Goal: Task Accomplishment & Management: Use online tool/utility

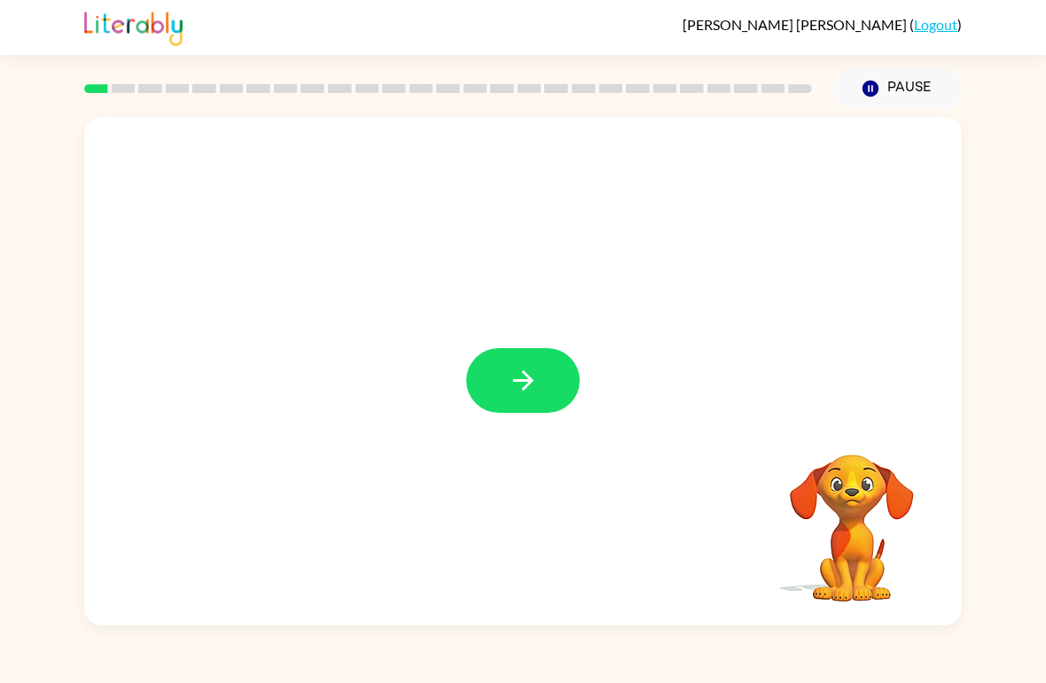
click at [555, 385] on button "button" at bounding box center [522, 380] width 113 height 65
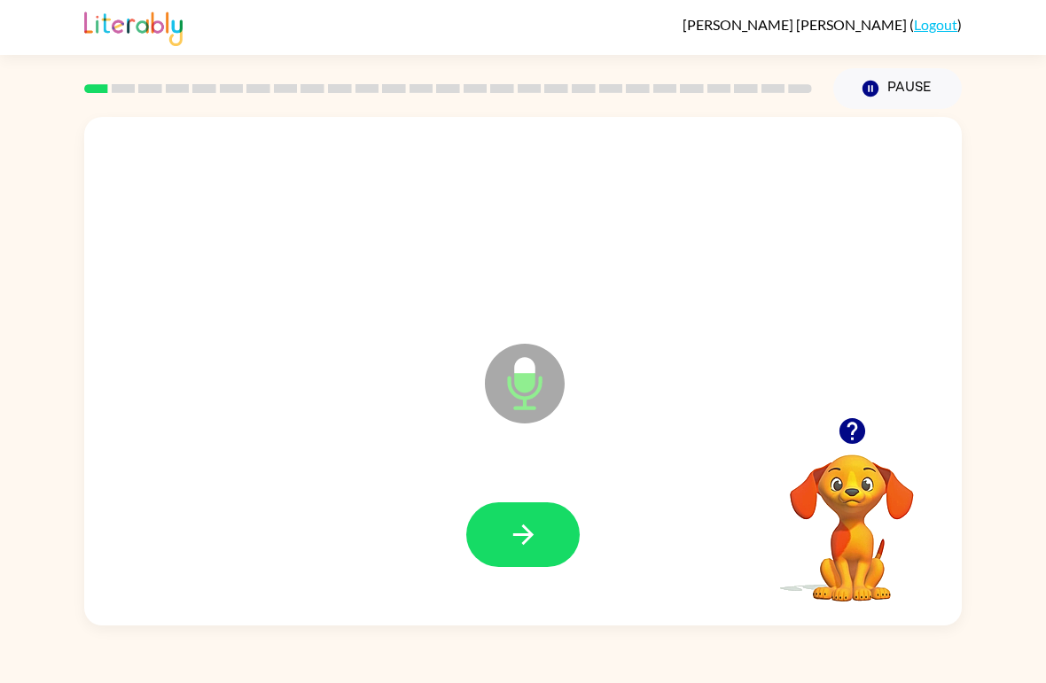
click at [514, 526] on icon "button" at bounding box center [523, 534] width 31 height 31
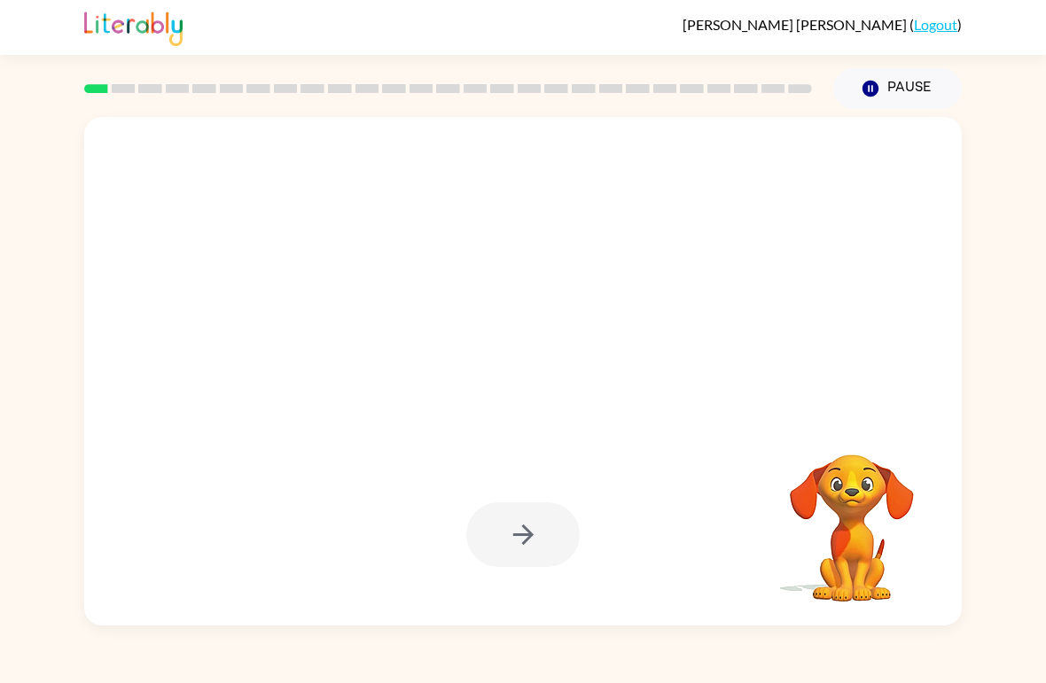
click at [878, 71] on button "Pause Pause" at bounding box center [897, 88] width 129 height 41
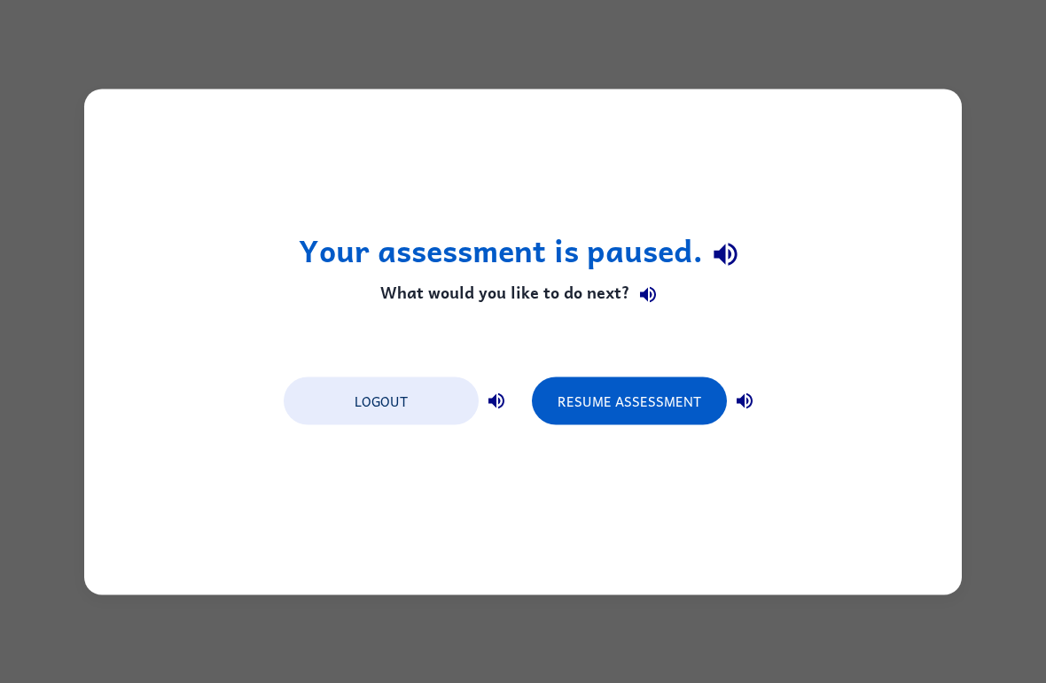
click at [624, 412] on button "Resume Assessment" at bounding box center [629, 401] width 195 height 48
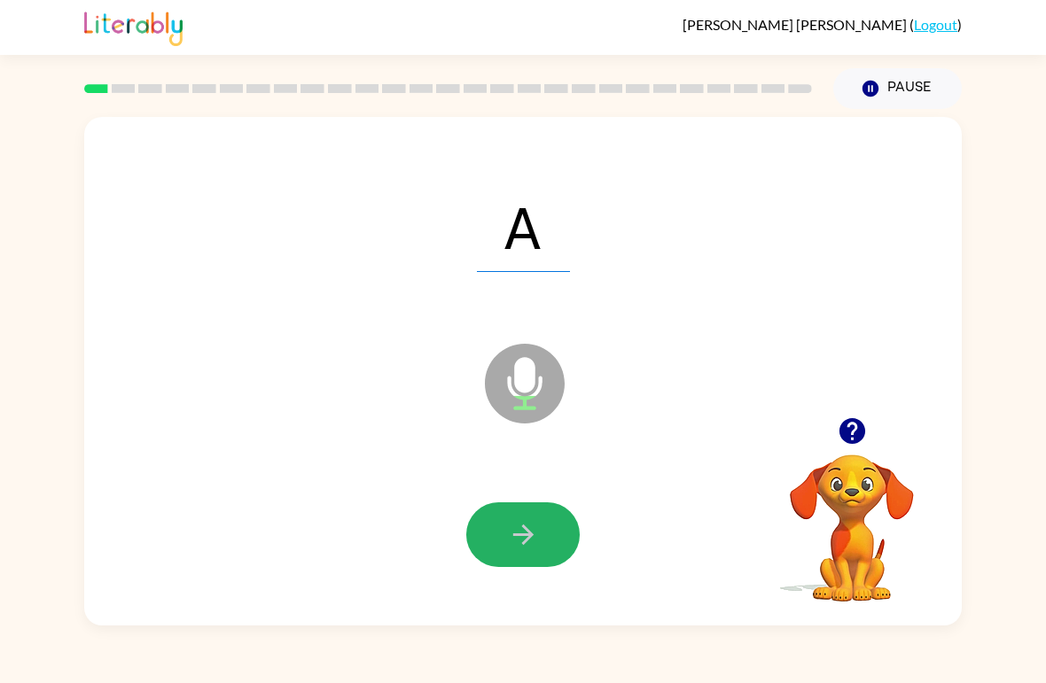
click at [508, 560] on button "button" at bounding box center [522, 535] width 113 height 65
click at [508, 532] on icon "button" at bounding box center [523, 534] width 31 height 31
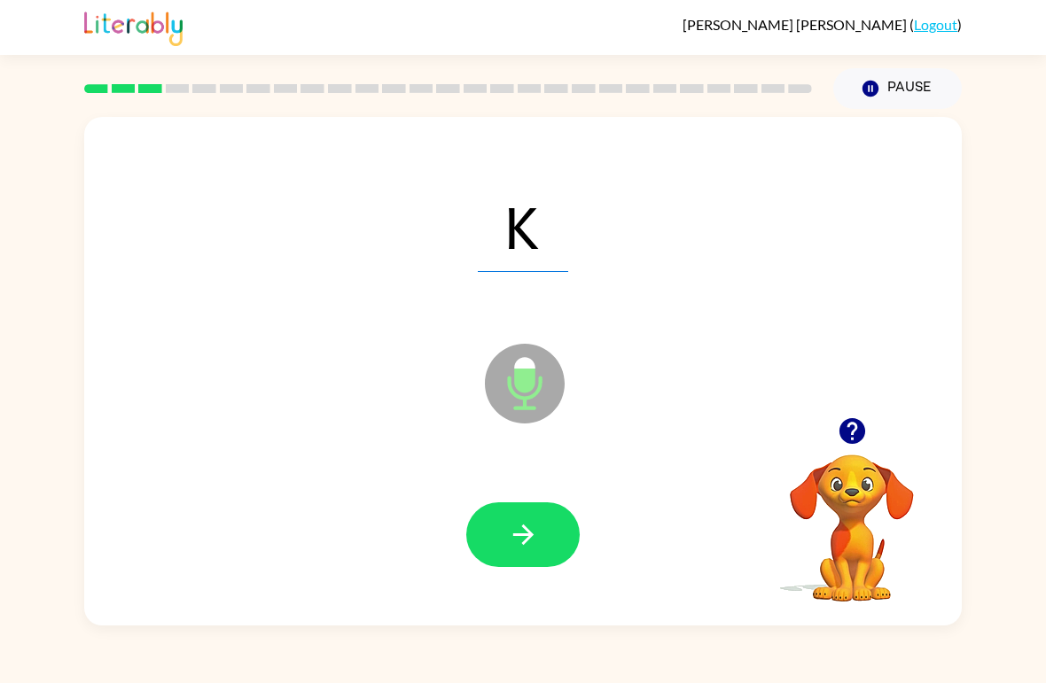
click at [561, 243] on span "K" at bounding box center [523, 226] width 90 height 92
click at [533, 527] on icon "button" at bounding box center [523, 534] width 31 height 31
click at [523, 531] on icon "button" at bounding box center [523, 534] width 31 height 31
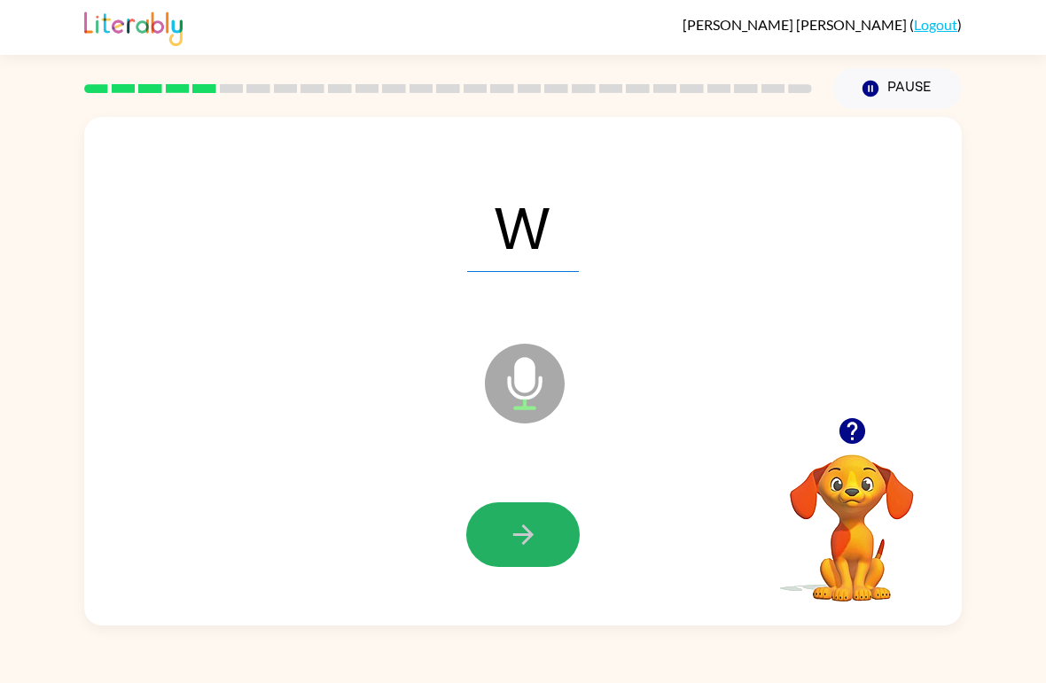
click at [517, 559] on button "button" at bounding box center [522, 535] width 113 height 65
click at [508, 542] on icon "button" at bounding box center [523, 534] width 31 height 31
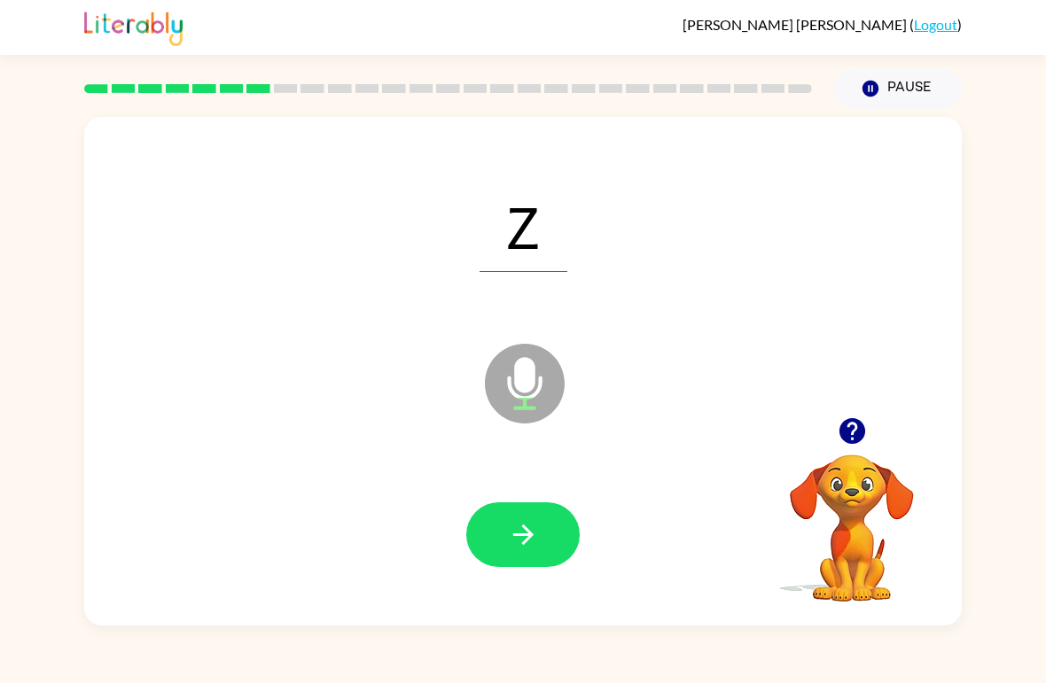
click at [523, 544] on icon "button" at bounding box center [522, 535] width 20 height 20
click at [527, 534] on icon "button" at bounding box center [523, 534] width 31 height 31
click at [524, 541] on icon "button" at bounding box center [523, 534] width 31 height 31
click at [525, 535] on icon "button" at bounding box center [522, 535] width 20 height 20
click at [509, 558] on button "button" at bounding box center [522, 535] width 113 height 65
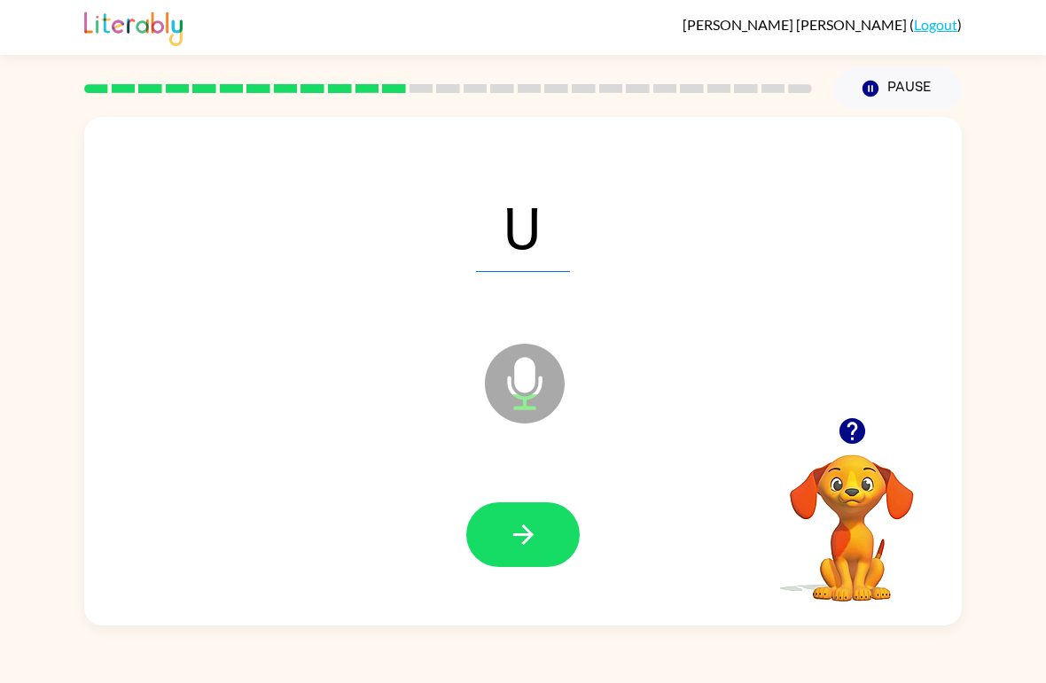
click at [518, 554] on button "button" at bounding box center [522, 535] width 113 height 65
click at [516, 549] on icon "button" at bounding box center [523, 534] width 31 height 31
click at [516, 530] on icon "button" at bounding box center [523, 534] width 31 height 31
click at [517, 553] on button "button" at bounding box center [522, 535] width 113 height 65
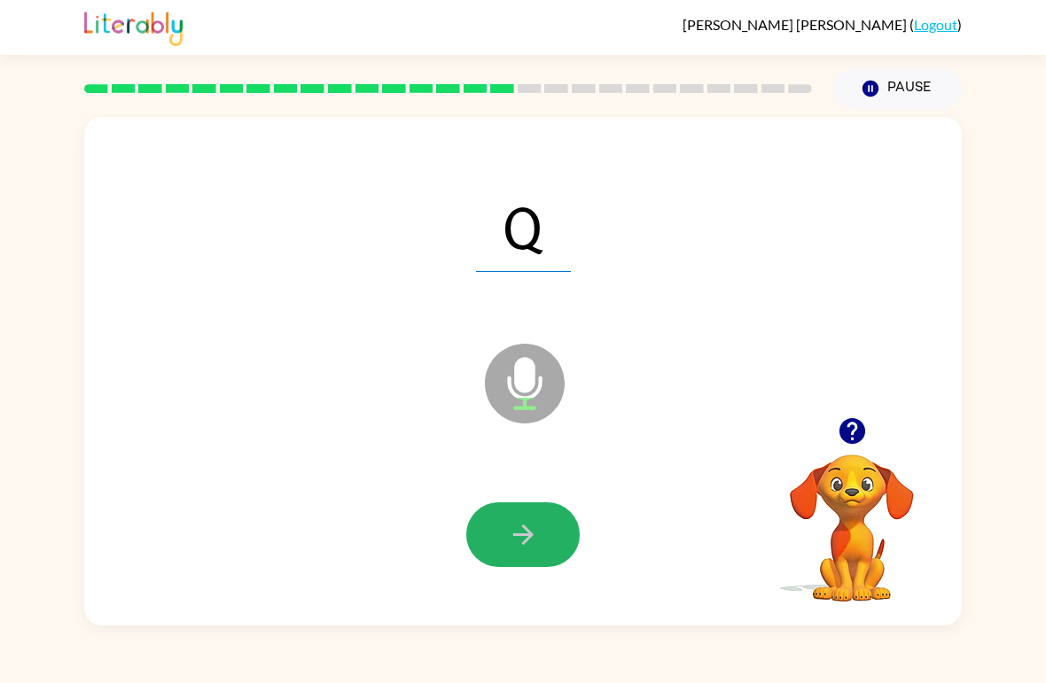
click at [523, 539] on icon "button" at bounding box center [523, 534] width 31 height 31
click at [508, 538] on icon "button" at bounding box center [523, 534] width 31 height 31
click at [508, 563] on button "button" at bounding box center [522, 535] width 113 height 65
click at [497, 540] on button "button" at bounding box center [522, 535] width 113 height 65
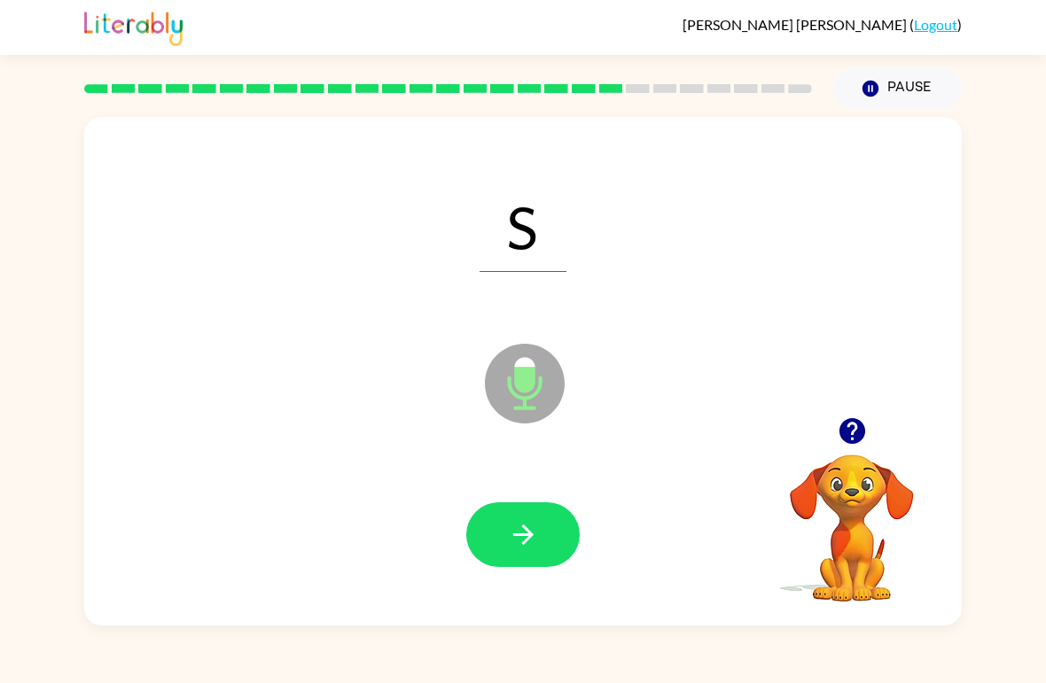
click at [481, 554] on button "button" at bounding box center [522, 535] width 113 height 65
click at [528, 550] on icon "button" at bounding box center [523, 534] width 31 height 31
click at [519, 543] on icon "button" at bounding box center [523, 534] width 31 height 31
click at [529, 544] on icon "button" at bounding box center [523, 534] width 31 height 31
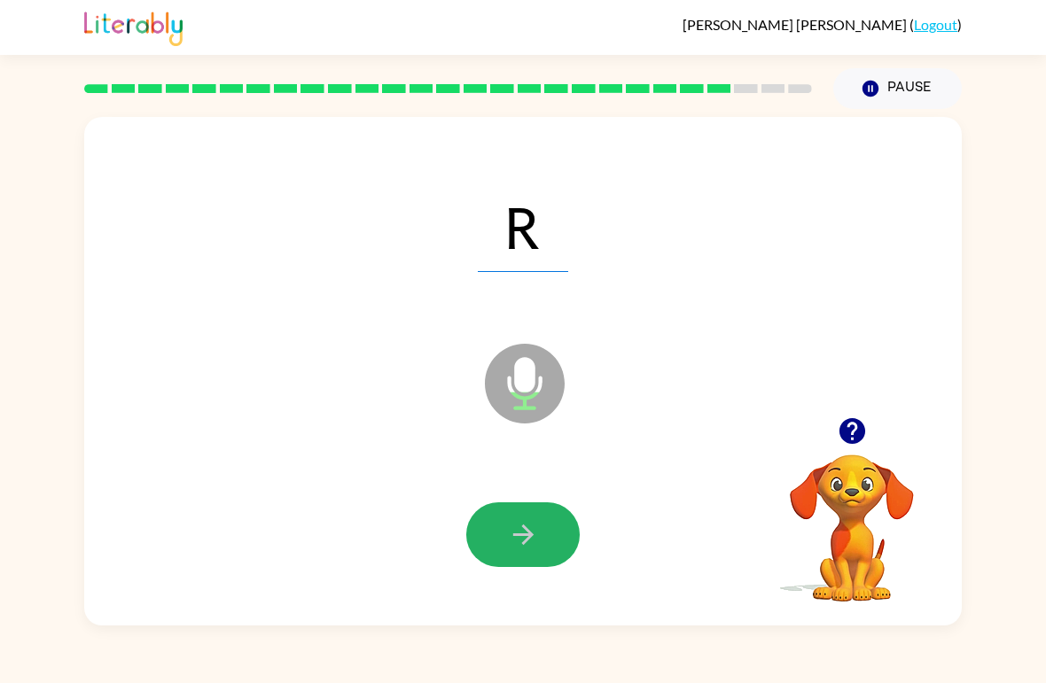
click at [532, 538] on icon "button" at bounding box center [523, 534] width 31 height 31
click at [514, 544] on icon "button" at bounding box center [523, 534] width 31 height 31
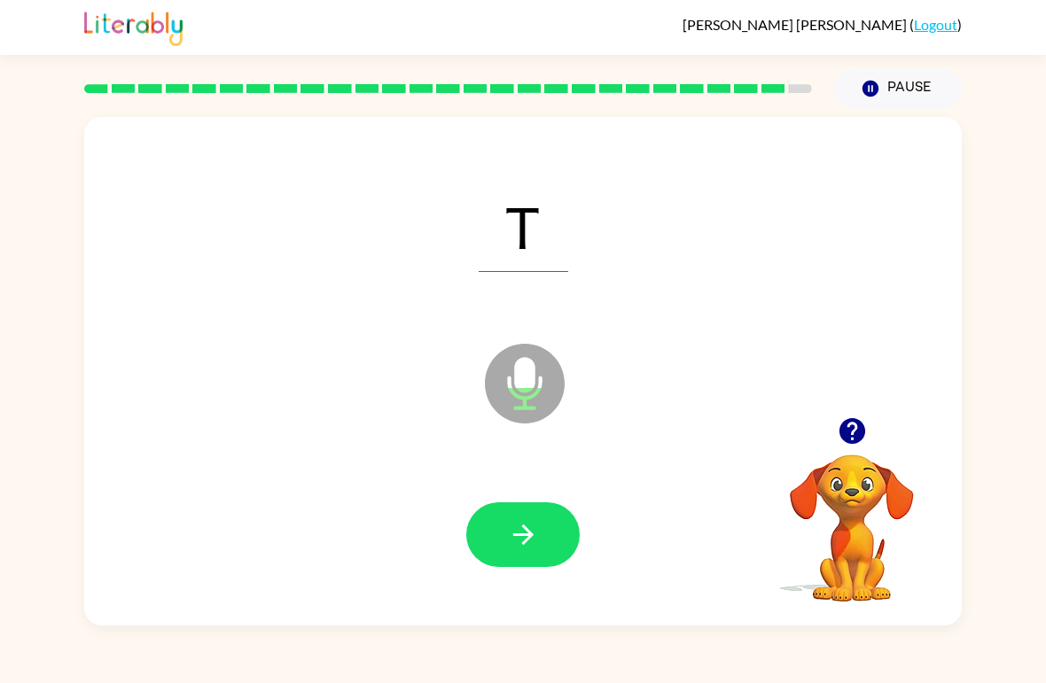
click at [520, 534] on icon "button" at bounding box center [523, 534] width 31 height 31
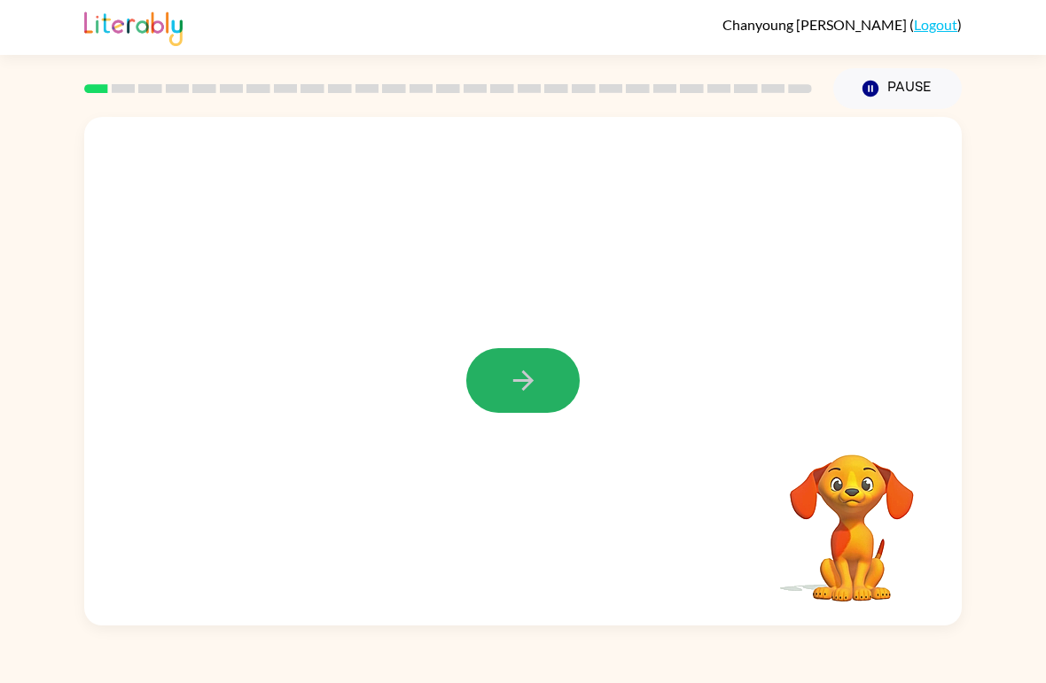
click at [512, 385] on icon "button" at bounding box center [523, 380] width 31 height 31
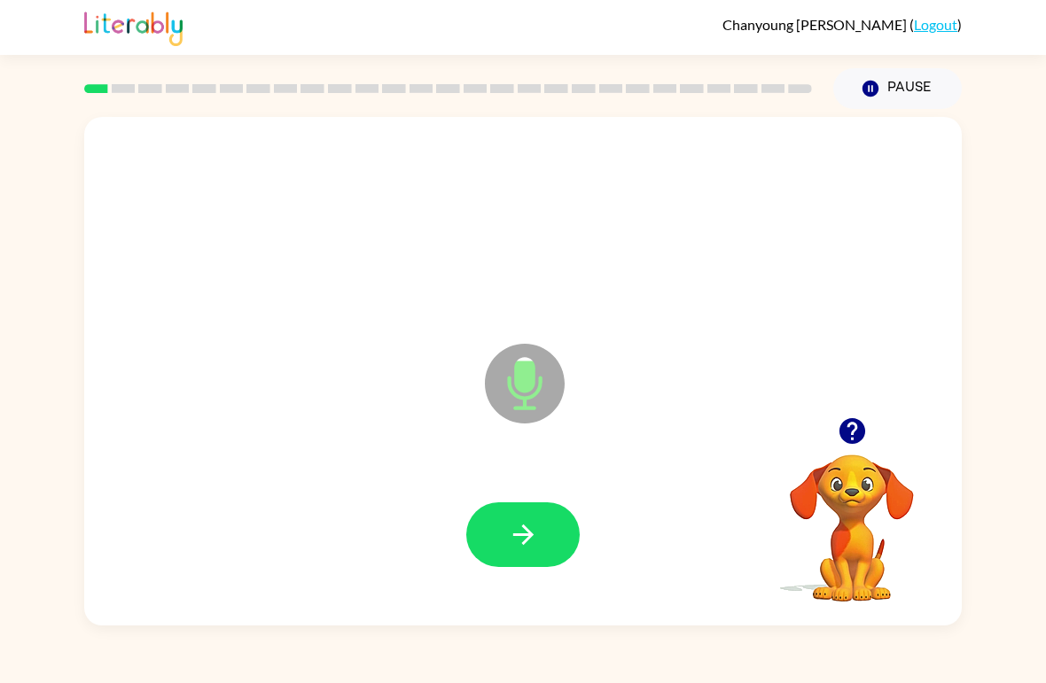
click at [509, 545] on icon "button" at bounding box center [523, 534] width 31 height 31
click at [529, 519] on button "button" at bounding box center [522, 535] width 113 height 65
click at [513, 547] on icon "button" at bounding box center [523, 534] width 31 height 31
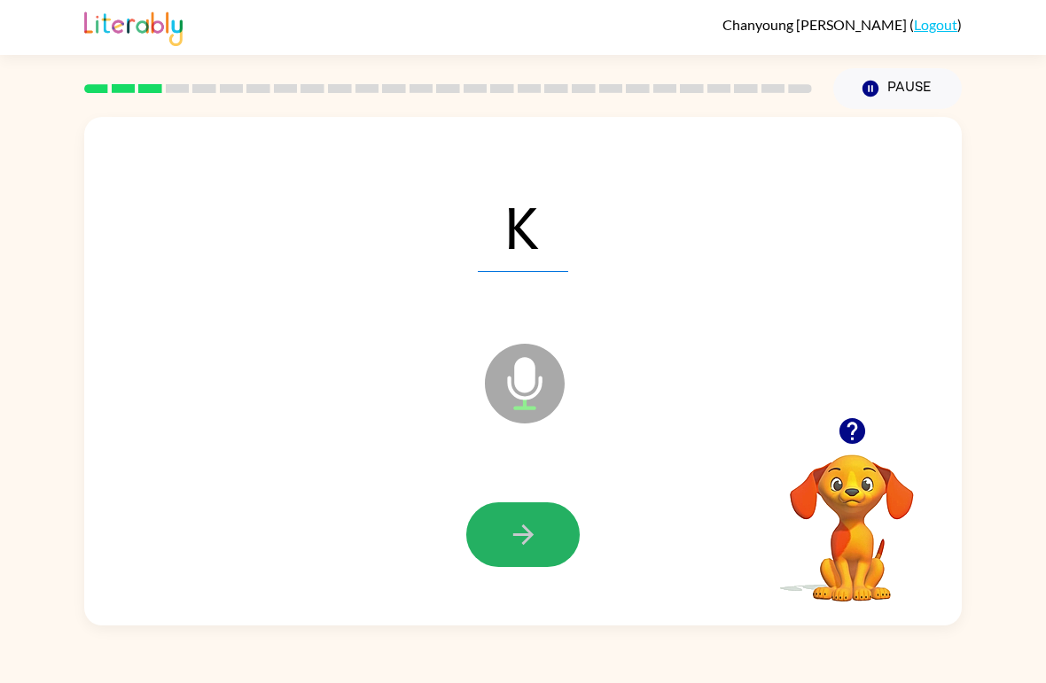
click at [523, 535] on icon "button" at bounding box center [523, 534] width 31 height 31
click at [536, 558] on button "button" at bounding box center [522, 535] width 113 height 65
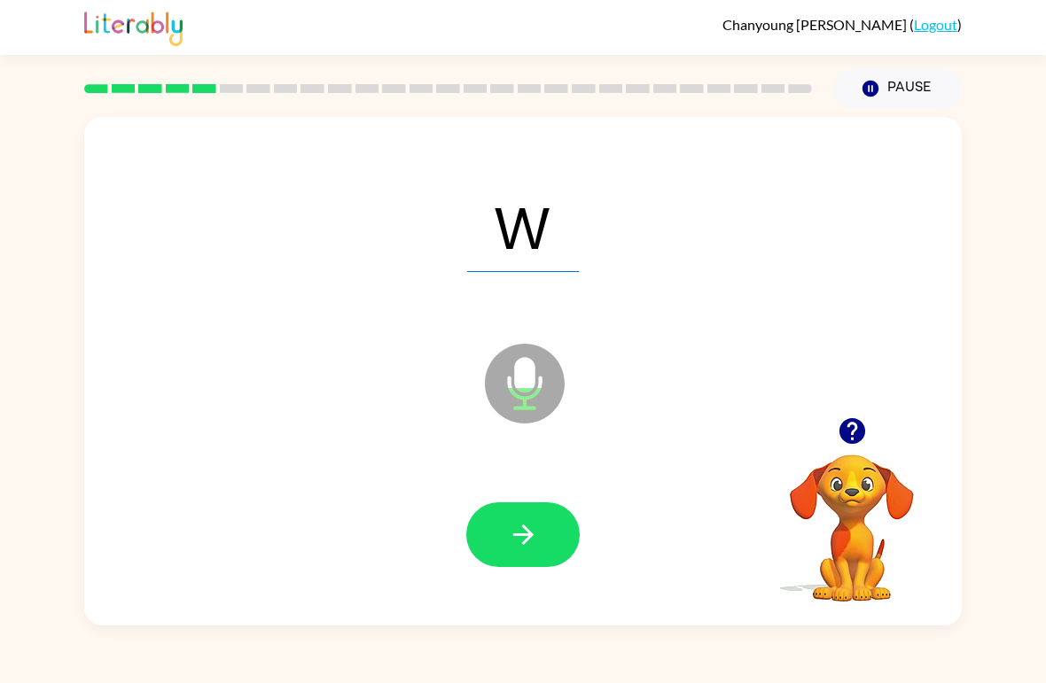
click at [517, 536] on icon "button" at bounding box center [522, 535] width 20 height 20
click at [519, 523] on icon "button" at bounding box center [523, 534] width 31 height 31
click at [514, 528] on icon "button" at bounding box center [523, 534] width 31 height 31
click at [527, 544] on icon "button" at bounding box center [523, 534] width 31 height 31
click at [875, 98] on icon "Pause" at bounding box center [871, 89] width 20 height 20
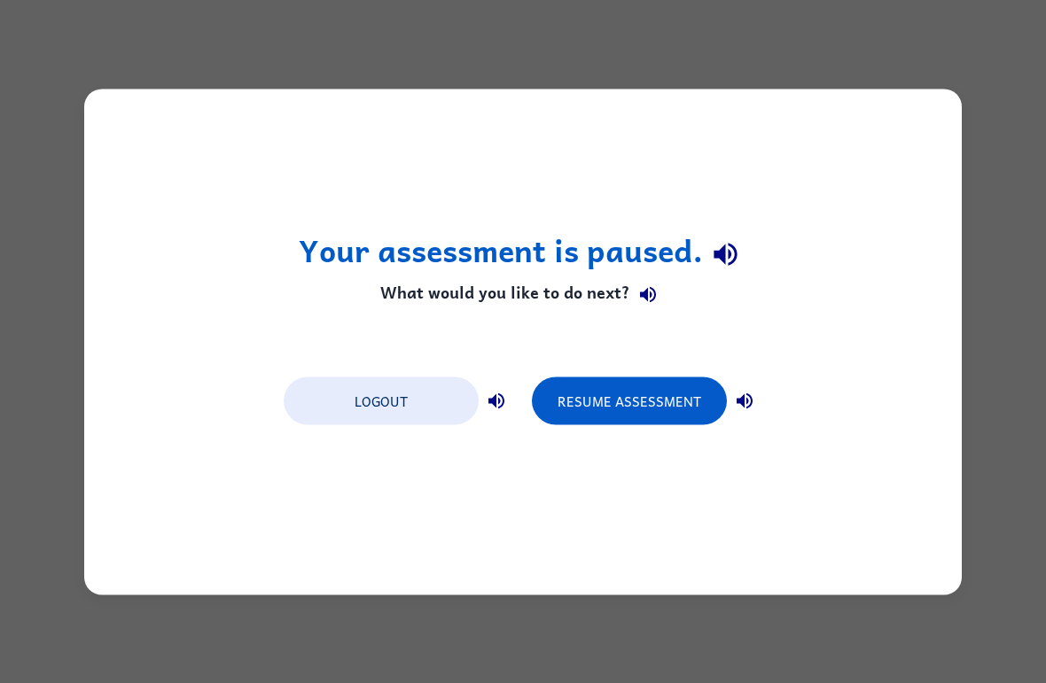
click at [616, 399] on button "Resume Assessment" at bounding box center [629, 401] width 195 height 48
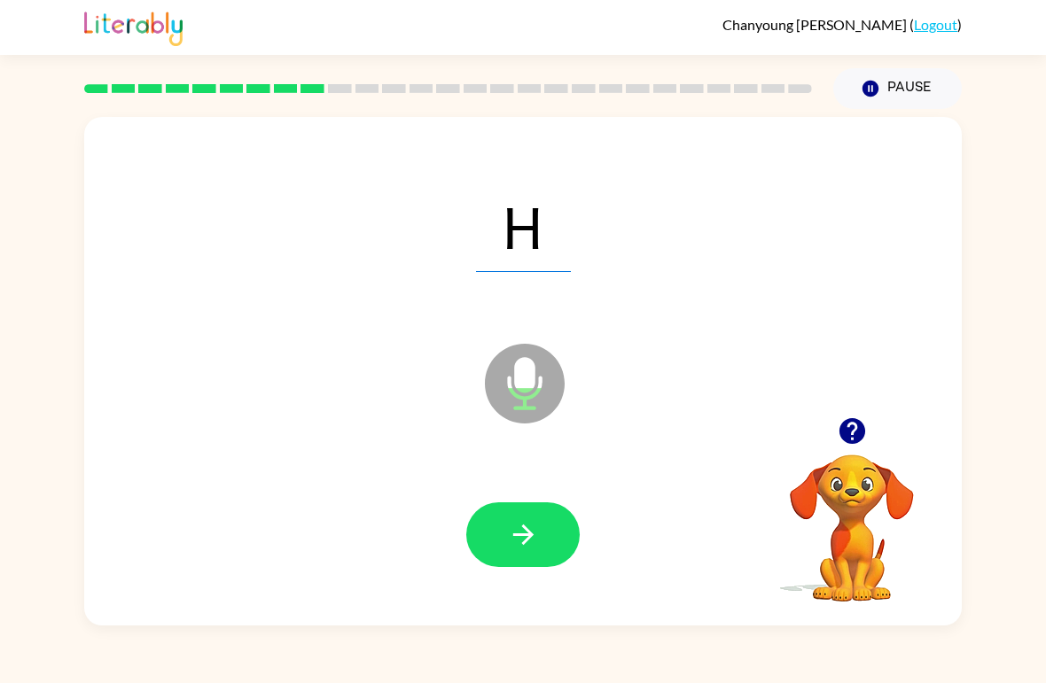
click at [512, 527] on icon "button" at bounding box center [523, 534] width 31 height 31
click at [528, 504] on button "button" at bounding box center [522, 535] width 113 height 65
click at [499, 567] on button "button" at bounding box center [522, 535] width 113 height 65
click at [508, 549] on icon "button" at bounding box center [523, 534] width 31 height 31
click at [545, 490] on div at bounding box center [523, 536] width 842 height 146
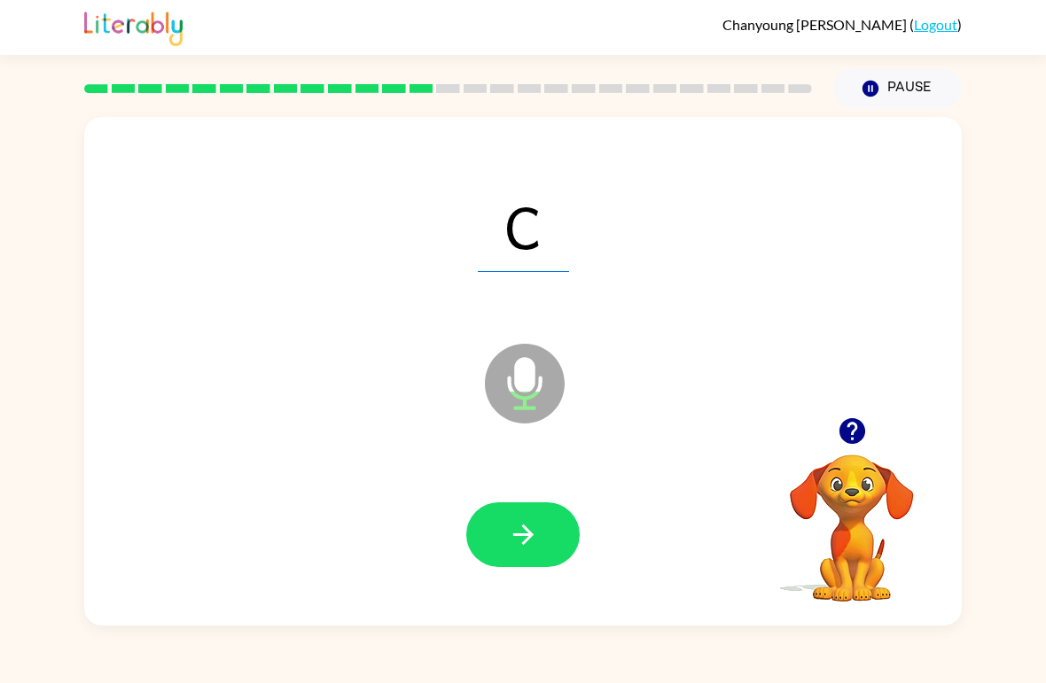
click at [534, 566] on button "button" at bounding box center [522, 535] width 113 height 65
click at [533, 549] on div at bounding box center [522, 535] width 113 height 65
click at [538, 534] on icon "button" at bounding box center [523, 534] width 31 height 31
click at [517, 535] on icon "button" at bounding box center [523, 534] width 31 height 31
click at [535, 522] on icon "button" at bounding box center [523, 534] width 31 height 31
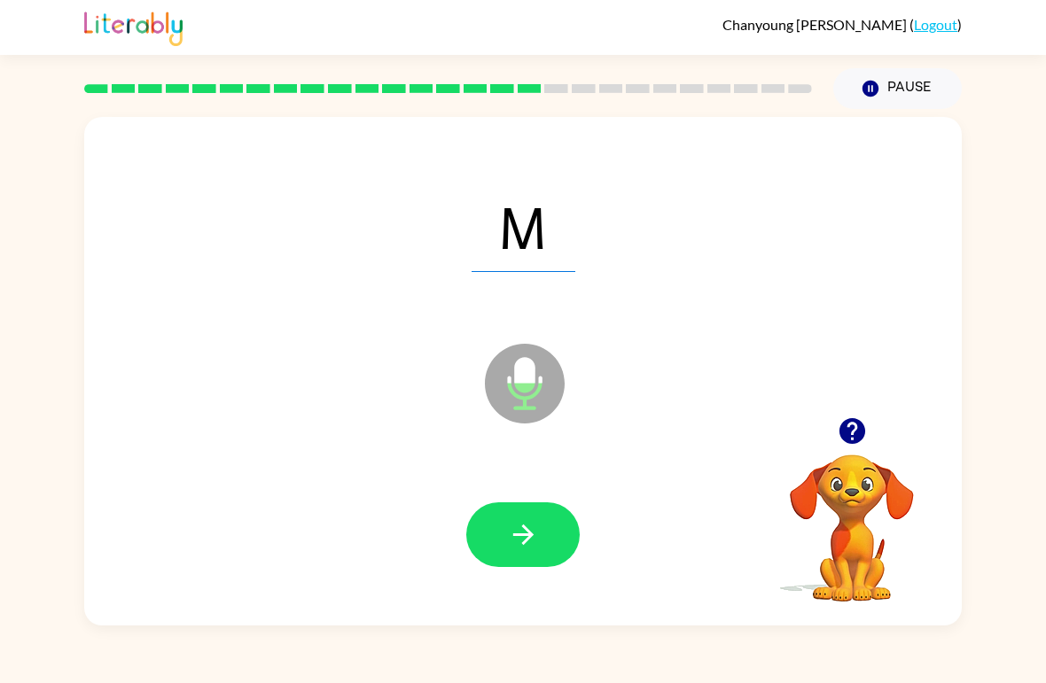
click at [519, 535] on icon "button" at bounding box center [522, 535] width 20 height 20
click at [555, 514] on button "button" at bounding box center [522, 535] width 113 height 65
click at [550, 527] on button "button" at bounding box center [522, 535] width 113 height 65
click at [561, 554] on button "button" at bounding box center [522, 535] width 113 height 65
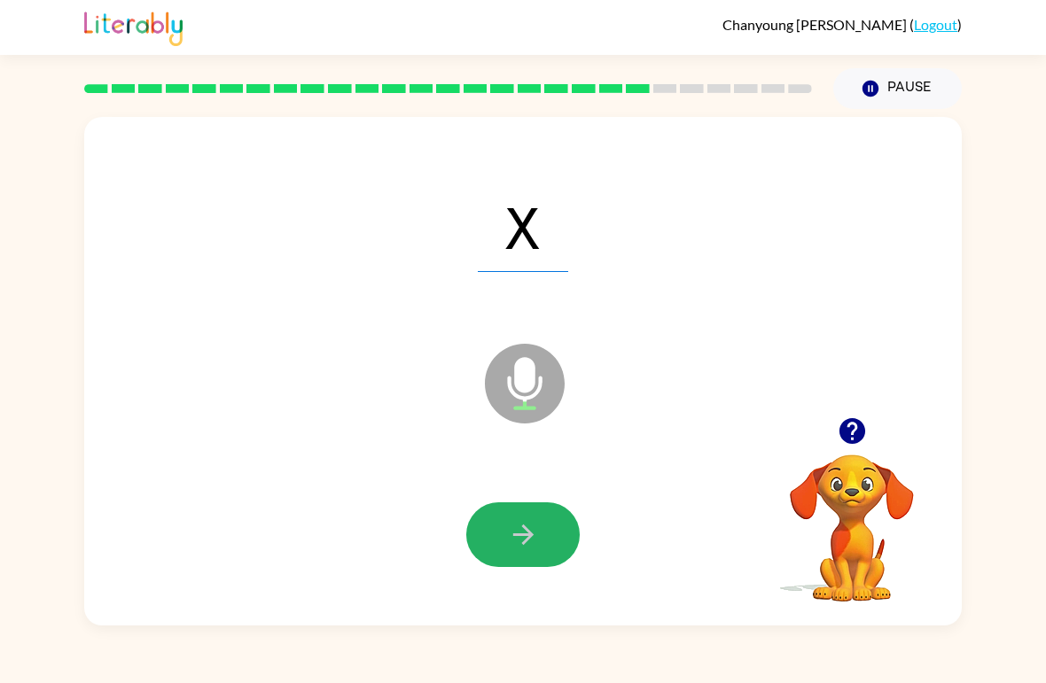
click at [532, 542] on icon "button" at bounding box center [523, 534] width 31 height 31
click at [548, 528] on button "button" at bounding box center [522, 535] width 113 height 65
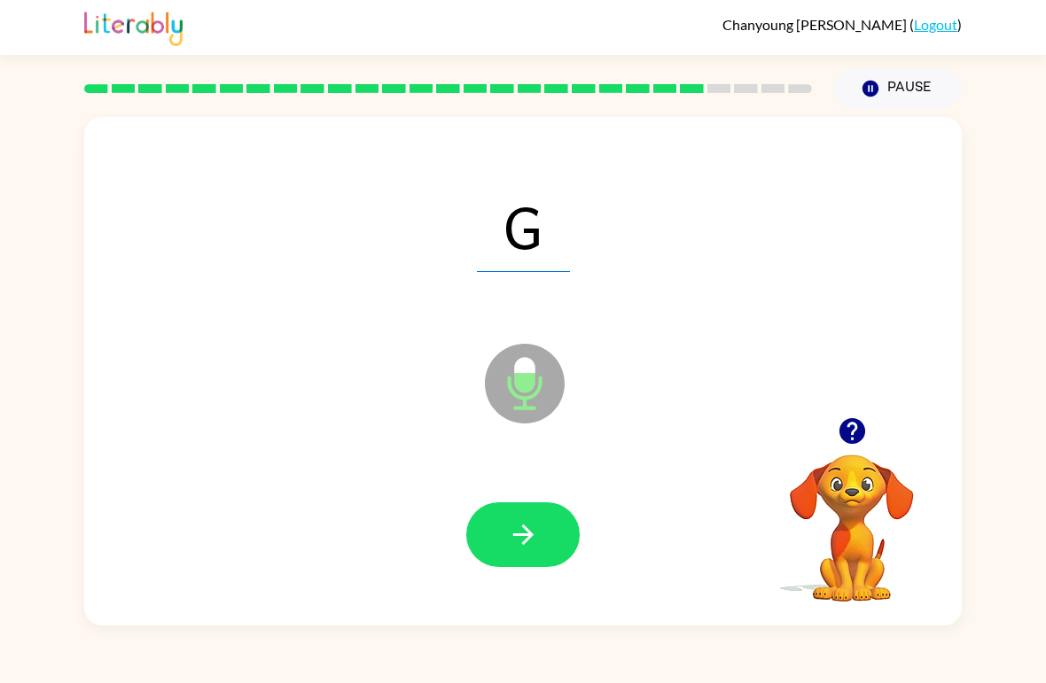
click at [532, 538] on icon "button" at bounding box center [523, 534] width 31 height 31
click at [533, 510] on button "button" at bounding box center [522, 535] width 113 height 65
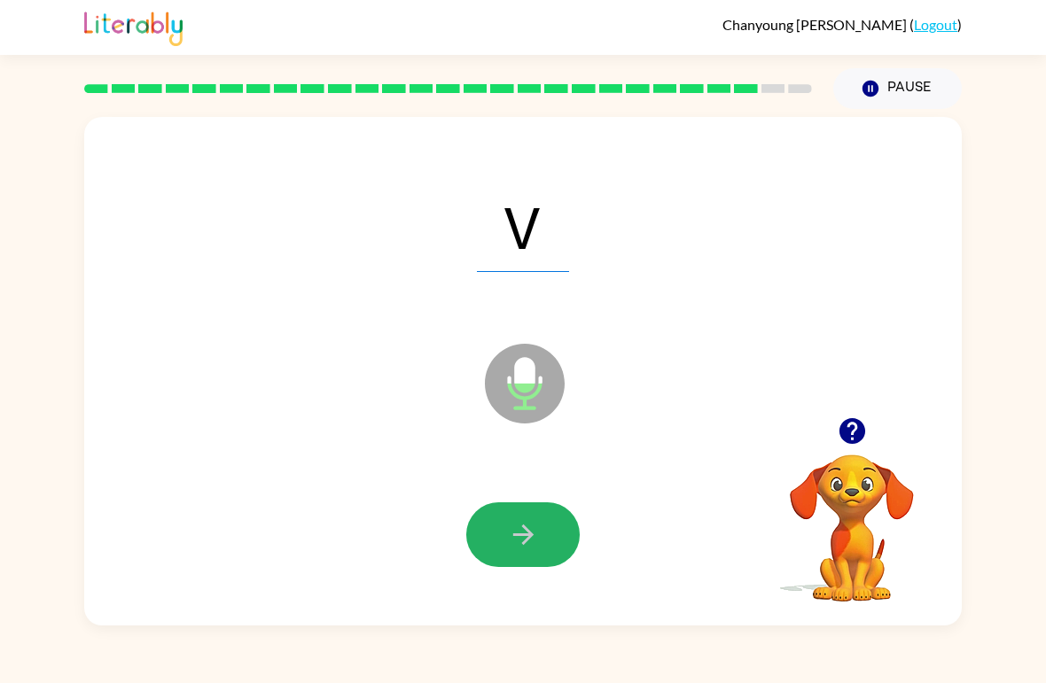
click at [537, 523] on icon "button" at bounding box center [523, 534] width 31 height 31
click at [544, 537] on button "button" at bounding box center [522, 535] width 113 height 65
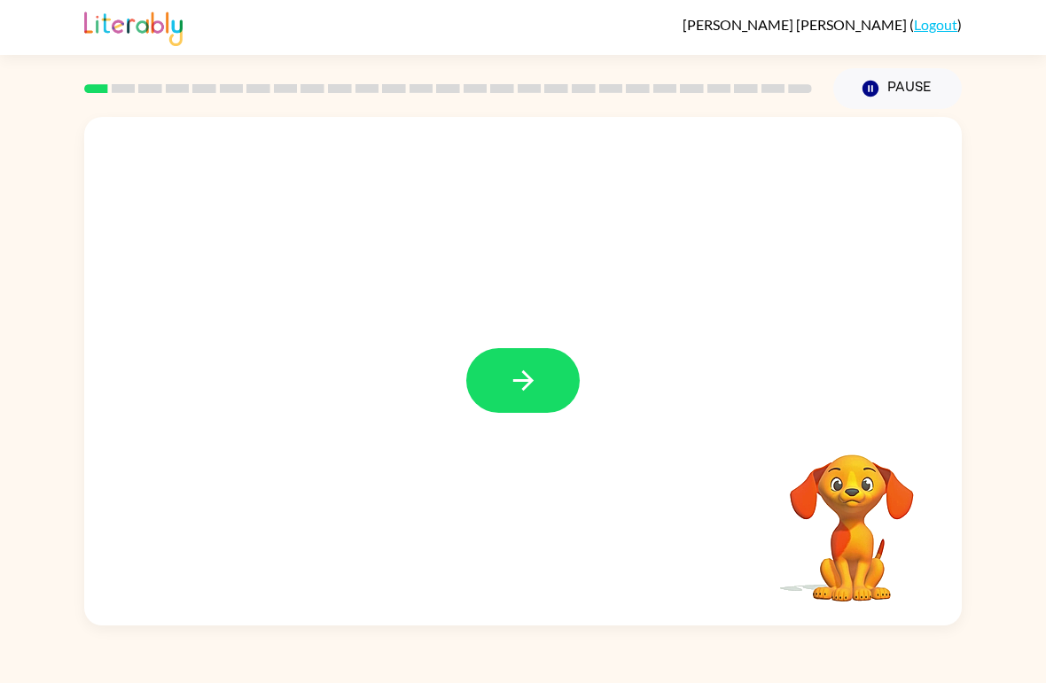
click at [538, 359] on button "button" at bounding box center [522, 380] width 113 height 65
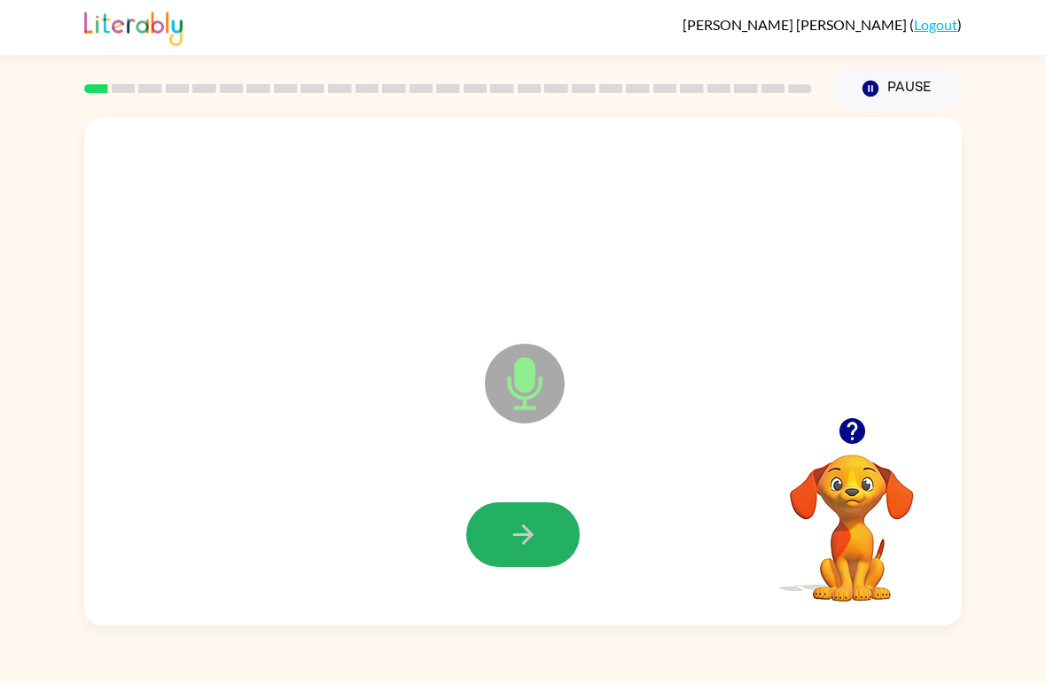
click at [503, 537] on button "button" at bounding box center [522, 535] width 113 height 65
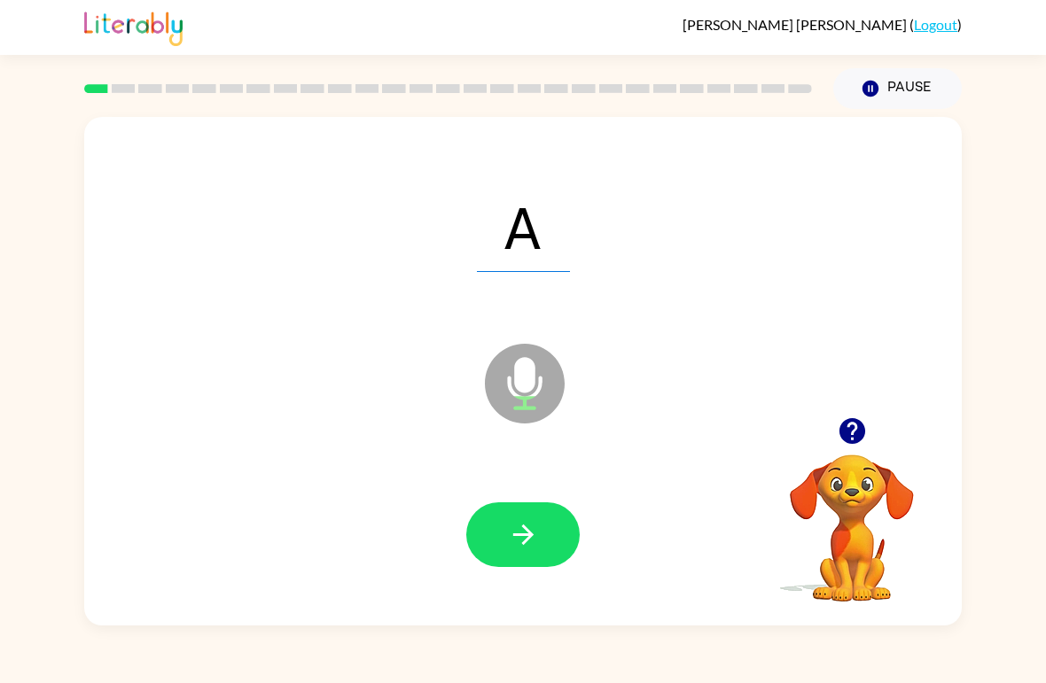
click at [525, 529] on icon "button" at bounding box center [522, 535] width 20 height 20
click at [517, 539] on icon "button" at bounding box center [523, 534] width 31 height 31
click at [499, 539] on button "button" at bounding box center [522, 535] width 113 height 65
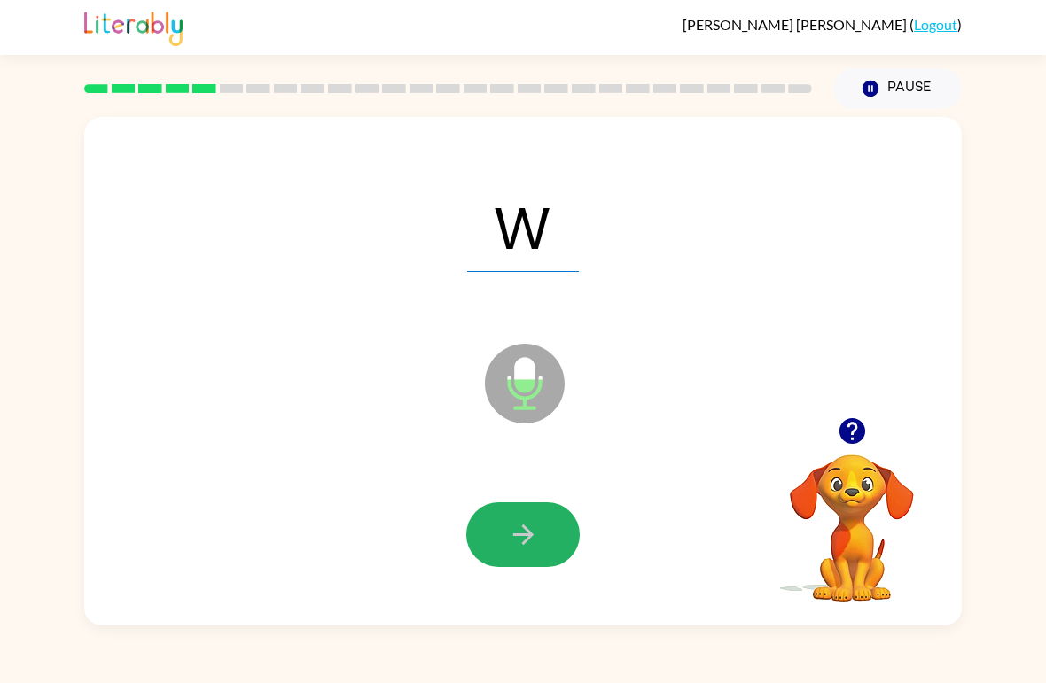
click at [508, 529] on icon "button" at bounding box center [523, 534] width 31 height 31
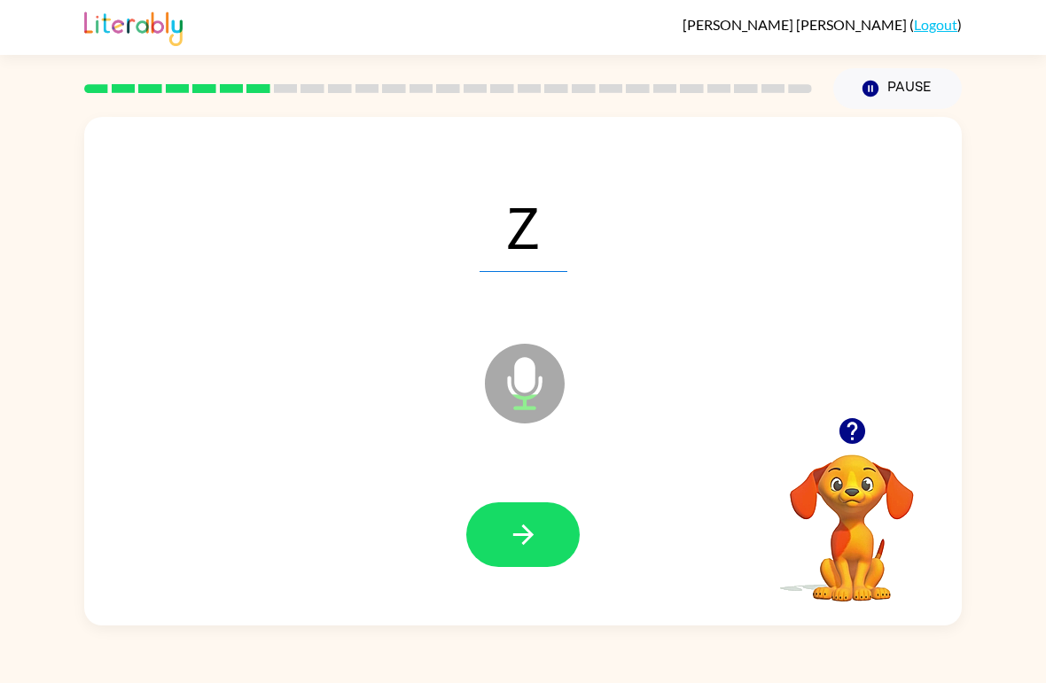
click at [496, 542] on button "button" at bounding box center [522, 535] width 113 height 65
click at [523, 506] on button "button" at bounding box center [522, 535] width 113 height 65
click at [466, 503] on div at bounding box center [523, 536] width 842 height 146
click at [498, 527] on button "button" at bounding box center [522, 535] width 113 height 65
click at [534, 534] on icon "button" at bounding box center [523, 534] width 31 height 31
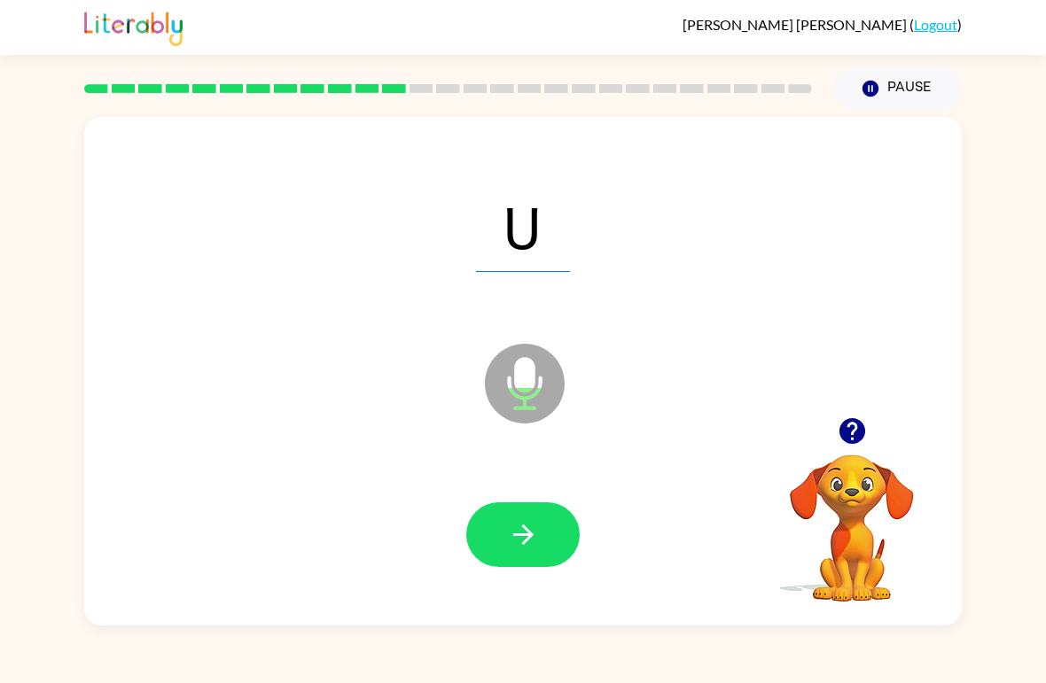
click at [522, 539] on icon "button" at bounding box center [523, 534] width 31 height 31
click at [573, 235] on div "C" at bounding box center [523, 225] width 842 height 146
click at [545, 508] on button "button" at bounding box center [522, 535] width 113 height 65
click at [506, 542] on button "button" at bounding box center [522, 535] width 113 height 65
click at [528, 532] on icon "button" at bounding box center [522, 535] width 20 height 20
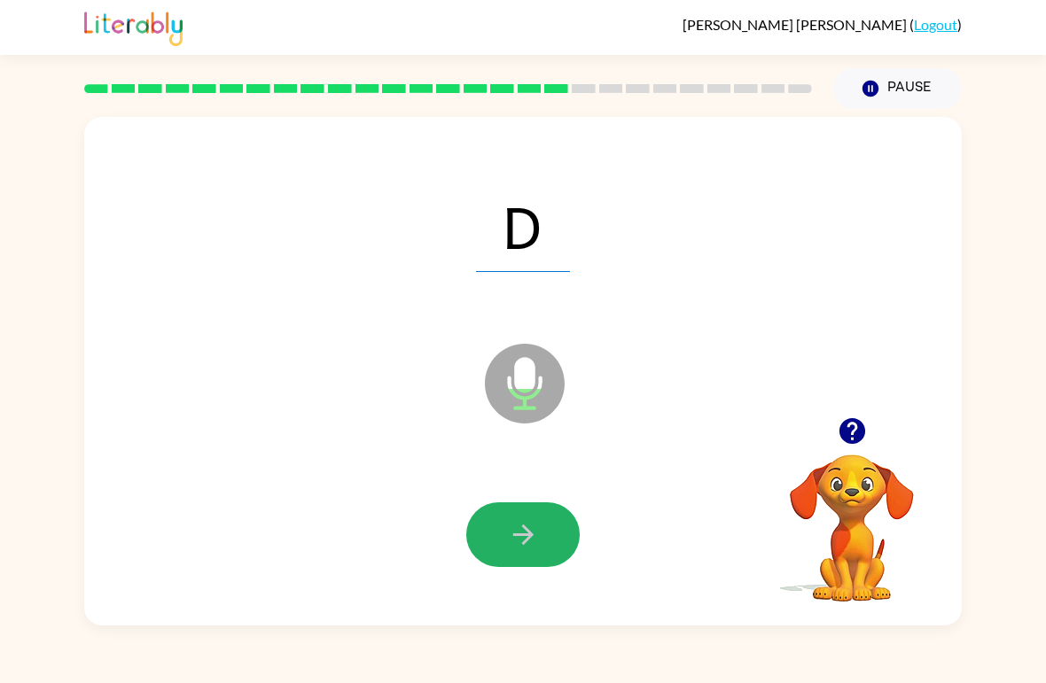
click at [535, 532] on icon "button" at bounding box center [523, 534] width 31 height 31
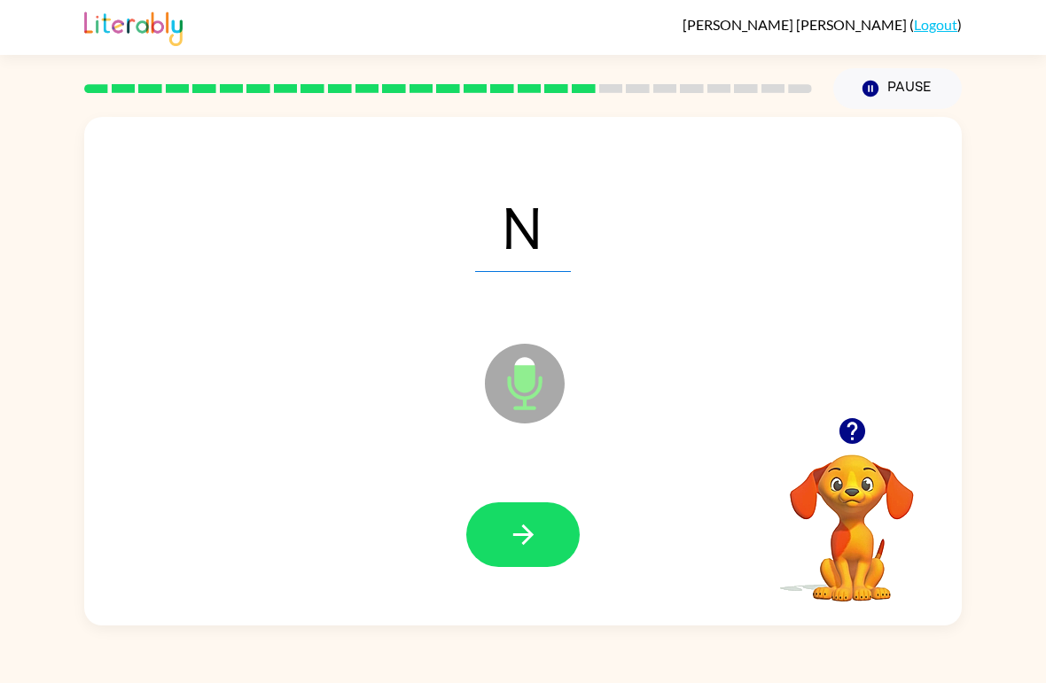
click at [535, 543] on icon "button" at bounding box center [523, 534] width 31 height 31
click at [532, 537] on icon "button" at bounding box center [522, 535] width 20 height 20
click at [505, 525] on button "button" at bounding box center [522, 535] width 113 height 65
click at [532, 538] on icon "button" at bounding box center [523, 534] width 31 height 31
click at [525, 542] on icon "button" at bounding box center [522, 535] width 20 height 20
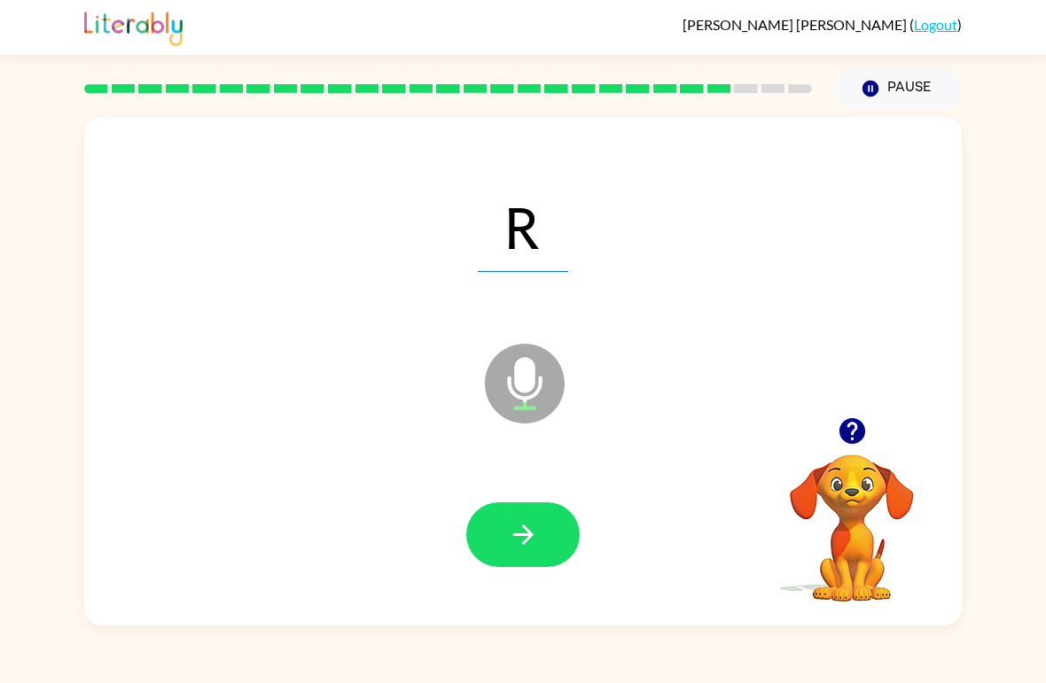
click at [530, 531] on icon "button" at bounding box center [523, 534] width 31 height 31
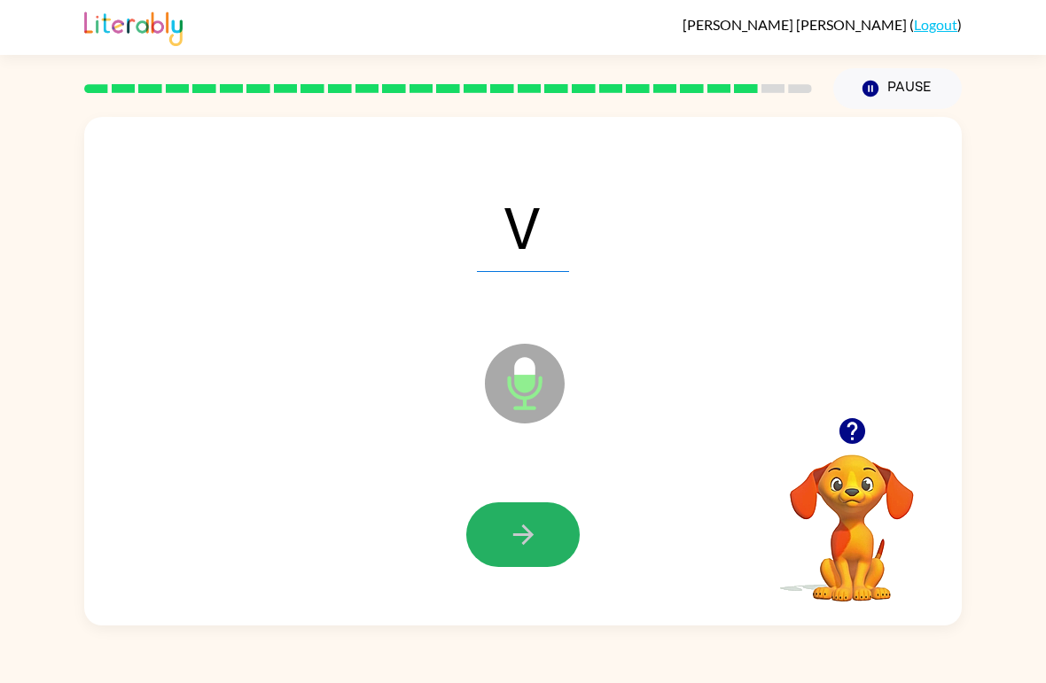
click at [513, 538] on icon "button" at bounding box center [523, 534] width 31 height 31
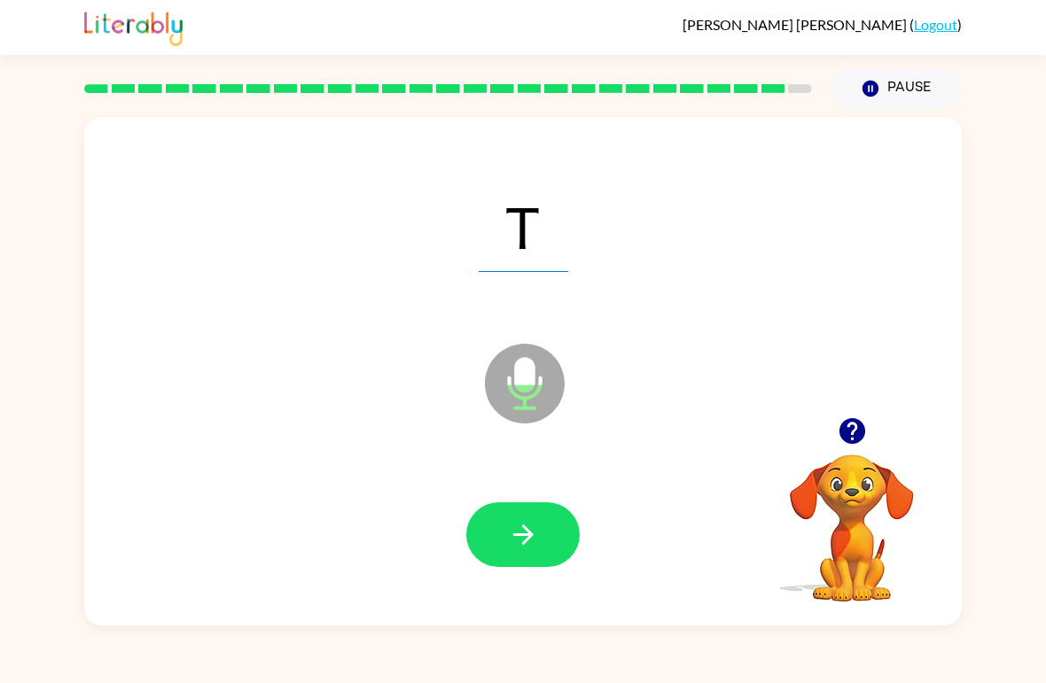
click at [525, 538] on icon "button" at bounding box center [523, 534] width 31 height 31
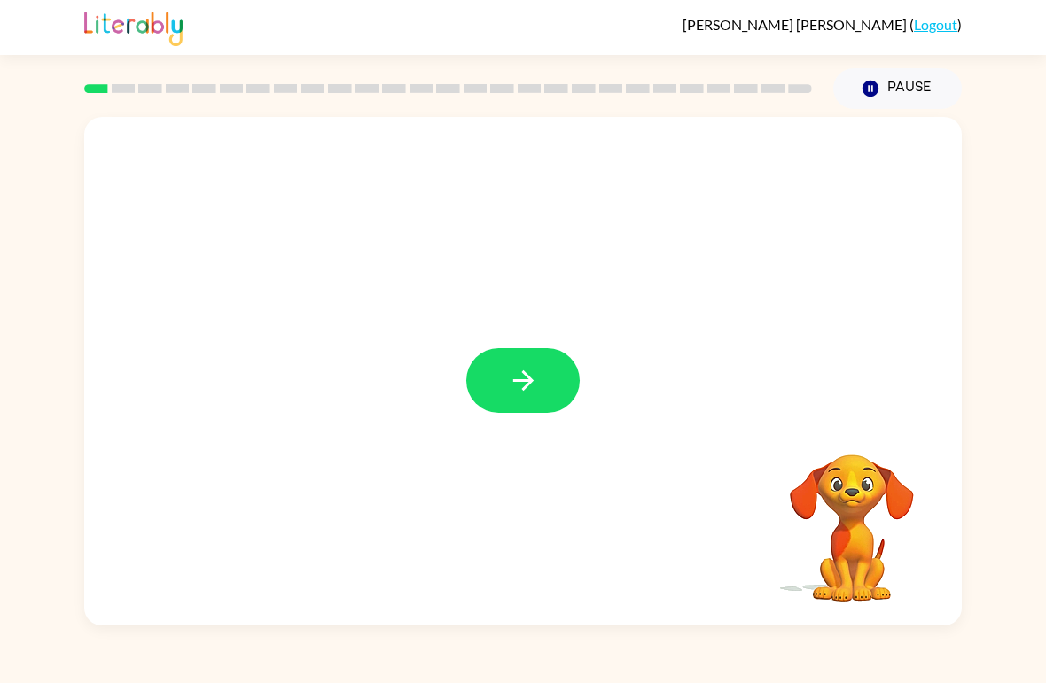
click at [512, 366] on icon "button" at bounding box center [523, 380] width 31 height 31
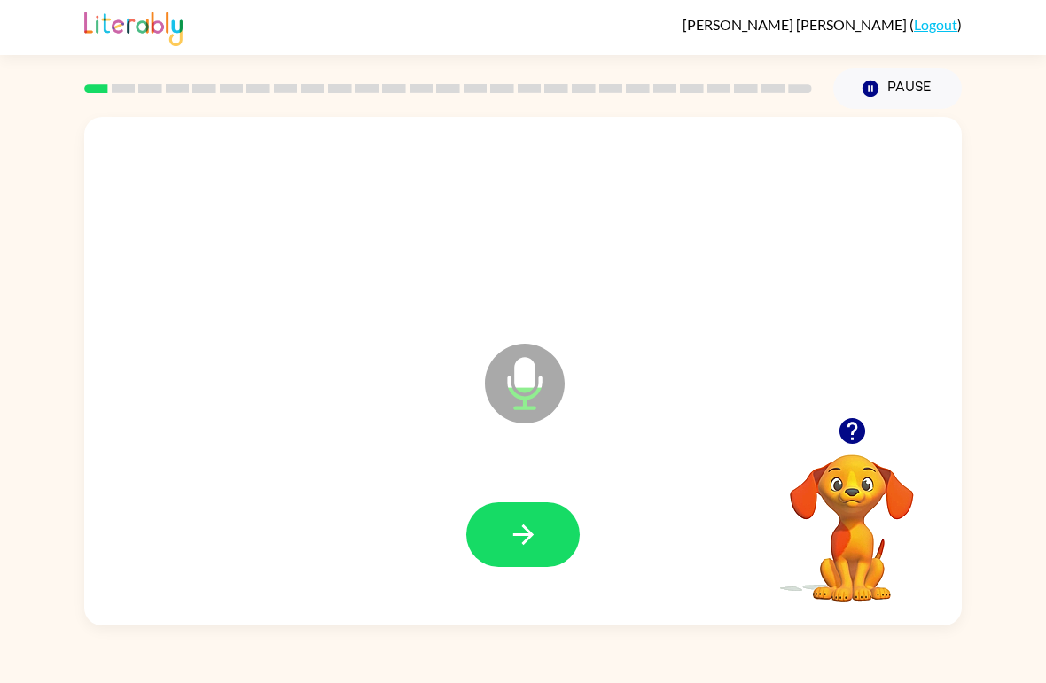
click at [529, 530] on icon "button" at bounding box center [523, 534] width 31 height 31
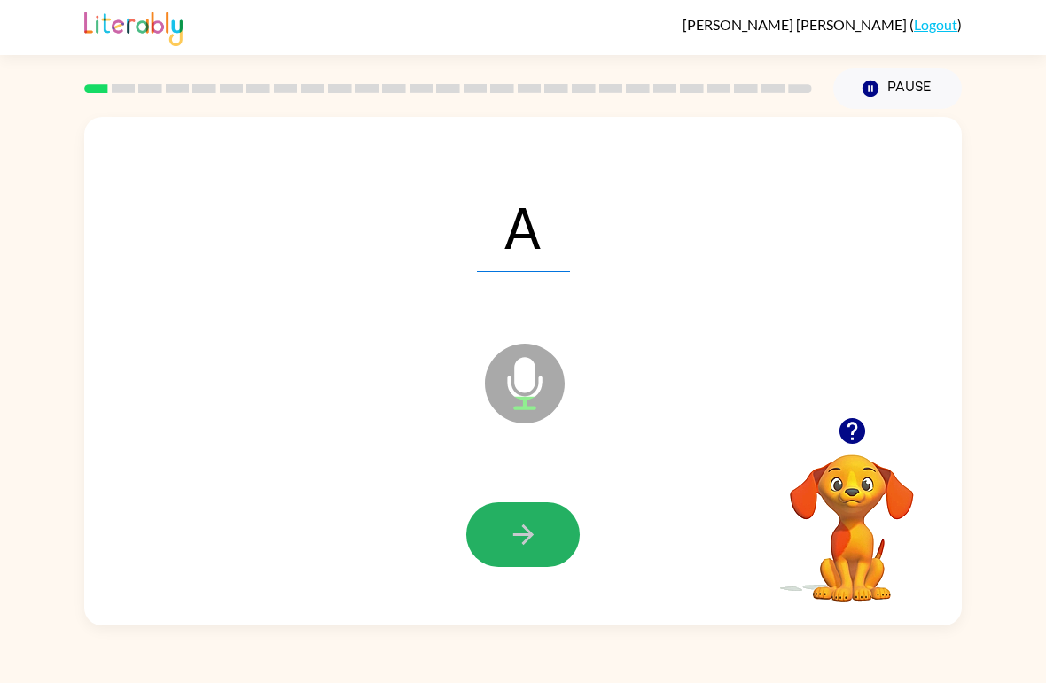
click at [514, 524] on icon "button" at bounding box center [523, 534] width 31 height 31
click at [528, 532] on icon "button" at bounding box center [522, 535] width 20 height 20
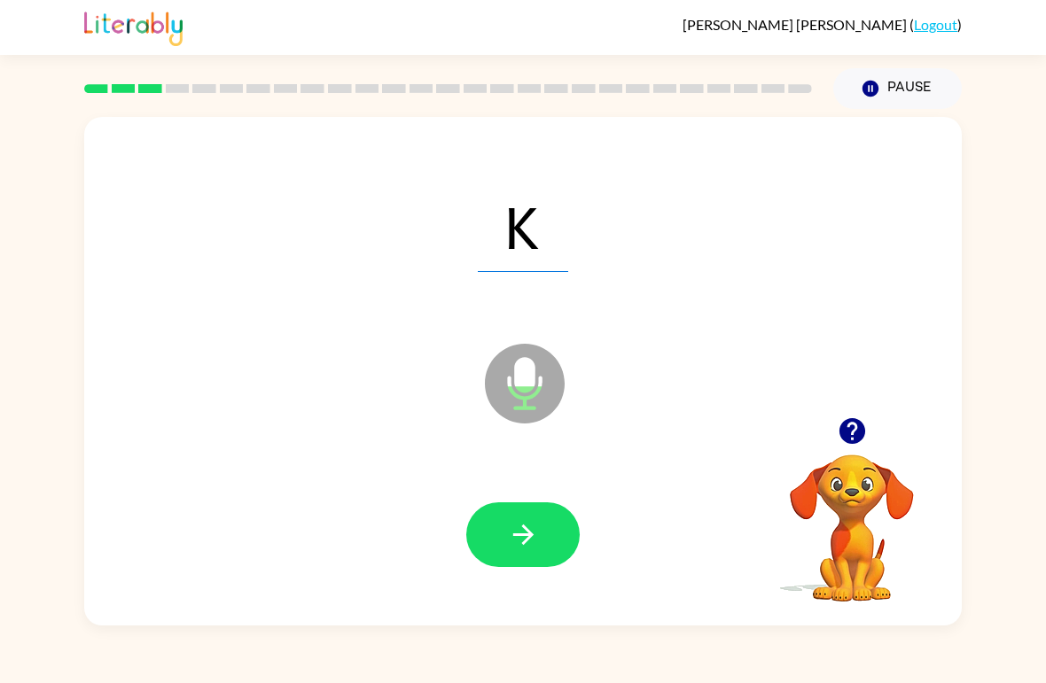
click at [498, 548] on button "button" at bounding box center [522, 535] width 113 height 65
click at [523, 566] on button "button" at bounding box center [522, 535] width 113 height 65
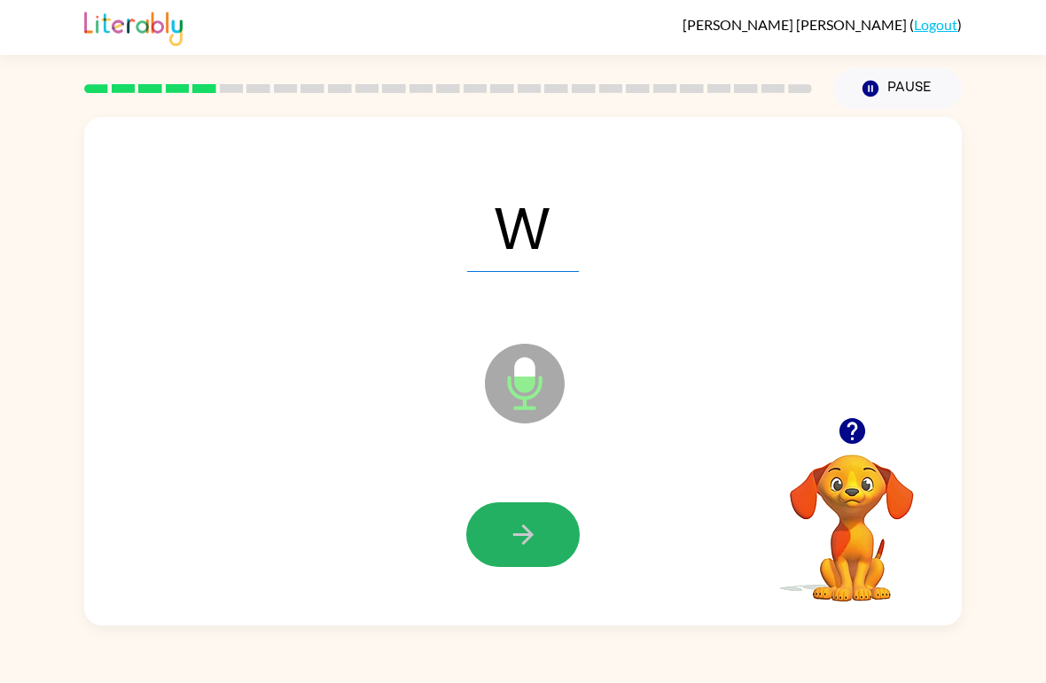
click at [550, 526] on button "button" at bounding box center [522, 535] width 113 height 65
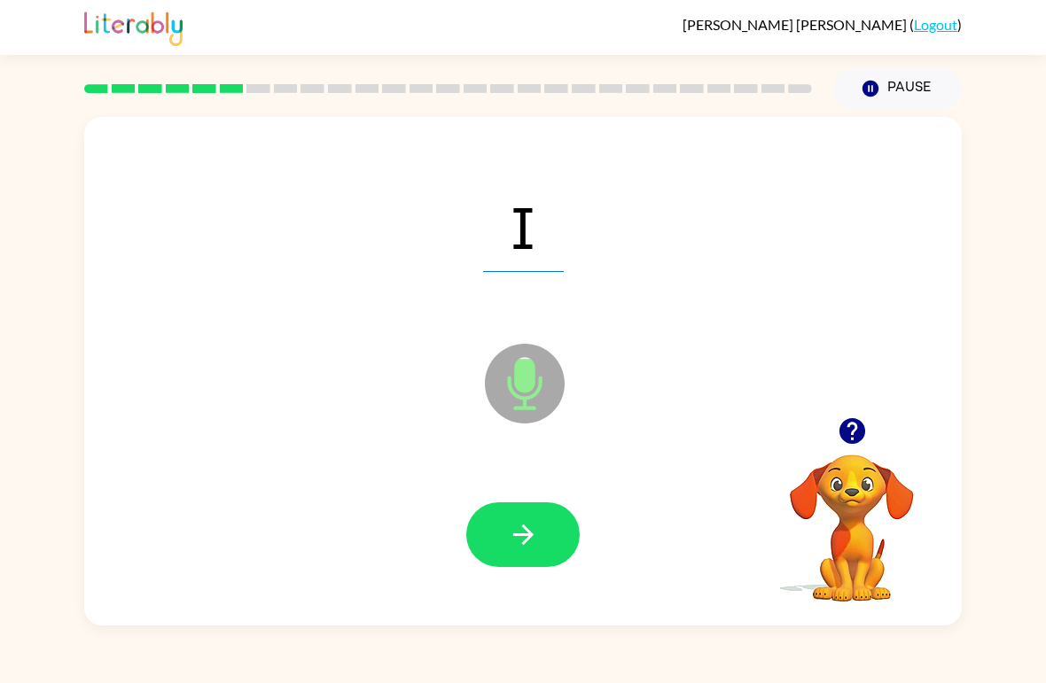
click at [534, 522] on icon "button" at bounding box center [523, 534] width 31 height 31
click at [557, 505] on button "button" at bounding box center [522, 535] width 113 height 65
click at [539, 524] on button "button" at bounding box center [522, 535] width 113 height 65
click at [517, 542] on icon "button" at bounding box center [523, 534] width 31 height 31
click at [525, 520] on icon "button" at bounding box center [523, 534] width 31 height 31
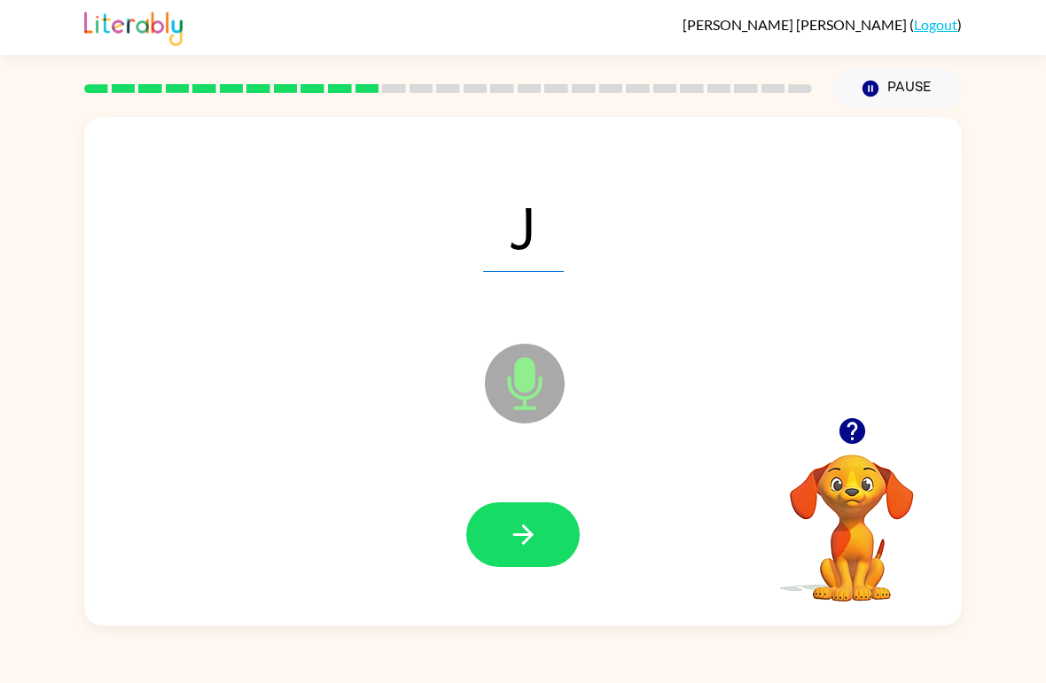
click at [514, 549] on icon "button" at bounding box center [523, 534] width 31 height 31
click at [526, 537] on icon "button" at bounding box center [522, 535] width 20 height 20
click at [527, 547] on icon "button" at bounding box center [523, 534] width 31 height 31
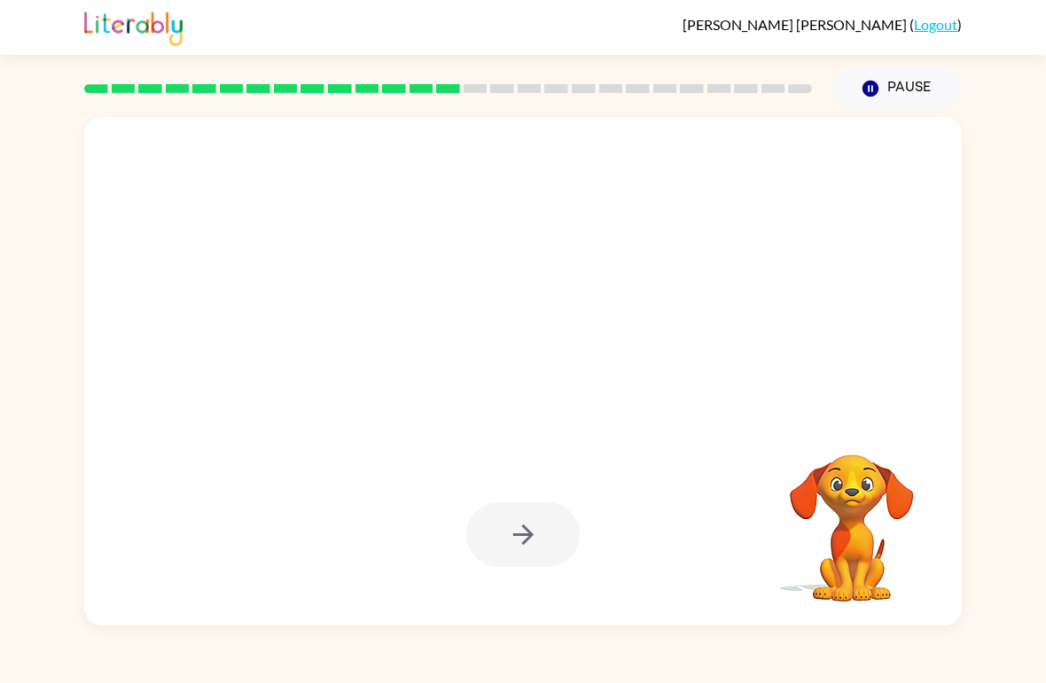
click at [878, 81] on icon "Pause" at bounding box center [871, 89] width 20 height 20
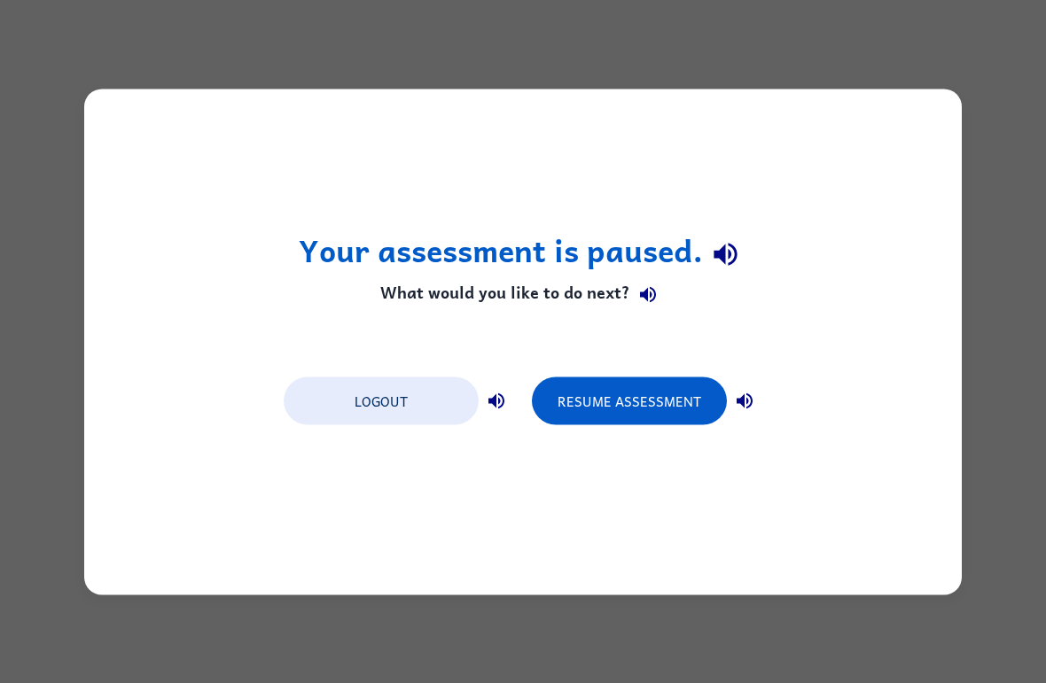
click at [625, 410] on button "Resume Assessment" at bounding box center [629, 401] width 195 height 48
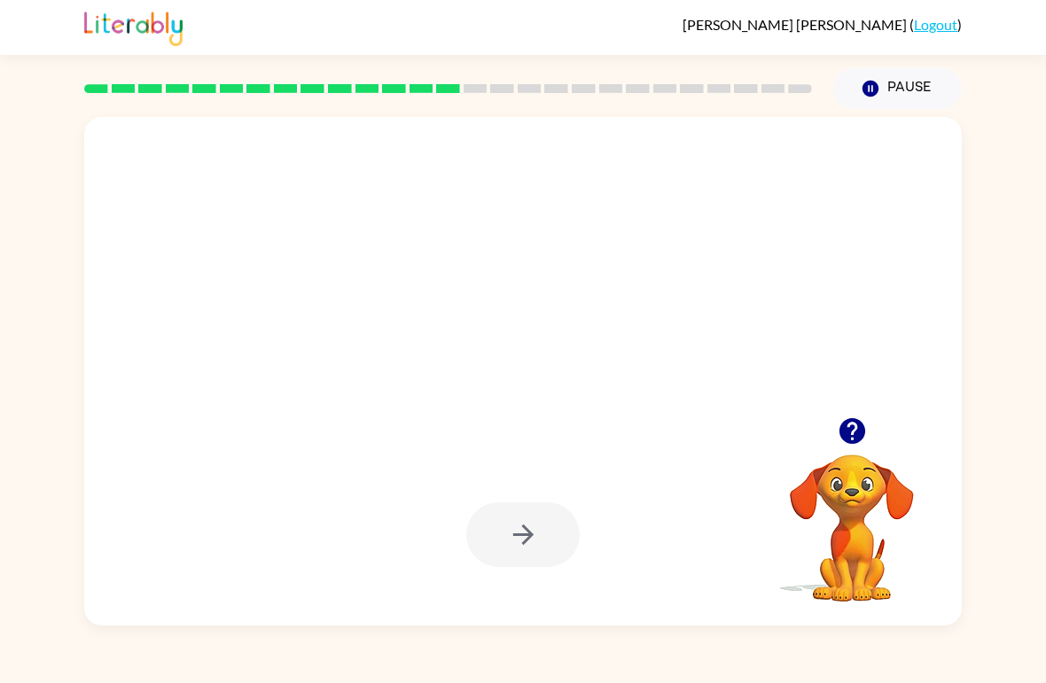
click at [879, 86] on icon "Pause" at bounding box center [871, 89] width 20 height 20
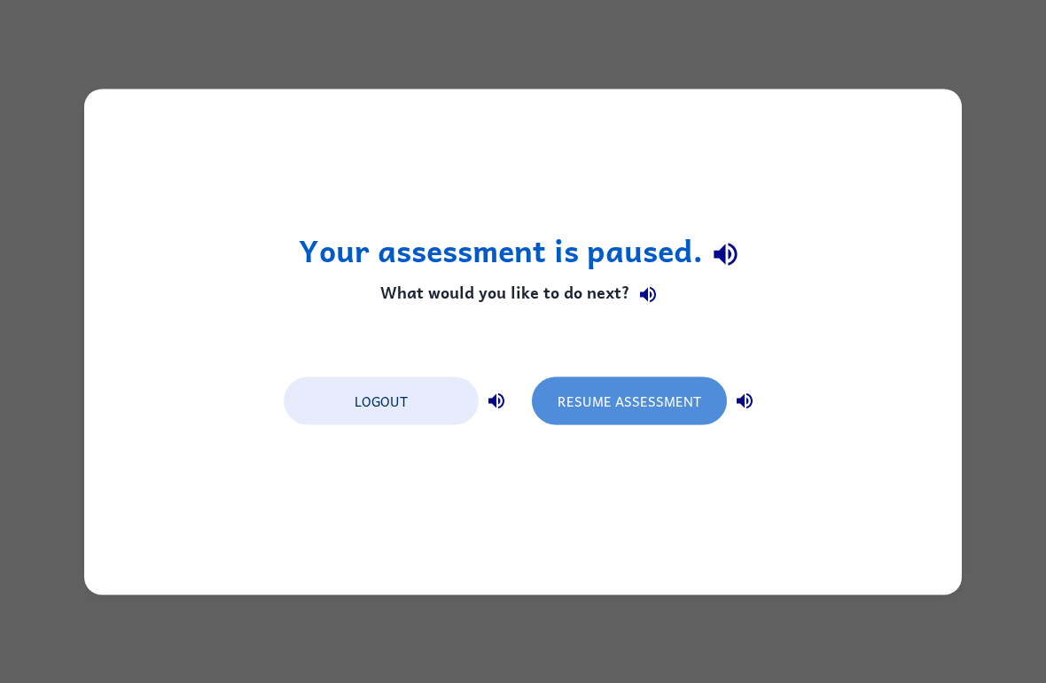
click at [636, 405] on button "Resume Assessment" at bounding box center [629, 401] width 195 height 48
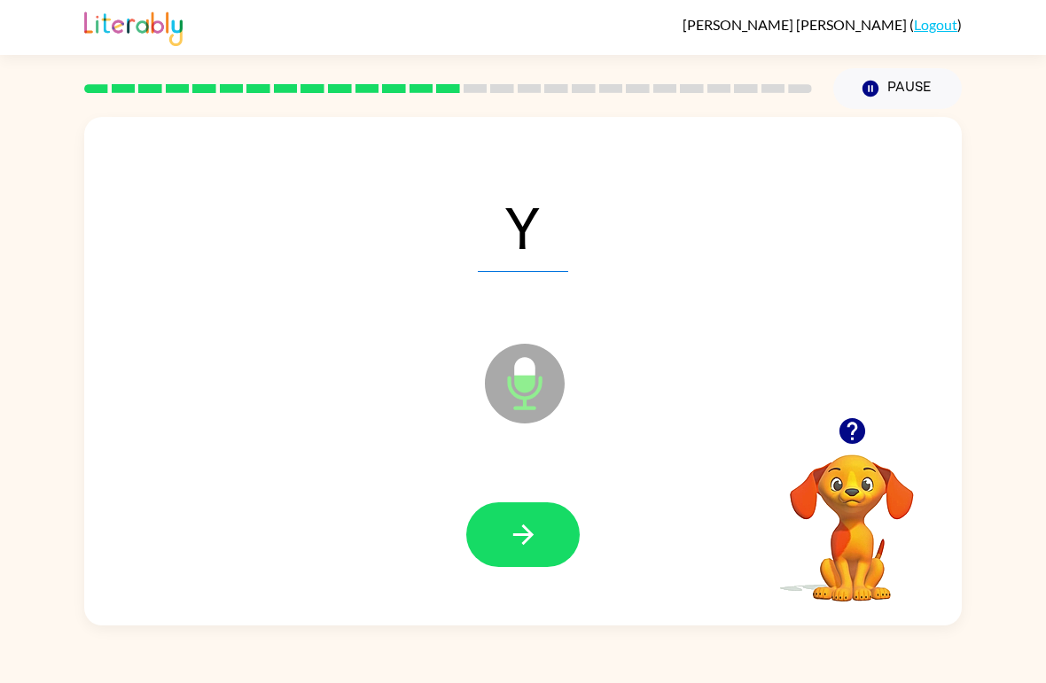
click at [514, 539] on icon "button" at bounding box center [523, 534] width 31 height 31
click at [519, 533] on icon "button" at bounding box center [523, 534] width 31 height 31
click at [533, 530] on icon "button" at bounding box center [523, 534] width 31 height 31
click at [484, 567] on div at bounding box center [522, 535] width 113 height 65
click at [488, 566] on button "button" at bounding box center [522, 535] width 113 height 65
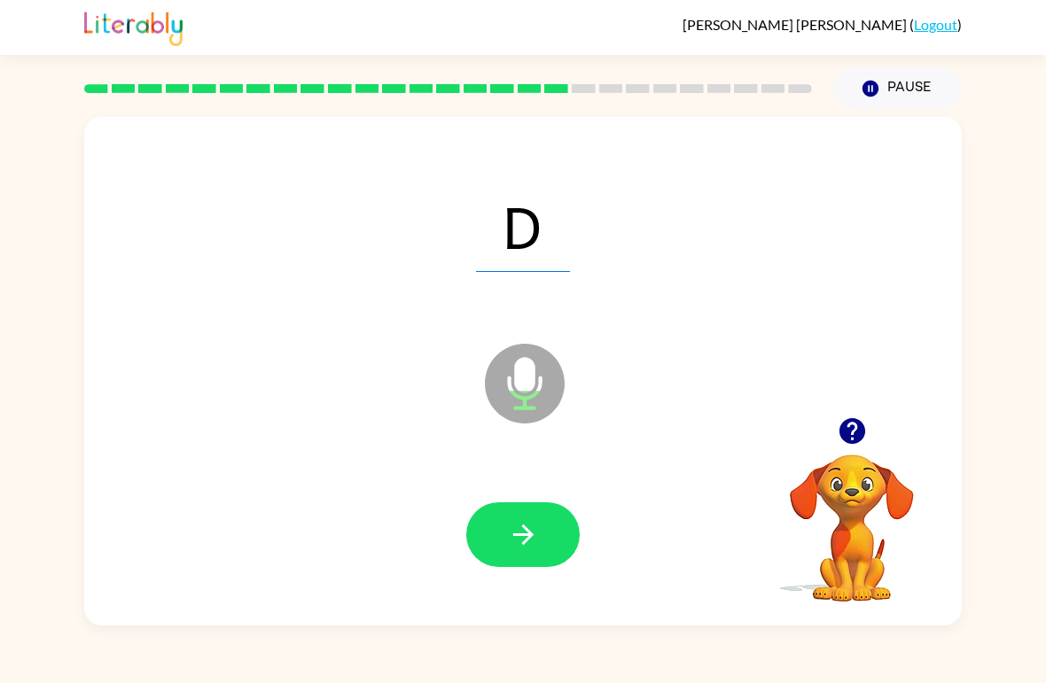
click at [485, 576] on div at bounding box center [523, 536] width 842 height 146
click at [503, 550] on button "button" at bounding box center [522, 535] width 113 height 65
click at [526, 503] on button "button" at bounding box center [522, 535] width 113 height 65
click at [512, 525] on icon "button" at bounding box center [523, 534] width 31 height 31
click at [523, 538] on icon "button" at bounding box center [523, 534] width 31 height 31
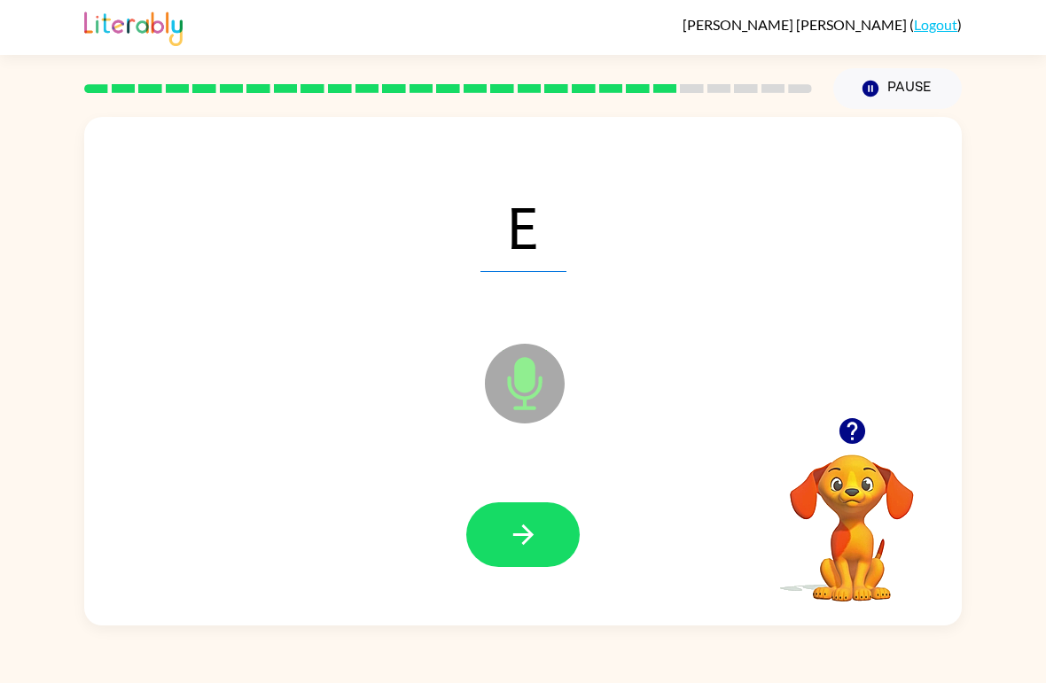
click at [527, 510] on button "button" at bounding box center [522, 535] width 113 height 65
click at [554, 567] on button "button" at bounding box center [522, 535] width 113 height 65
click at [468, 552] on div at bounding box center [522, 535] width 113 height 65
click at [540, 525] on button "button" at bounding box center [522, 535] width 113 height 65
click at [534, 511] on button "button" at bounding box center [522, 535] width 113 height 65
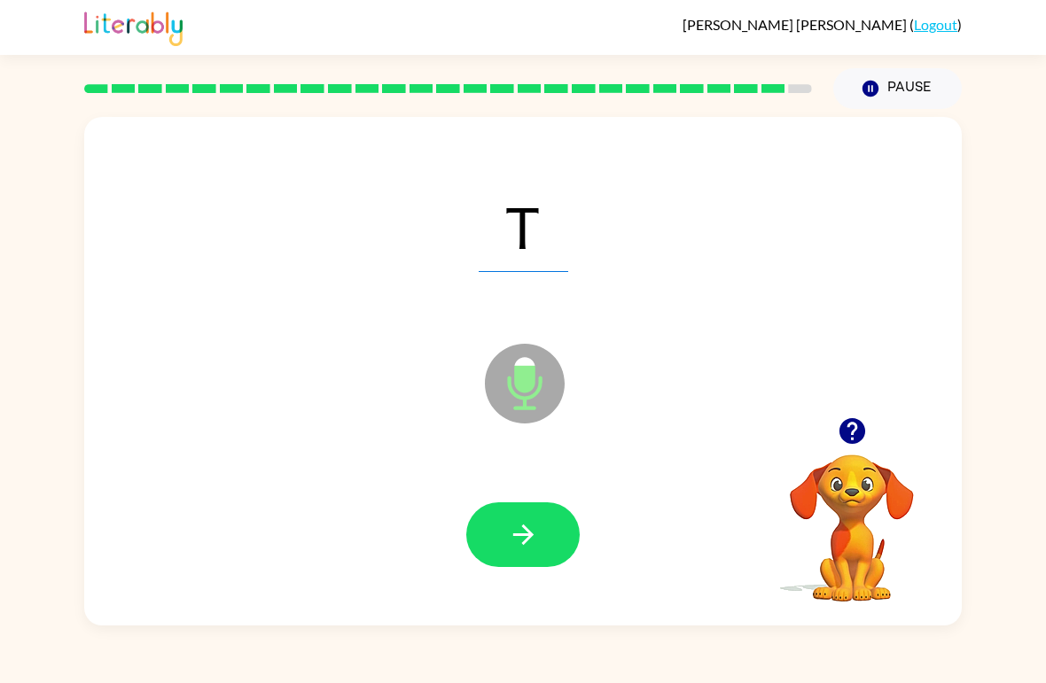
click at [532, 559] on button "button" at bounding box center [522, 535] width 113 height 65
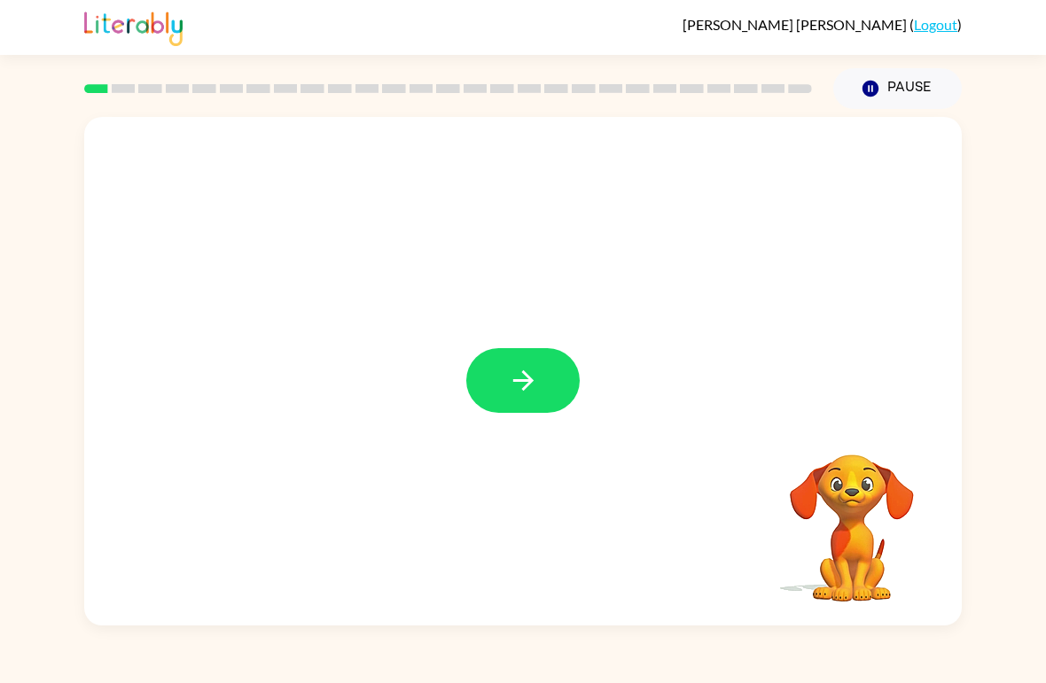
click at [505, 371] on button "button" at bounding box center [522, 380] width 113 height 65
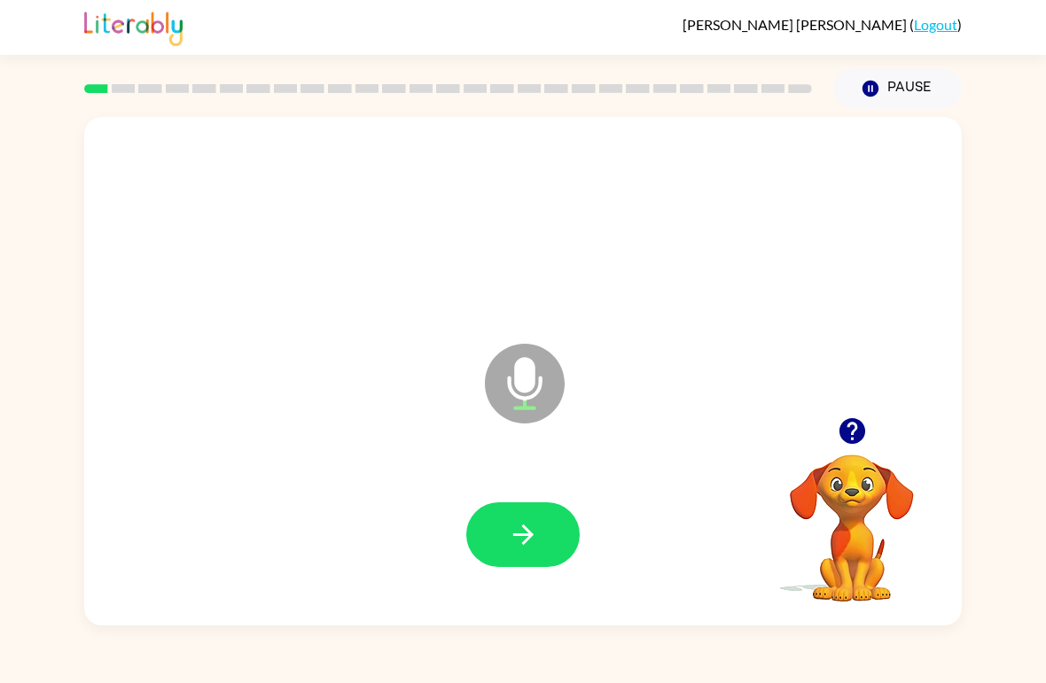
click at [515, 540] on icon "button" at bounding box center [523, 534] width 31 height 31
click at [505, 534] on button "button" at bounding box center [522, 535] width 113 height 65
click at [553, 527] on button "button" at bounding box center [522, 535] width 113 height 65
click at [536, 530] on icon "button" at bounding box center [523, 534] width 31 height 31
click at [532, 550] on icon "button" at bounding box center [523, 534] width 31 height 31
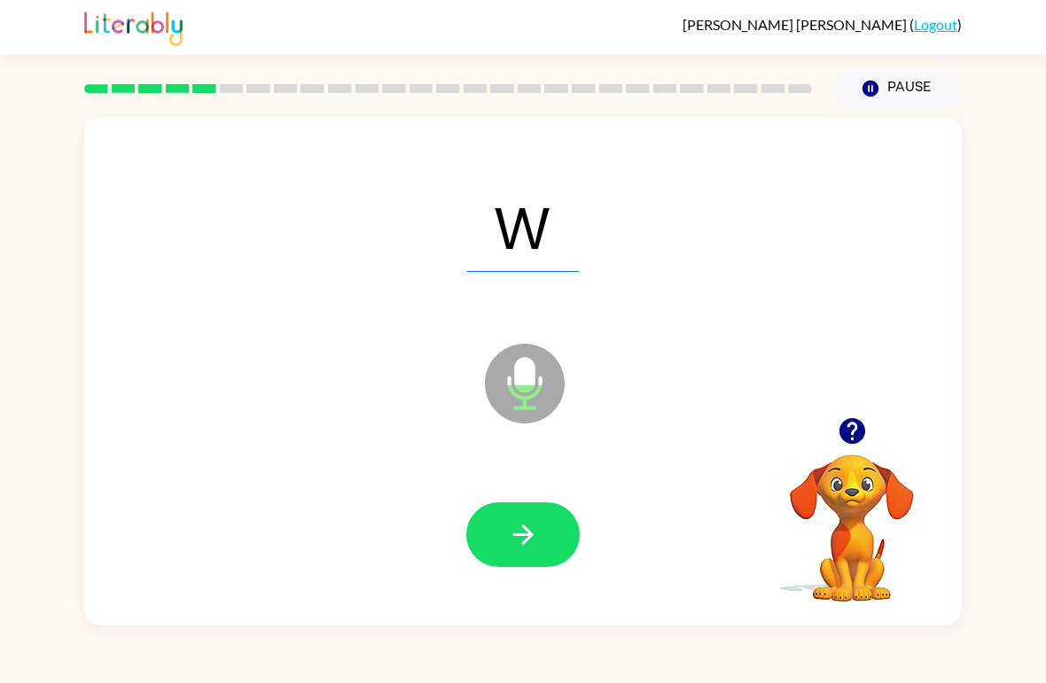
click at [890, 90] on button "Pause Pause" at bounding box center [897, 88] width 129 height 41
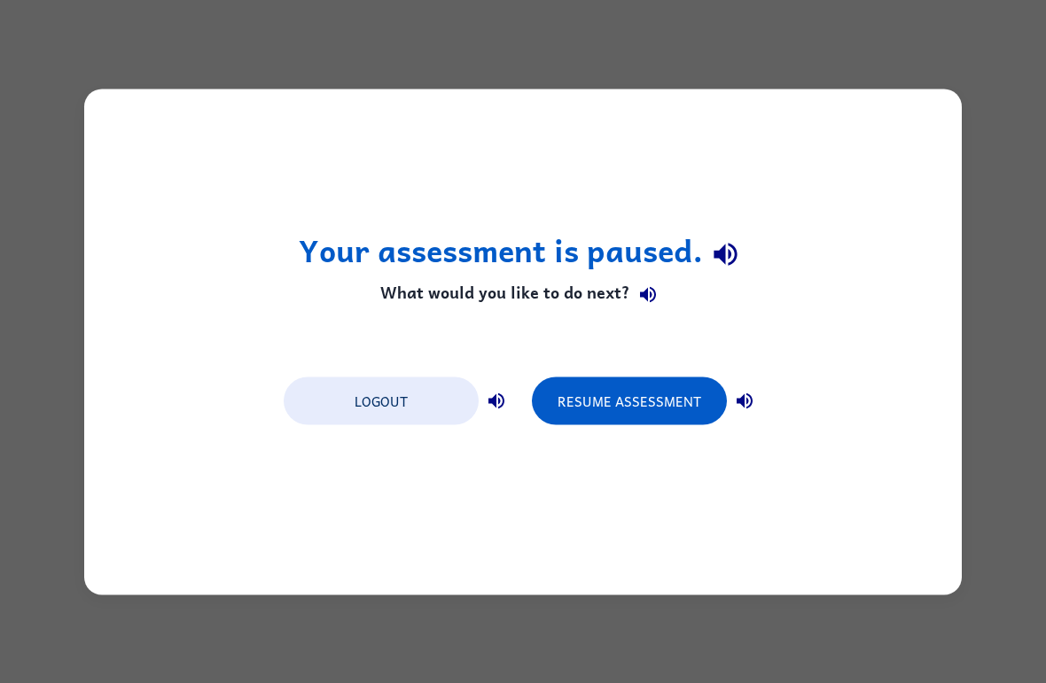
click at [610, 383] on button "Resume Assessment" at bounding box center [629, 401] width 195 height 48
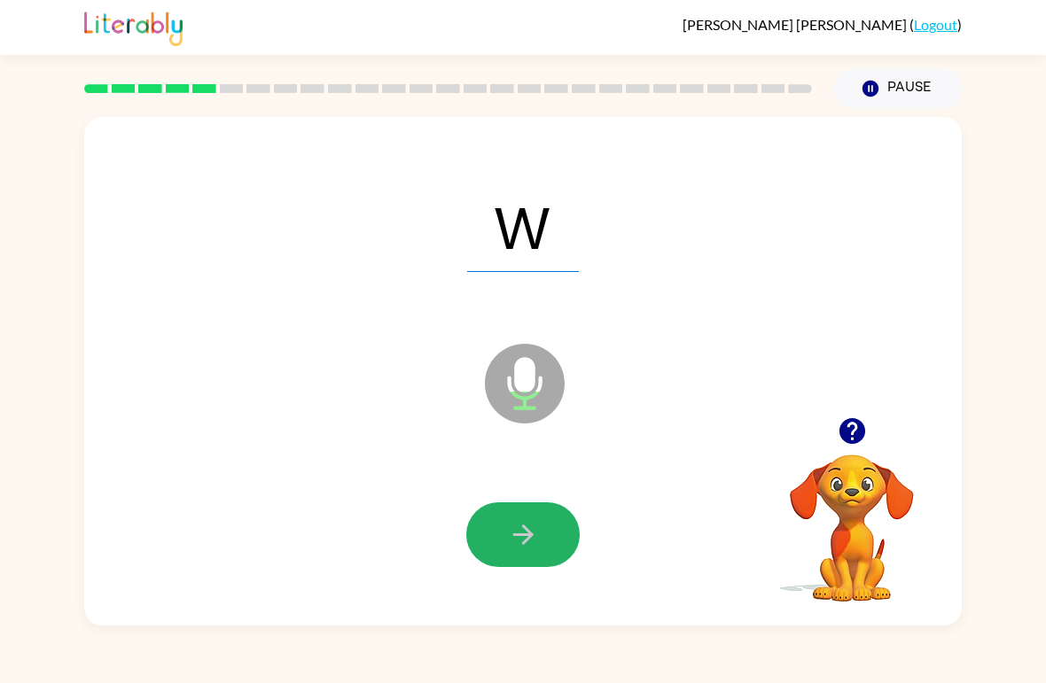
click at [558, 538] on button "button" at bounding box center [522, 535] width 113 height 65
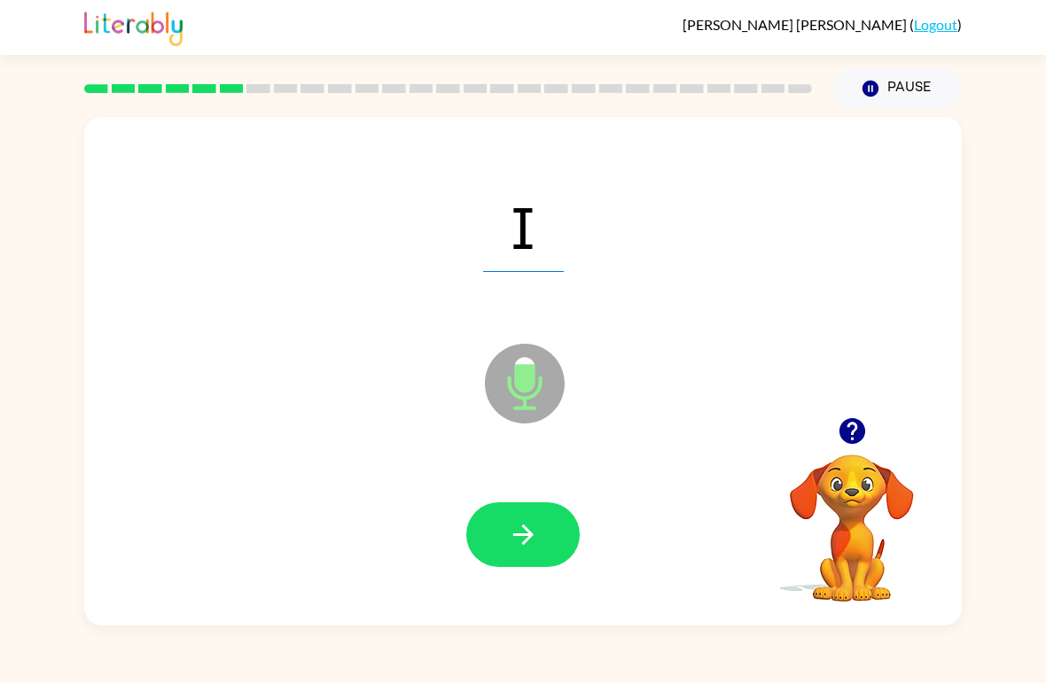
click at [514, 544] on icon "button" at bounding box center [523, 534] width 31 height 31
click at [517, 519] on button "button" at bounding box center [522, 535] width 113 height 65
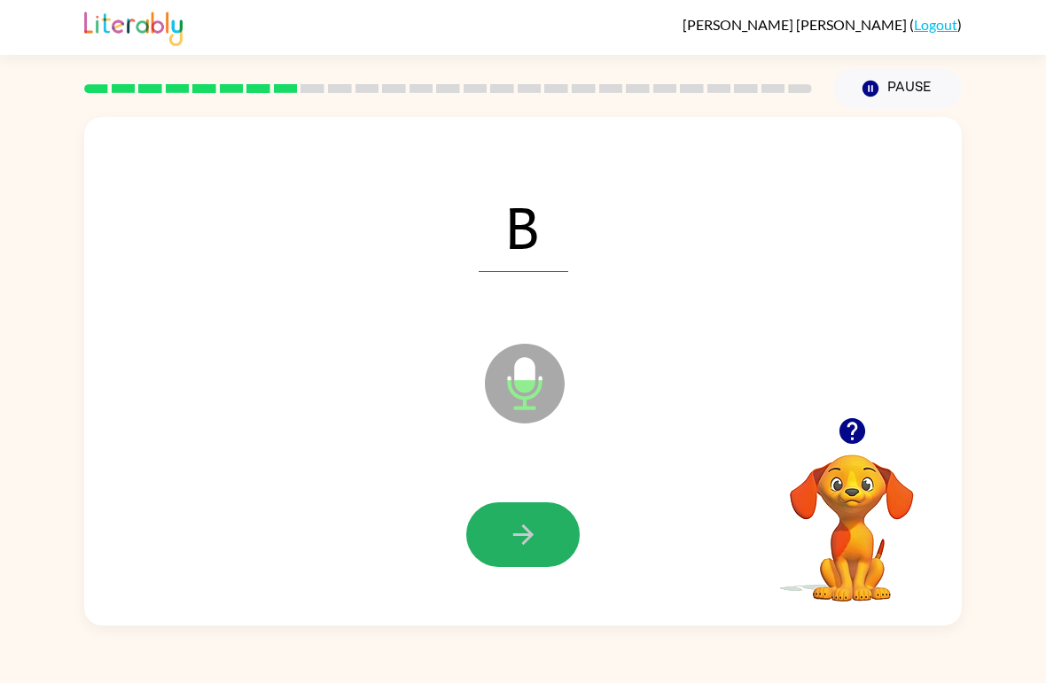
click at [550, 528] on button "button" at bounding box center [522, 535] width 113 height 65
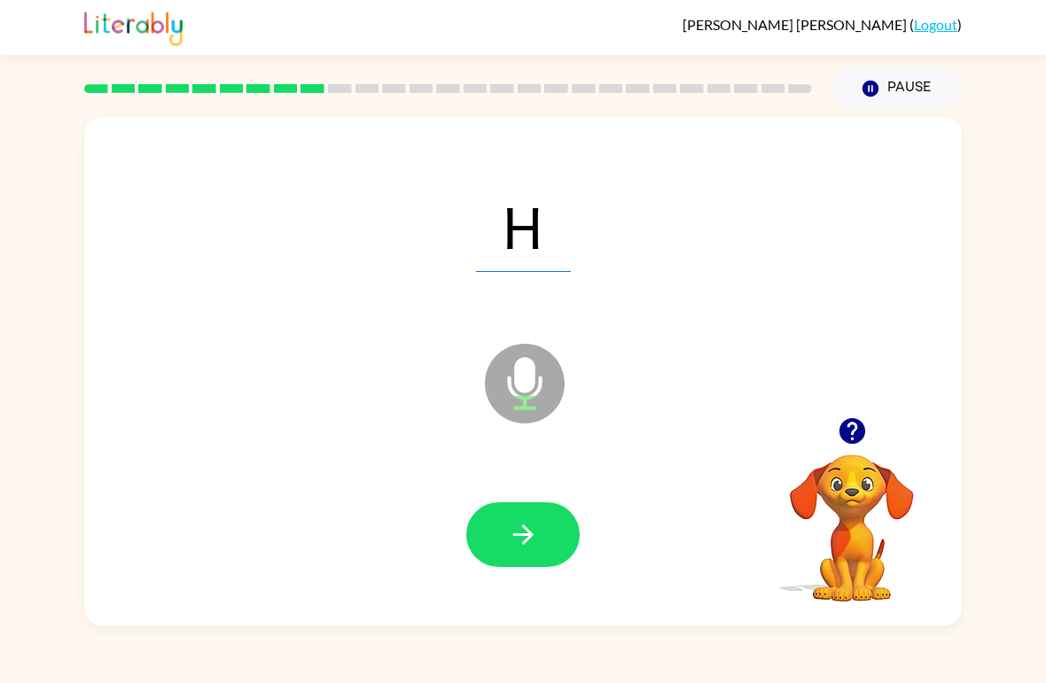
click at [527, 527] on icon "button" at bounding box center [523, 534] width 31 height 31
click at [519, 527] on icon "button" at bounding box center [523, 534] width 31 height 31
click at [508, 529] on icon "button" at bounding box center [523, 534] width 31 height 31
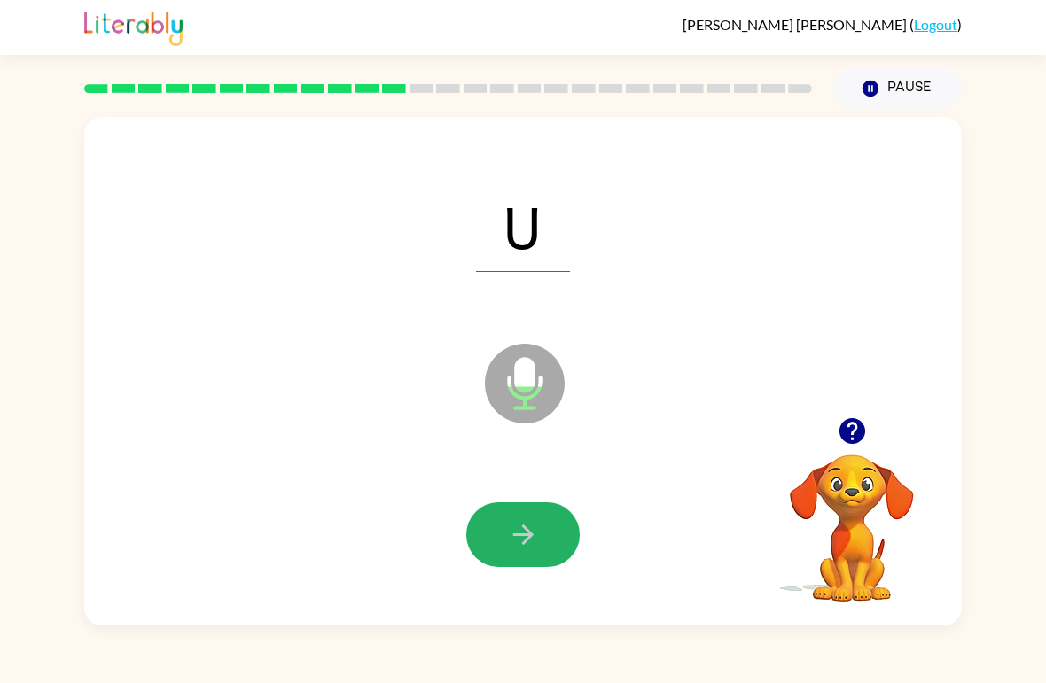
click at [511, 530] on icon "button" at bounding box center [523, 534] width 31 height 31
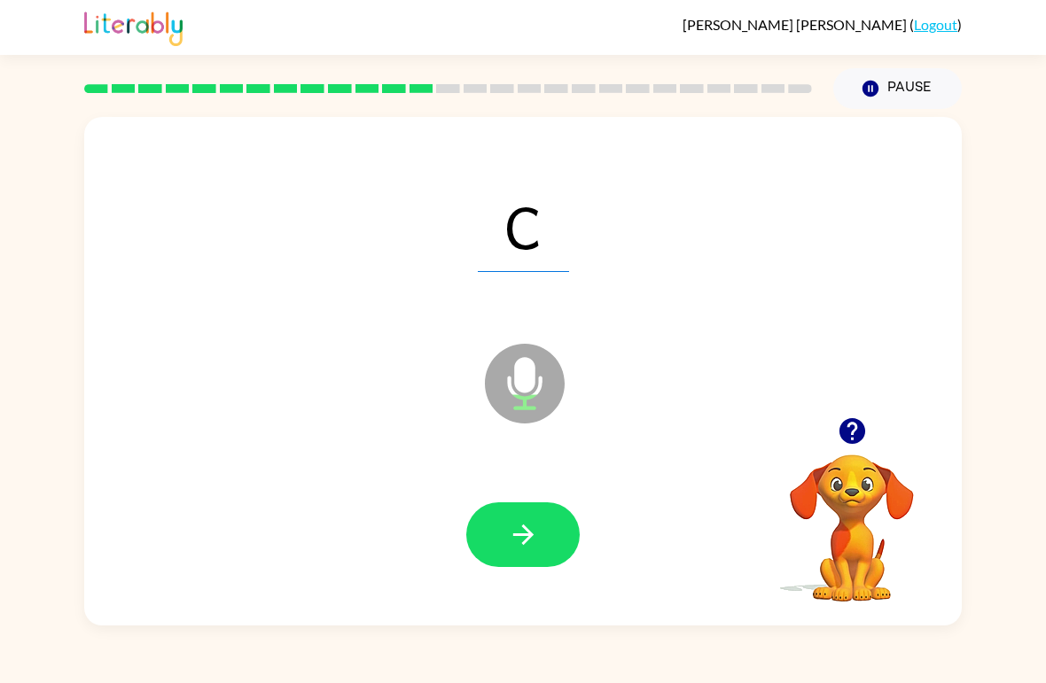
click at [535, 548] on icon "button" at bounding box center [523, 534] width 31 height 31
click at [528, 522] on icon "button" at bounding box center [523, 534] width 31 height 31
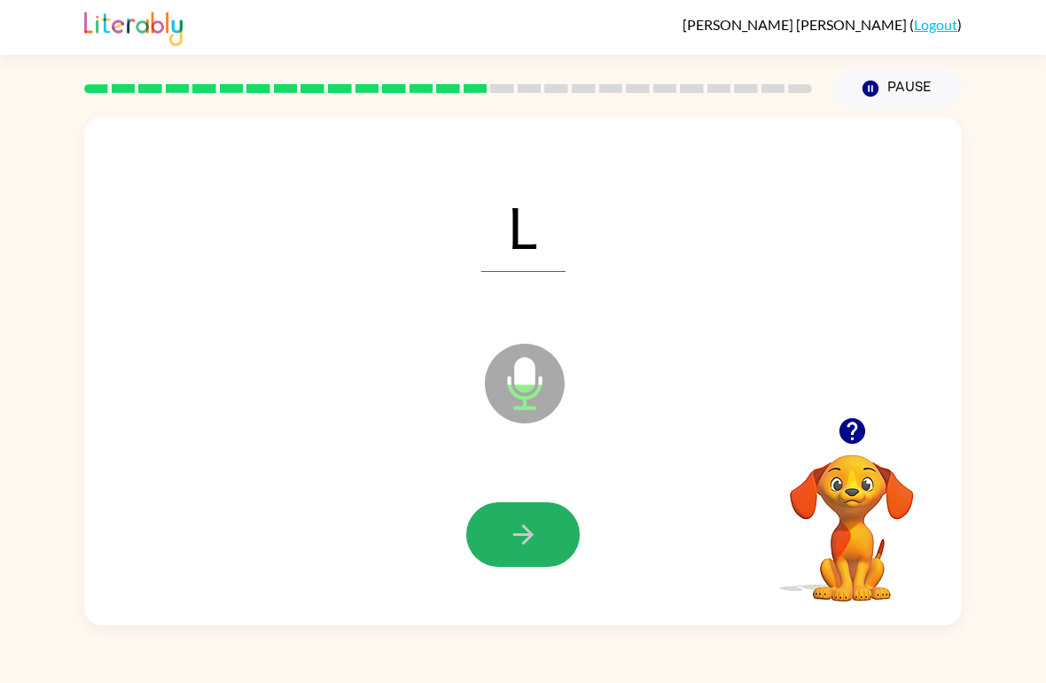
click at [530, 533] on icon "button" at bounding box center [522, 535] width 20 height 20
click at [519, 532] on icon "button" at bounding box center [523, 534] width 31 height 31
click at [516, 530] on icon "button" at bounding box center [523, 534] width 31 height 31
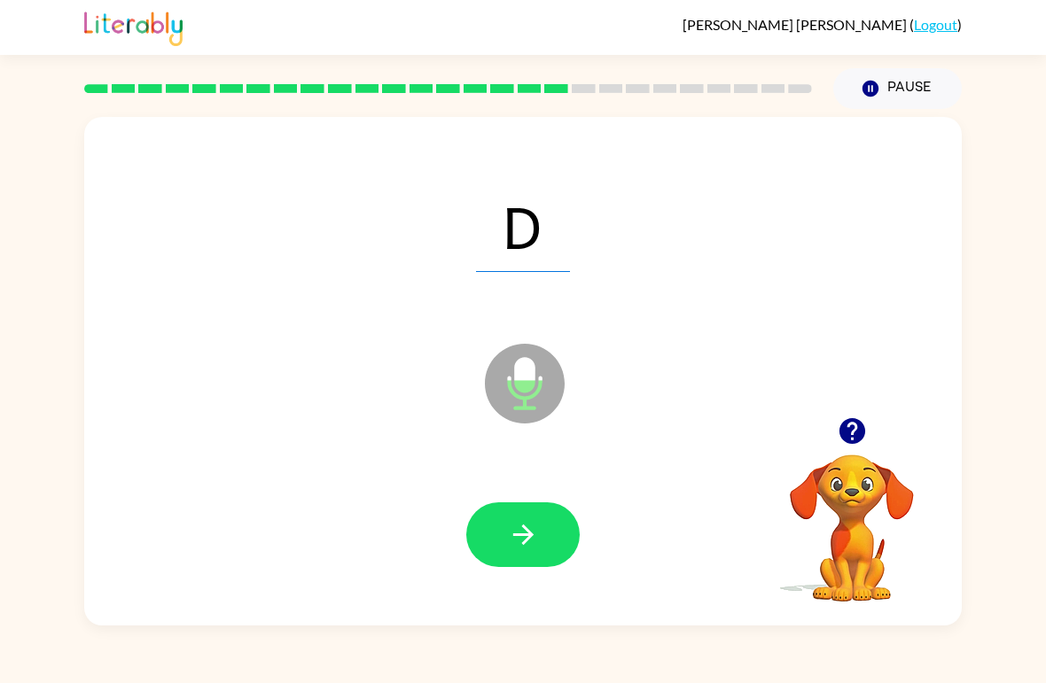
click at [527, 523] on icon "button" at bounding box center [523, 534] width 31 height 31
click at [521, 517] on button "button" at bounding box center [522, 535] width 113 height 65
click at [517, 529] on icon "button" at bounding box center [523, 534] width 31 height 31
click at [510, 534] on icon "button" at bounding box center [523, 534] width 31 height 31
click at [520, 528] on icon "button" at bounding box center [523, 534] width 31 height 31
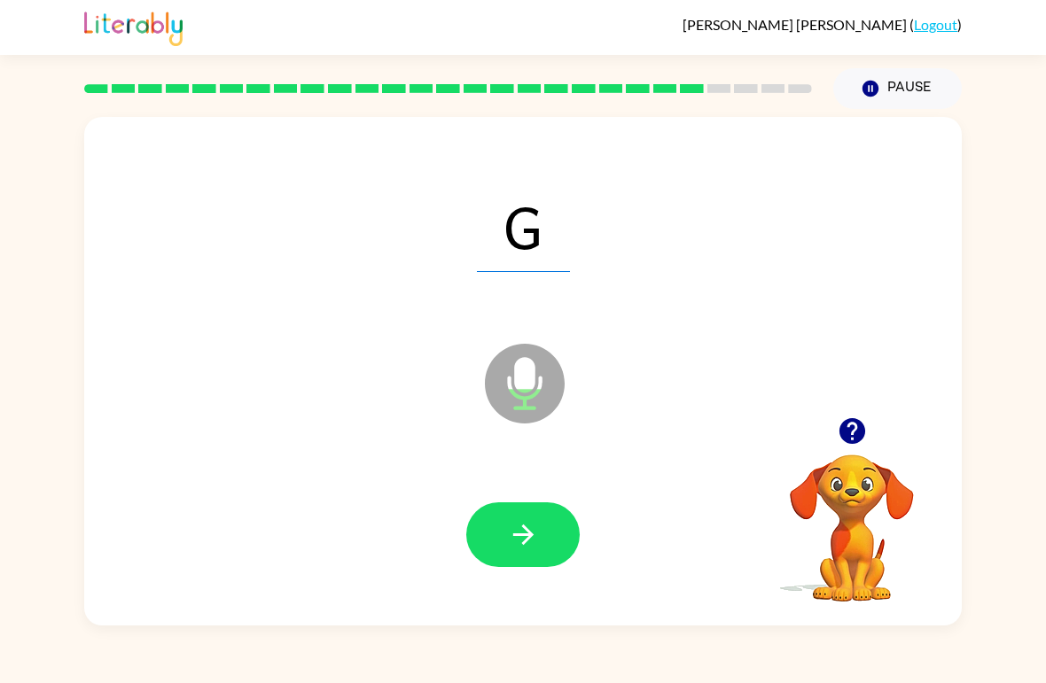
click at [495, 529] on button "button" at bounding box center [522, 535] width 113 height 65
click at [529, 527] on icon "button" at bounding box center [523, 534] width 31 height 31
click at [523, 527] on icon "button" at bounding box center [522, 535] width 20 height 20
click at [519, 535] on icon "button" at bounding box center [523, 534] width 31 height 31
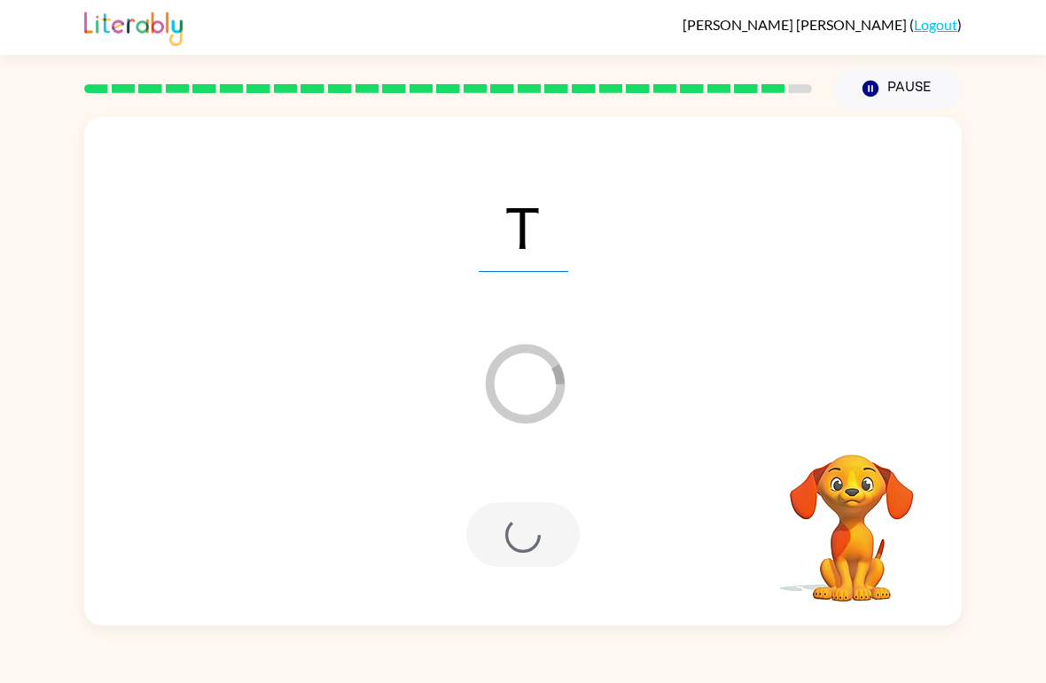
click at [496, 645] on div "Santiago Ramirez-Reyes ( Logout ) Pause Pause T Loader Your response is being s…" at bounding box center [523, 341] width 1046 height 683
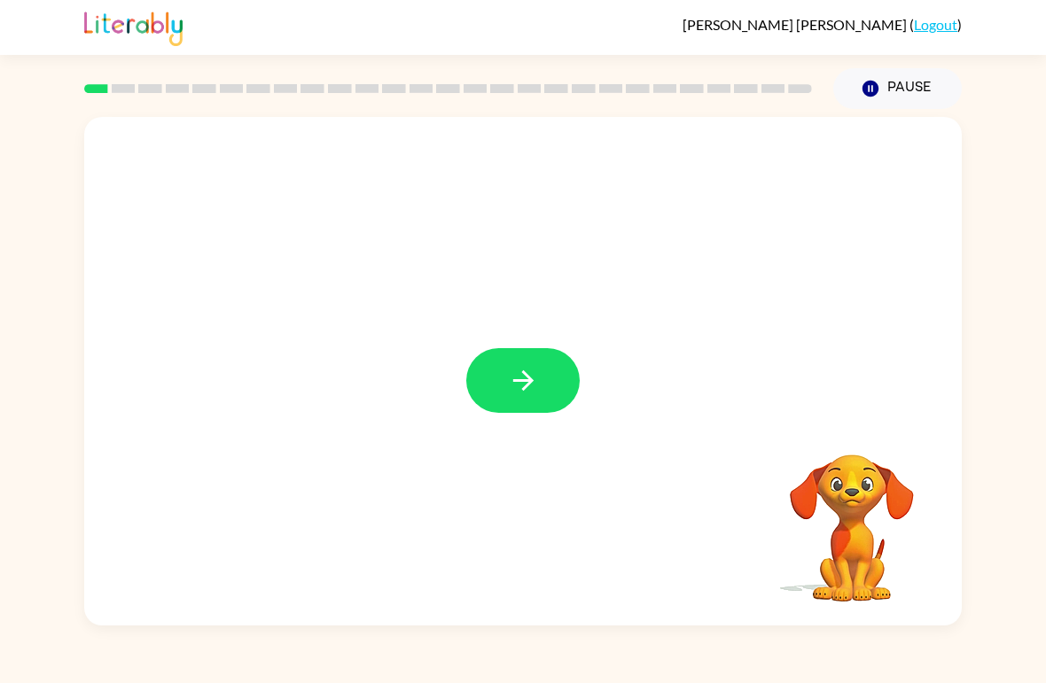
click at [513, 386] on icon "button" at bounding box center [523, 380] width 31 height 31
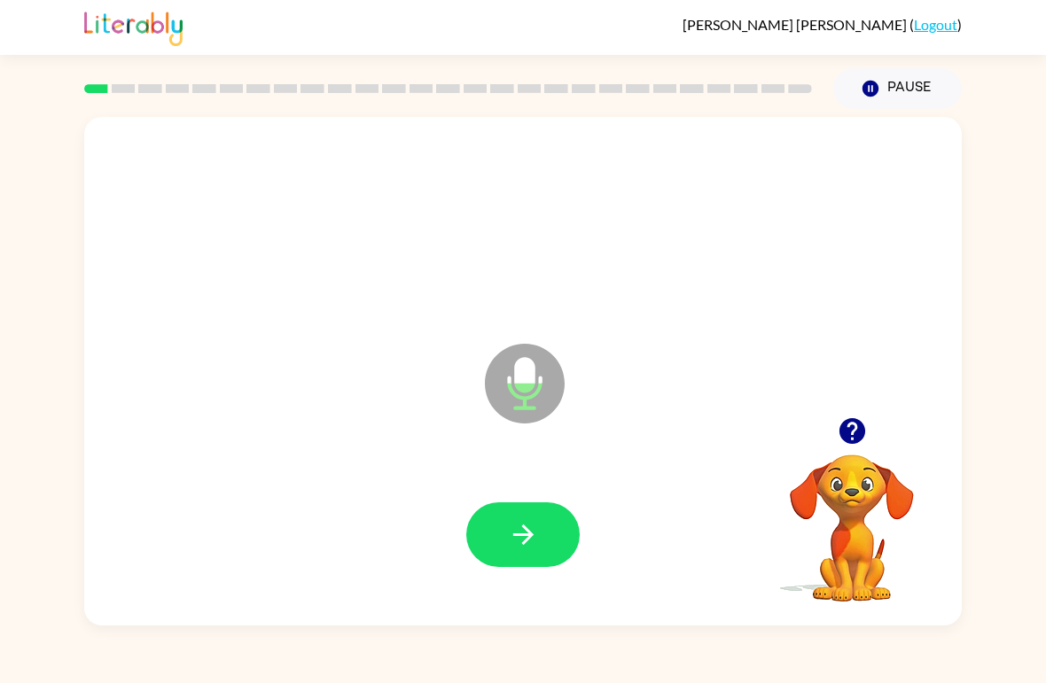
click at [505, 562] on button "button" at bounding box center [522, 535] width 113 height 65
click at [531, 525] on icon "button" at bounding box center [523, 534] width 31 height 31
click at [528, 537] on icon "button" at bounding box center [522, 535] width 20 height 20
click at [529, 548] on icon "button" at bounding box center [523, 534] width 31 height 31
click at [518, 554] on button "button" at bounding box center [522, 535] width 113 height 65
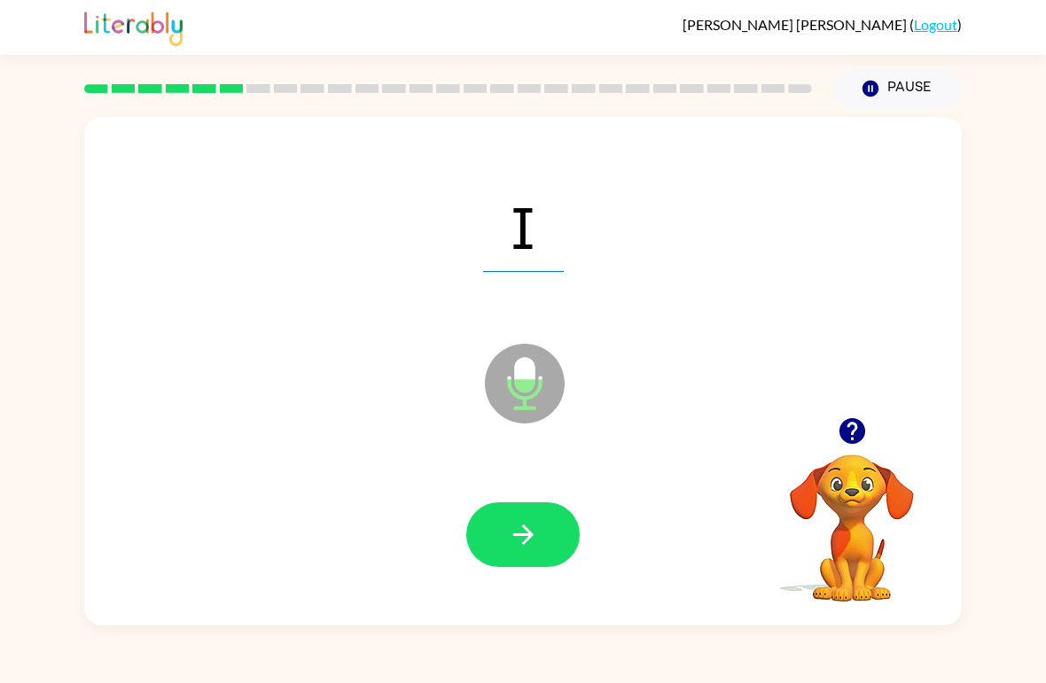
click at [522, 525] on icon "button" at bounding box center [523, 534] width 31 height 31
click at [521, 540] on icon "button" at bounding box center [523, 534] width 31 height 31
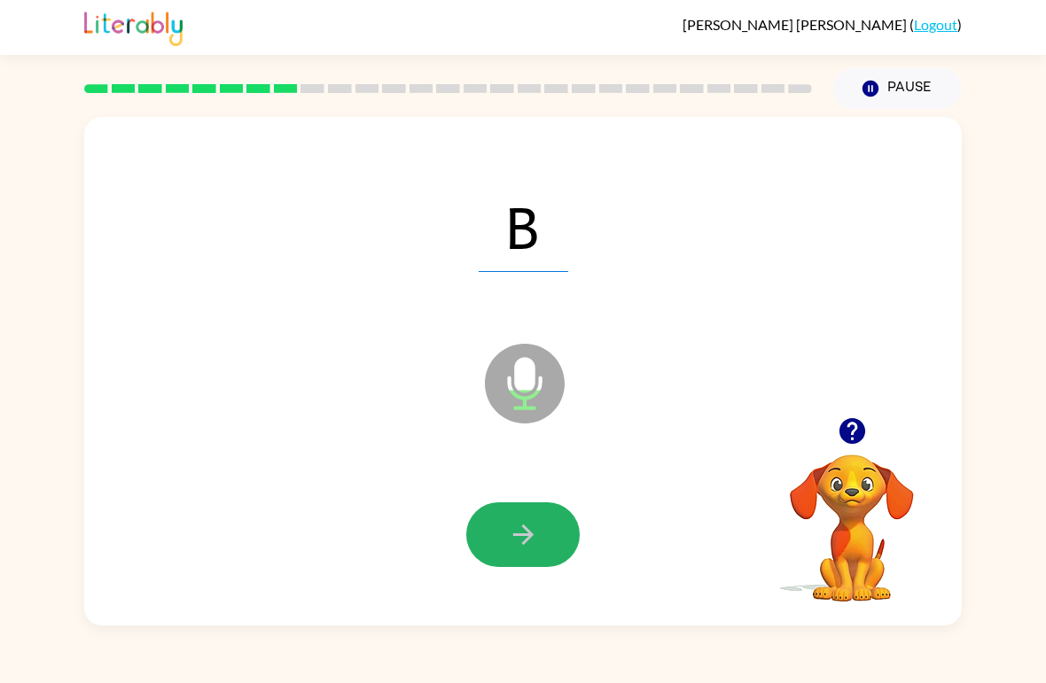
click at [527, 530] on icon "button" at bounding box center [522, 535] width 20 height 20
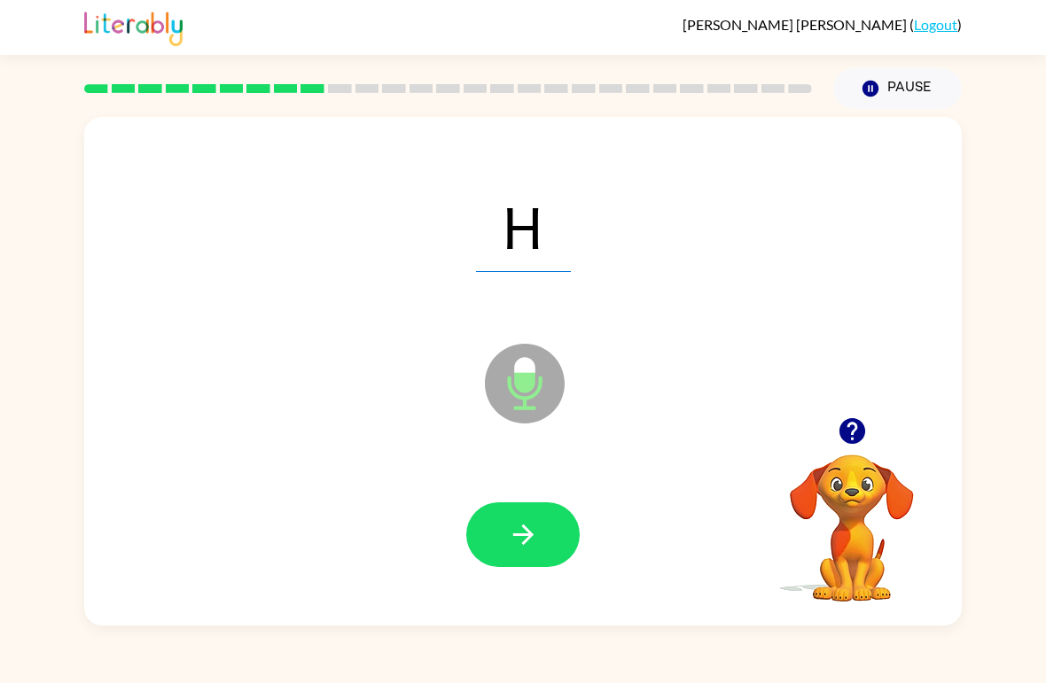
click at [531, 531] on icon "button" at bounding box center [523, 534] width 31 height 31
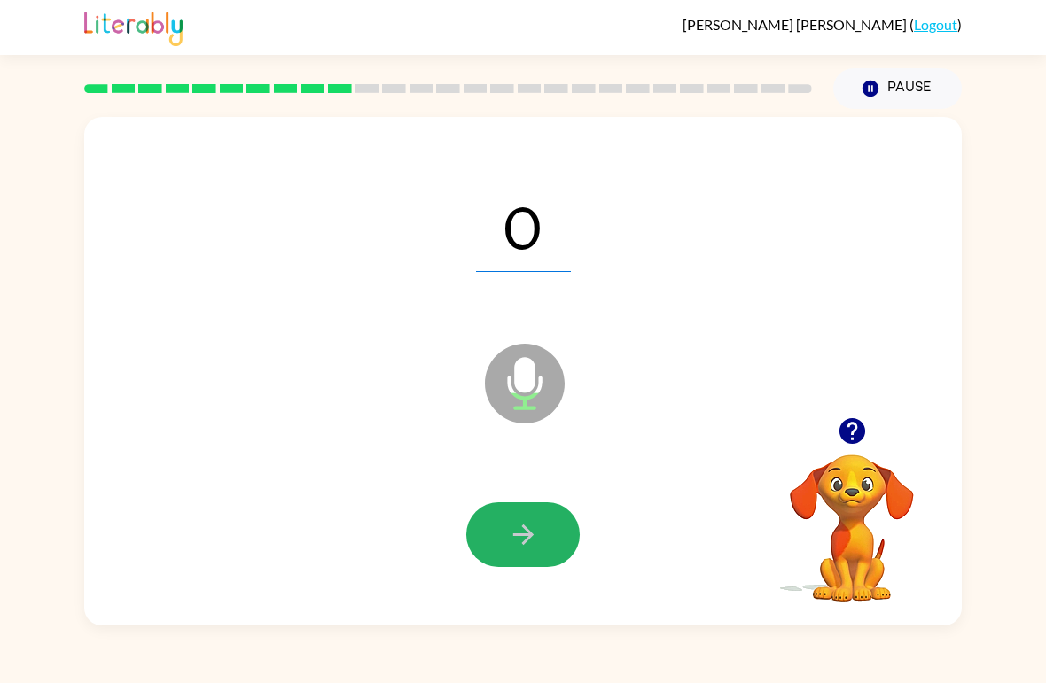
click at [514, 542] on icon "button" at bounding box center [523, 534] width 31 height 31
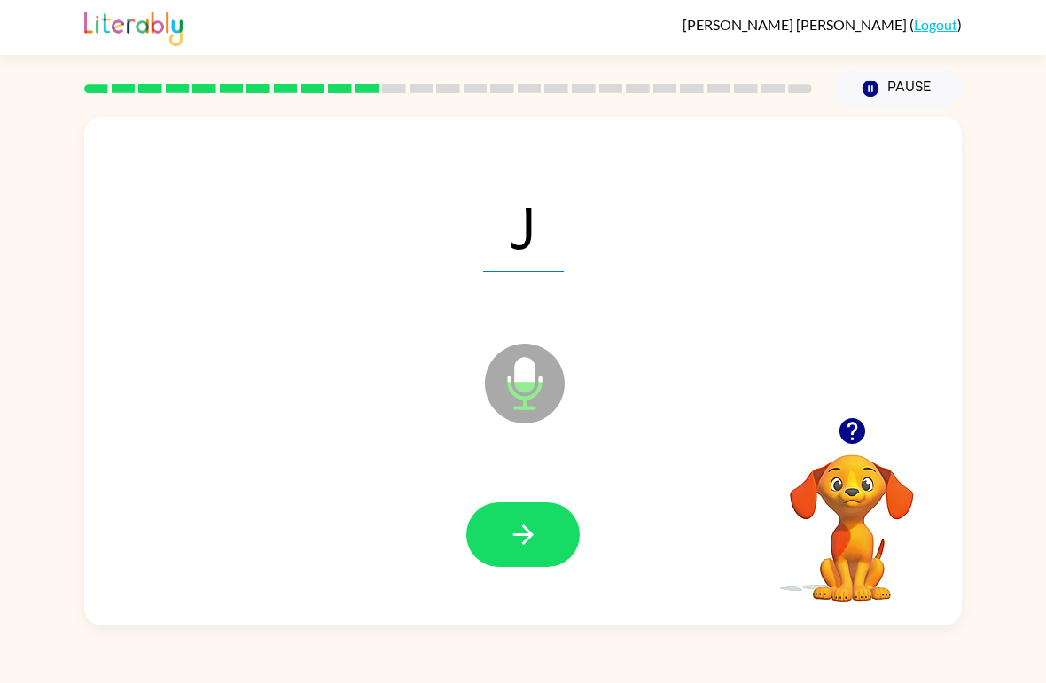
click at [544, 522] on button "button" at bounding box center [522, 535] width 113 height 65
click at [514, 537] on icon "button" at bounding box center [522, 535] width 20 height 20
click at [535, 540] on icon "button" at bounding box center [523, 534] width 31 height 31
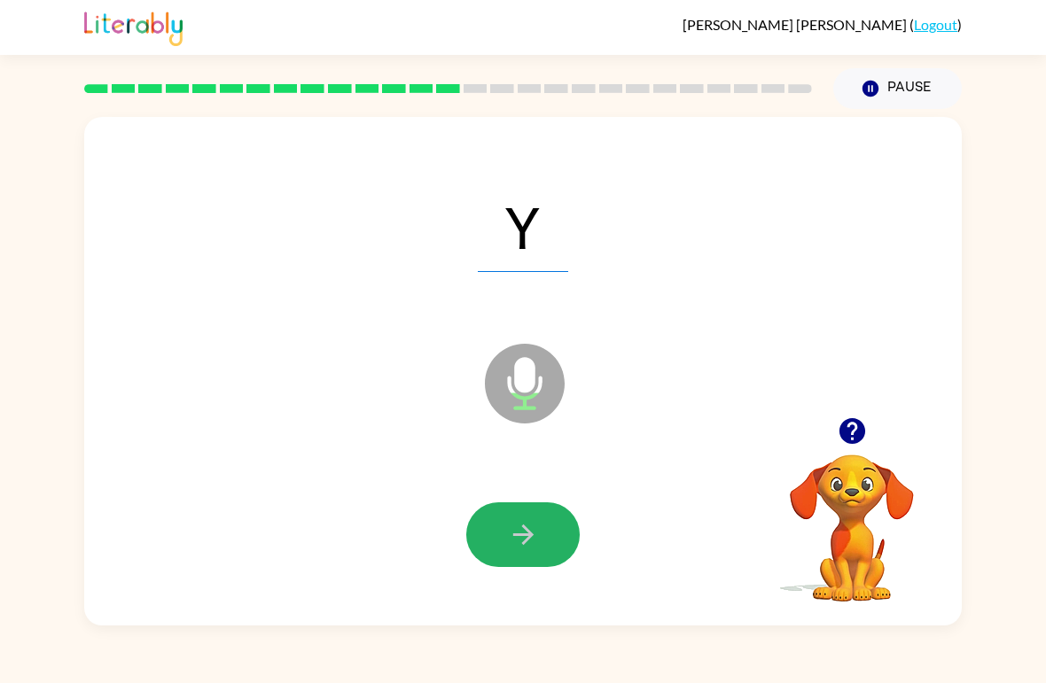
click at [529, 525] on icon "button" at bounding box center [523, 534] width 31 height 31
click at [495, 535] on button "button" at bounding box center [522, 535] width 113 height 65
click at [519, 546] on icon "button" at bounding box center [523, 534] width 31 height 31
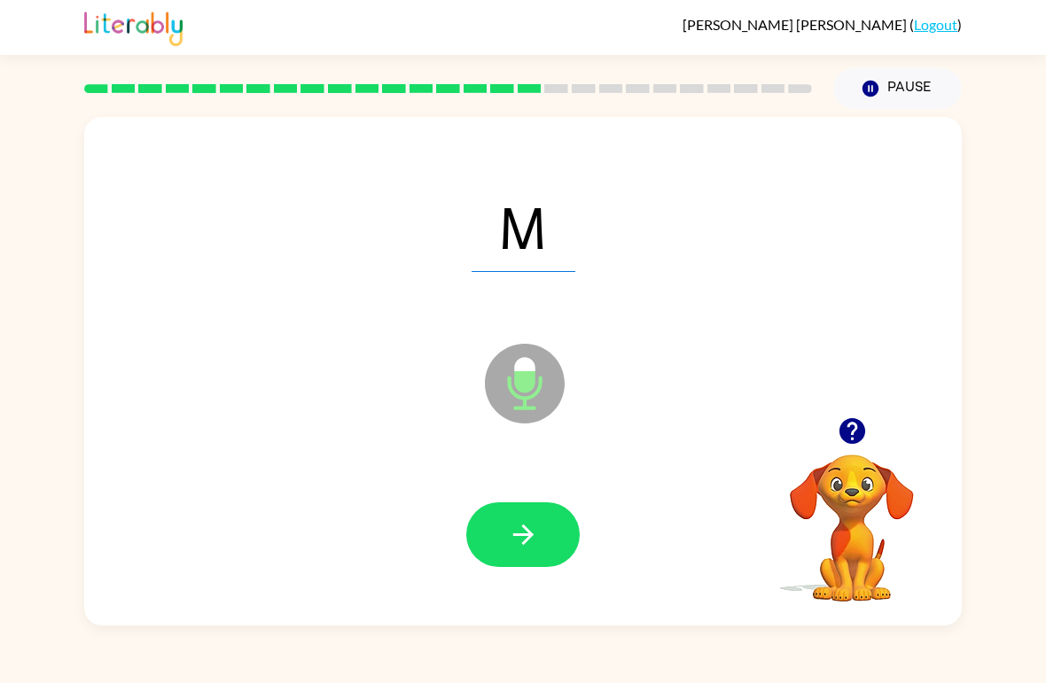
click at [538, 537] on icon "button" at bounding box center [523, 534] width 31 height 31
click at [530, 557] on button "button" at bounding box center [522, 535] width 113 height 65
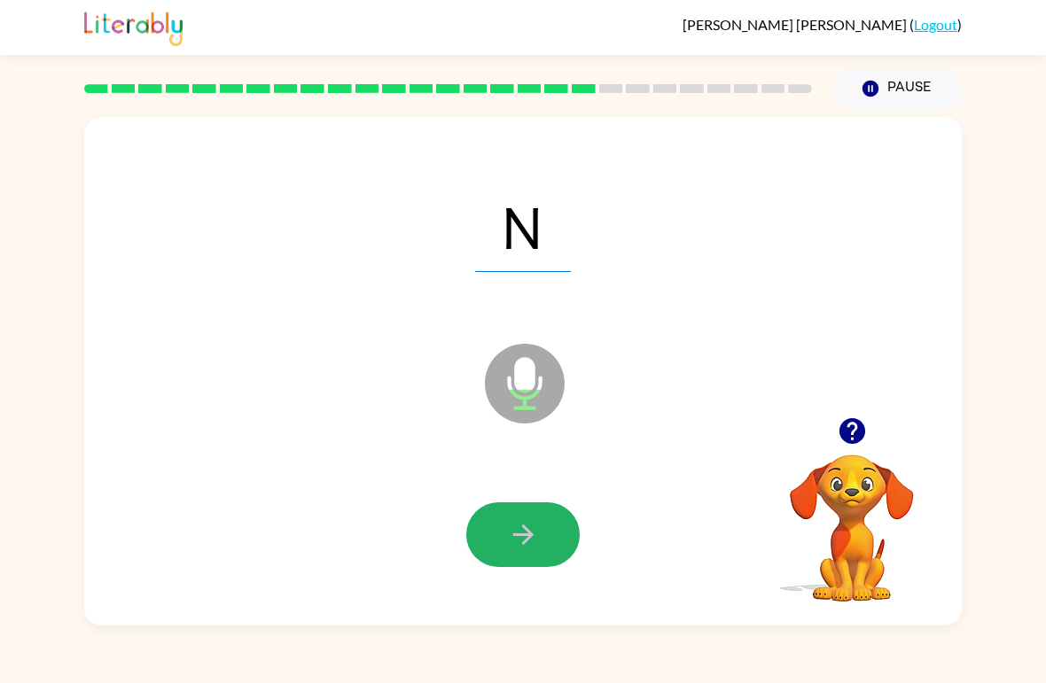
click at [520, 534] on icon "button" at bounding box center [523, 534] width 31 height 31
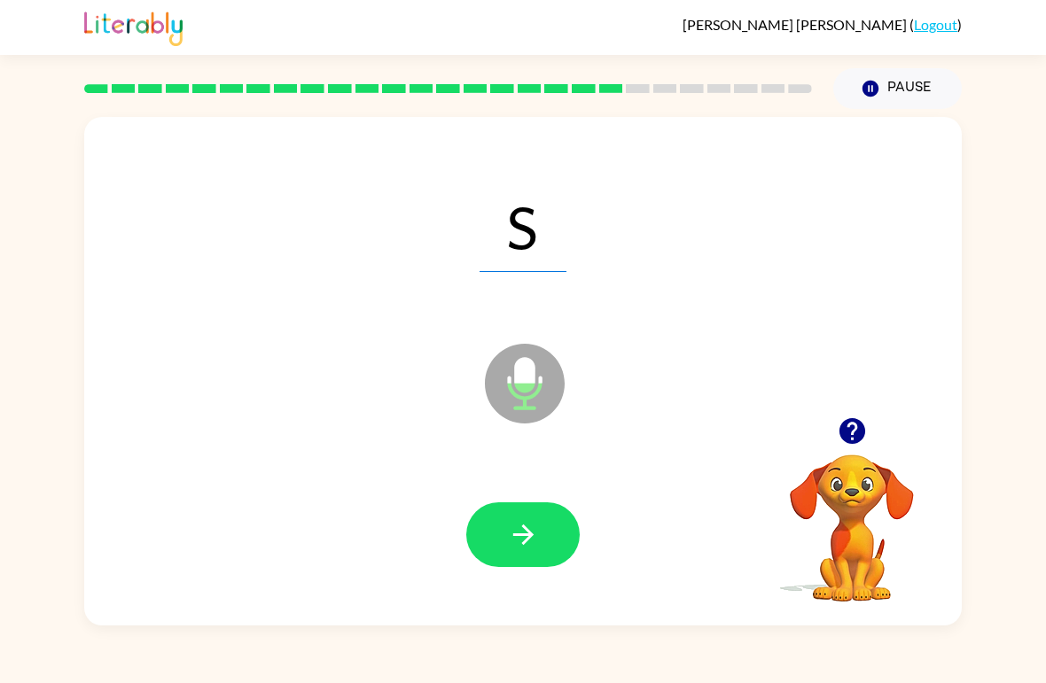
click at [523, 539] on icon "button" at bounding box center [523, 534] width 31 height 31
click at [569, 534] on button "button" at bounding box center [522, 535] width 113 height 65
click at [537, 530] on icon "button" at bounding box center [523, 534] width 31 height 31
click at [529, 521] on icon "button" at bounding box center [523, 534] width 31 height 31
click at [534, 527] on icon "button" at bounding box center [523, 534] width 31 height 31
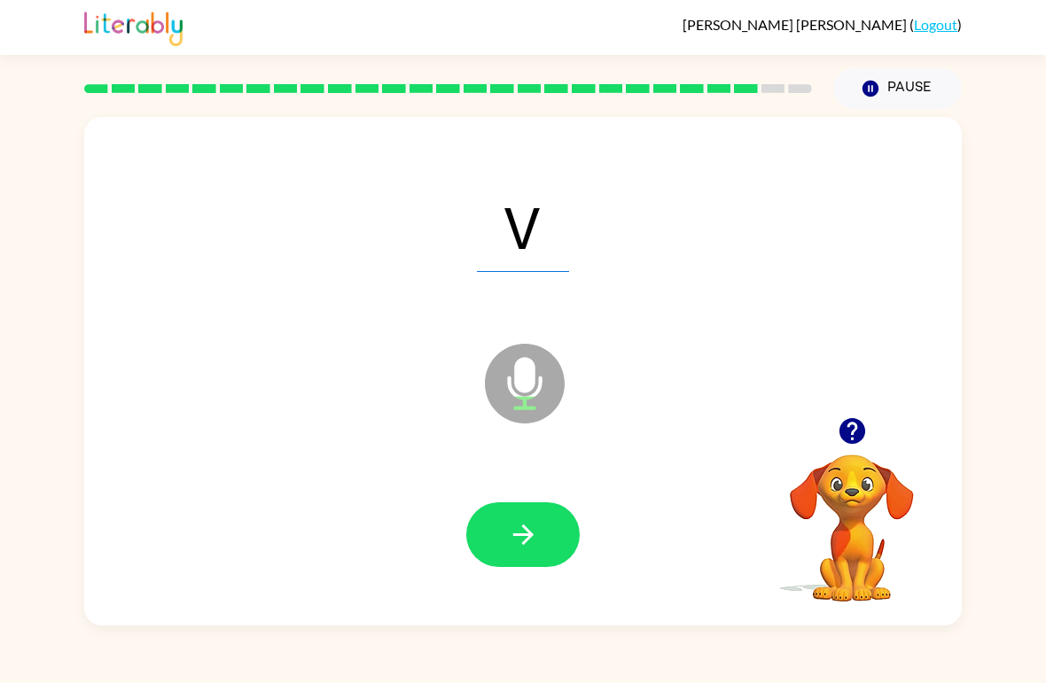
click at [524, 518] on button "button" at bounding box center [522, 535] width 113 height 65
click at [511, 490] on div at bounding box center [523, 536] width 842 height 146
click at [520, 536] on icon "button" at bounding box center [522, 535] width 20 height 20
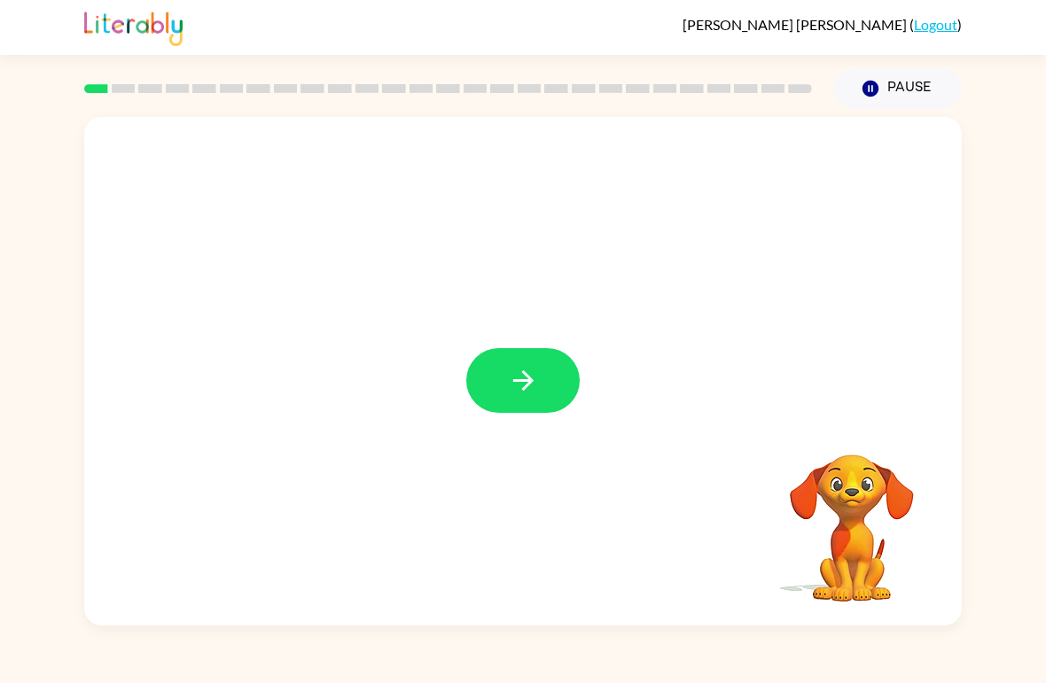
click at [550, 374] on button "button" at bounding box center [522, 380] width 113 height 65
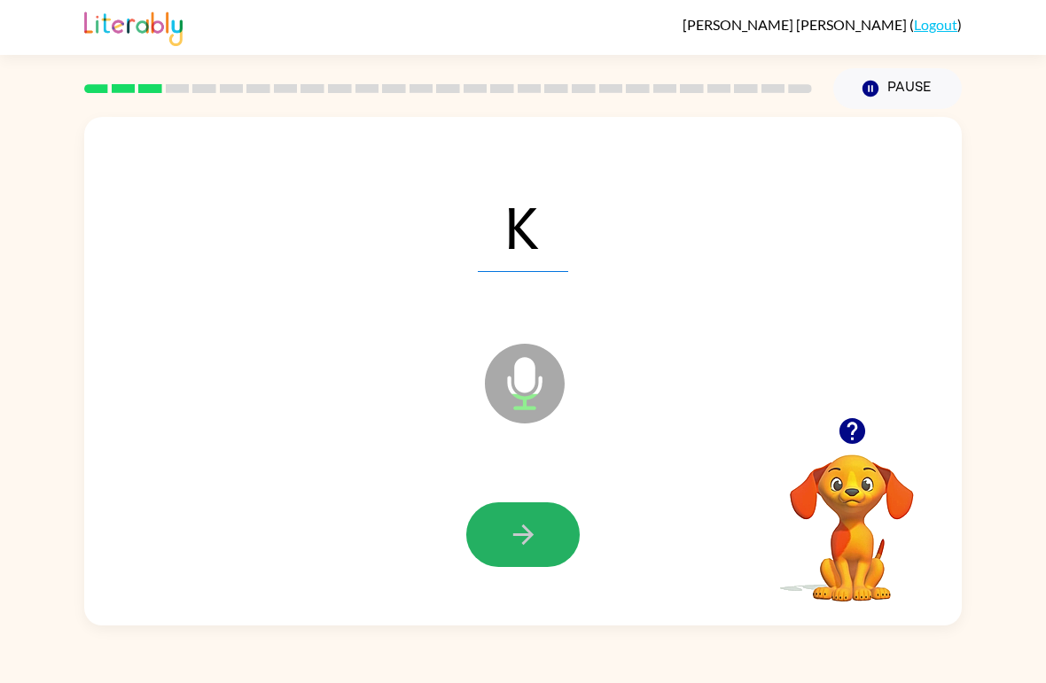
click at [520, 535] on icon "button" at bounding box center [522, 535] width 20 height 20
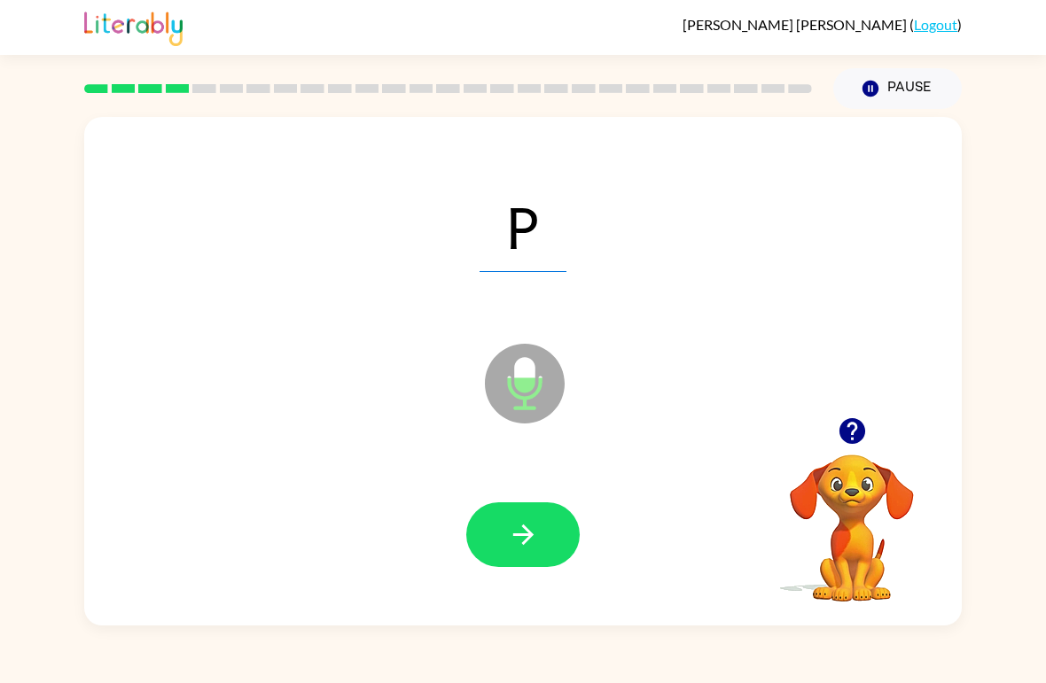
click at [527, 529] on icon "button" at bounding box center [522, 535] width 20 height 20
click at [495, 482] on div at bounding box center [523, 536] width 842 height 146
click at [503, 547] on button "button" at bounding box center [522, 535] width 113 height 65
click at [508, 536] on icon "button" at bounding box center [523, 534] width 31 height 31
click at [511, 529] on icon "button" at bounding box center [523, 534] width 31 height 31
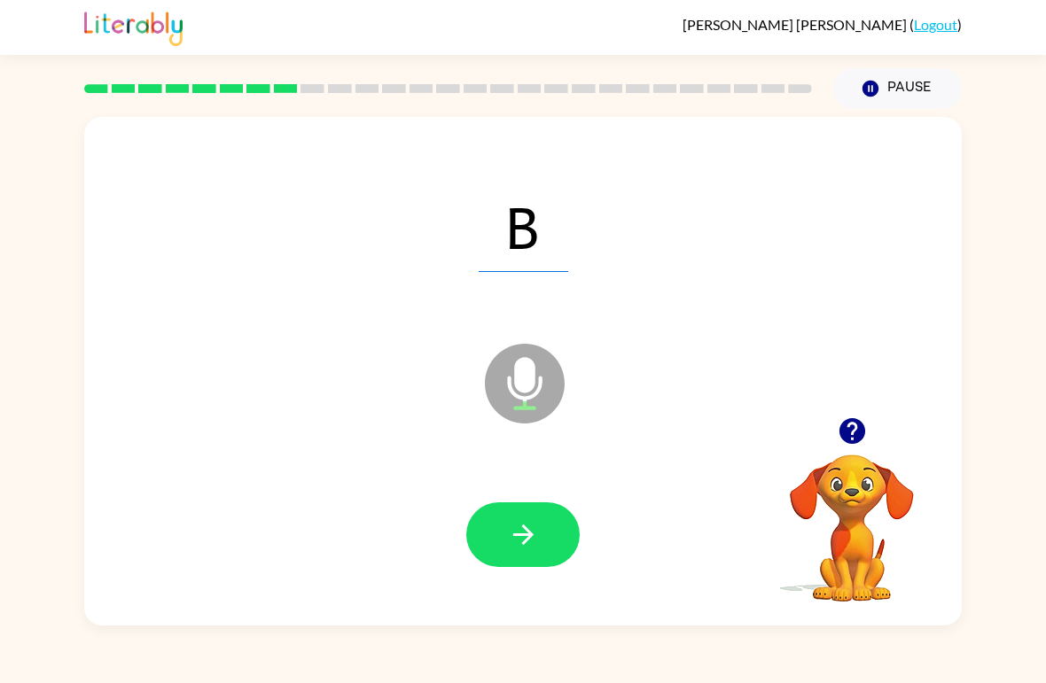
click at [894, 92] on button "Pause Pause" at bounding box center [897, 88] width 129 height 41
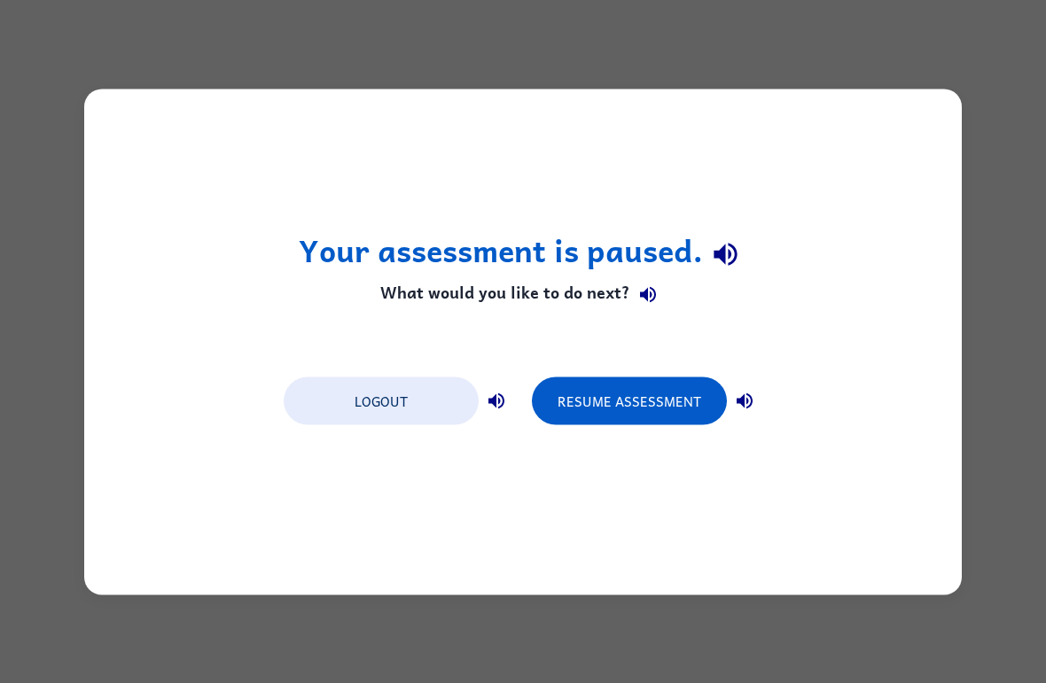
click at [610, 391] on button "Resume Assessment" at bounding box center [629, 401] width 195 height 48
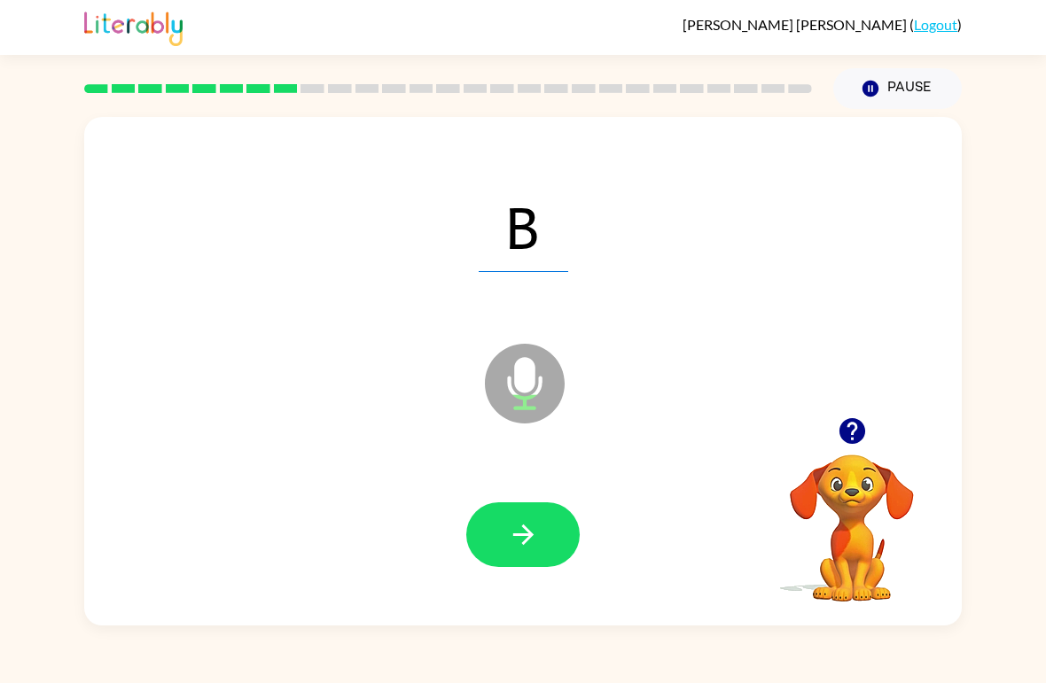
click at [534, 542] on icon "button" at bounding box center [523, 534] width 31 height 31
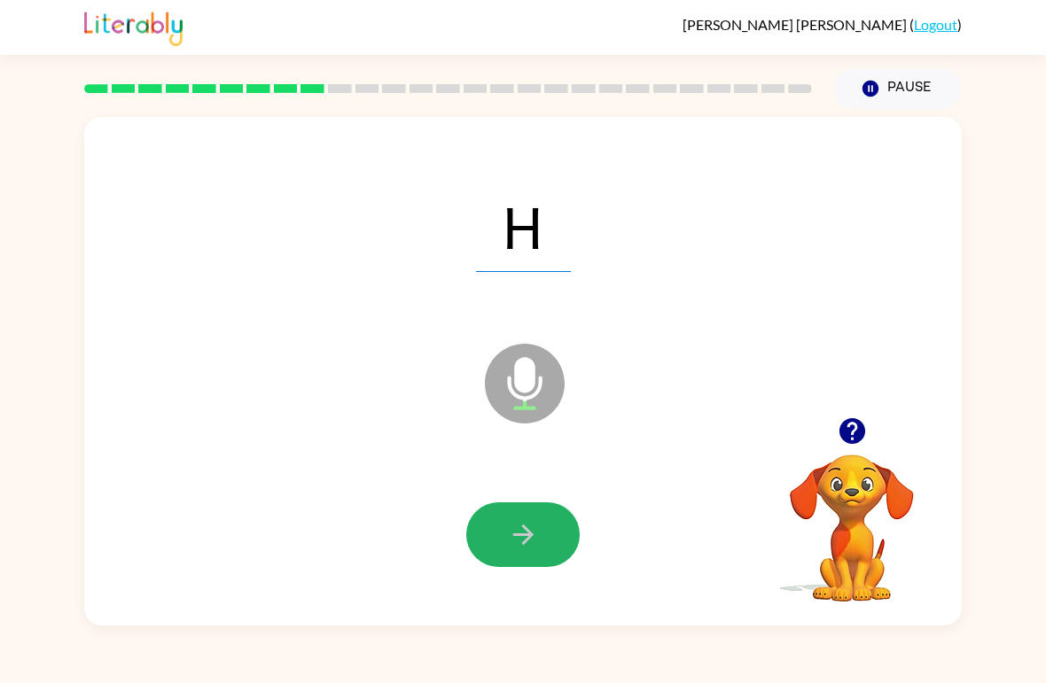
click at [518, 532] on icon "button" at bounding box center [523, 534] width 31 height 31
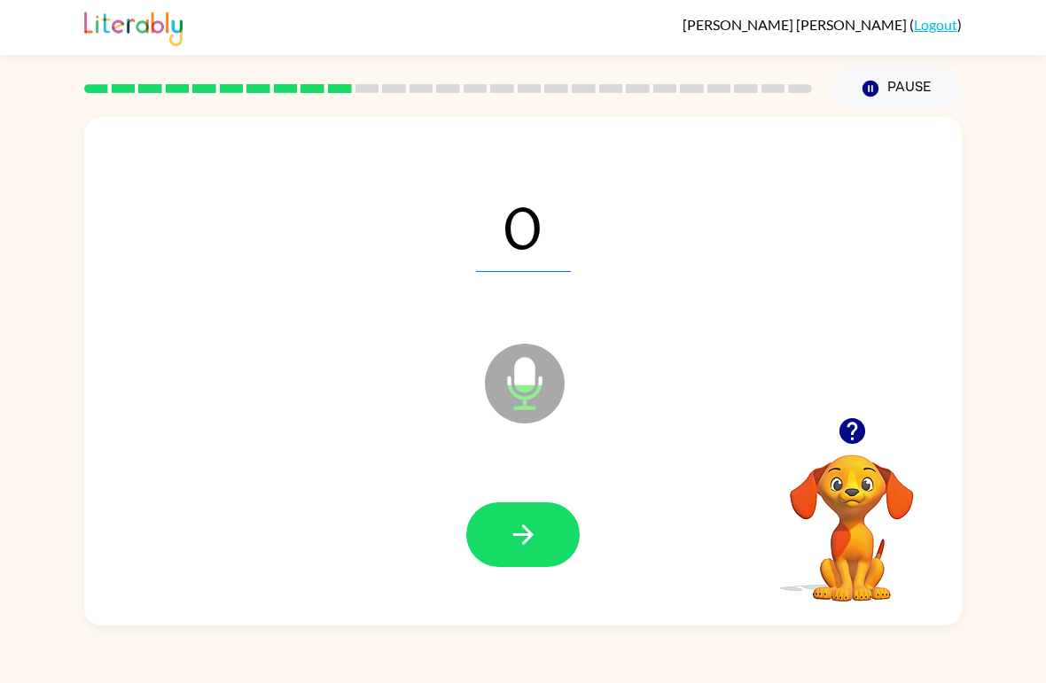
click at [523, 534] on icon "button" at bounding box center [523, 534] width 31 height 31
click at [535, 529] on icon "button" at bounding box center [523, 534] width 31 height 31
click at [532, 539] on icon "button" at bounding box center [523, 534] width 31 height 31
click at [527, 535] on icon "button" at bounding box center [523, 534] width 31 height 31
click at [524, 534] on icon "button" at bounding box center [523, 534] width 31 height 31
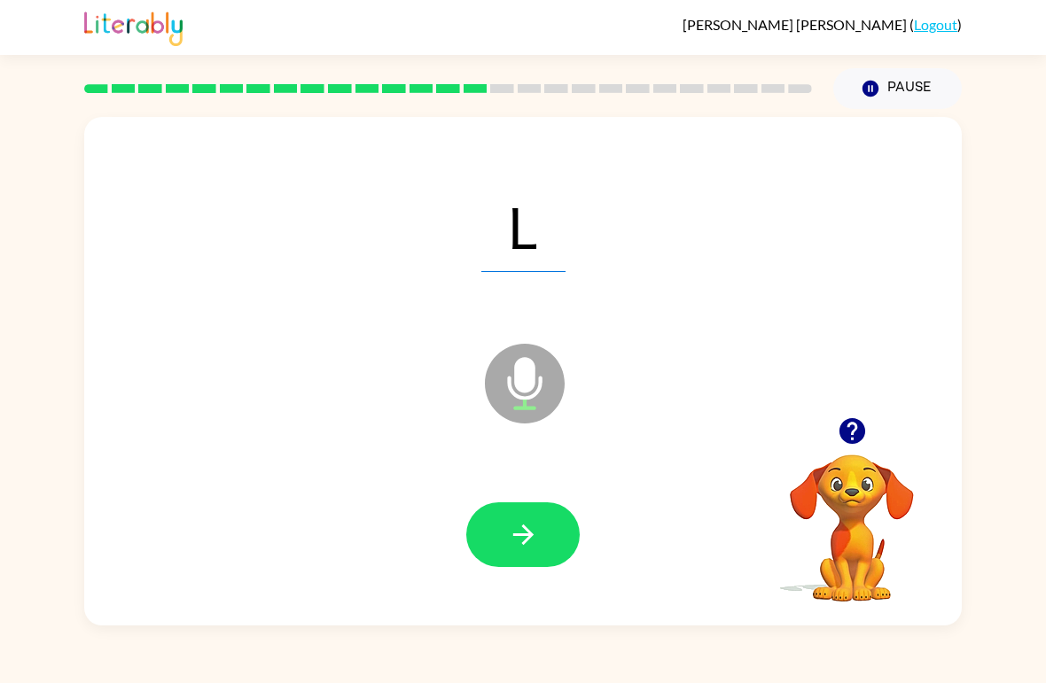
click at [505, 536] on button "button" at bounding box center [522, 535] width 113 height 65
click at [520, 521] on icon "button" at bounding box center [523, 534] width 31 height 31
click at [519, 542] on icon "button" at bounding box center [523, 534] width 31 height 31
click at [512, 527] on icon "button" at bounding box center [523, 534] width 31 height 31
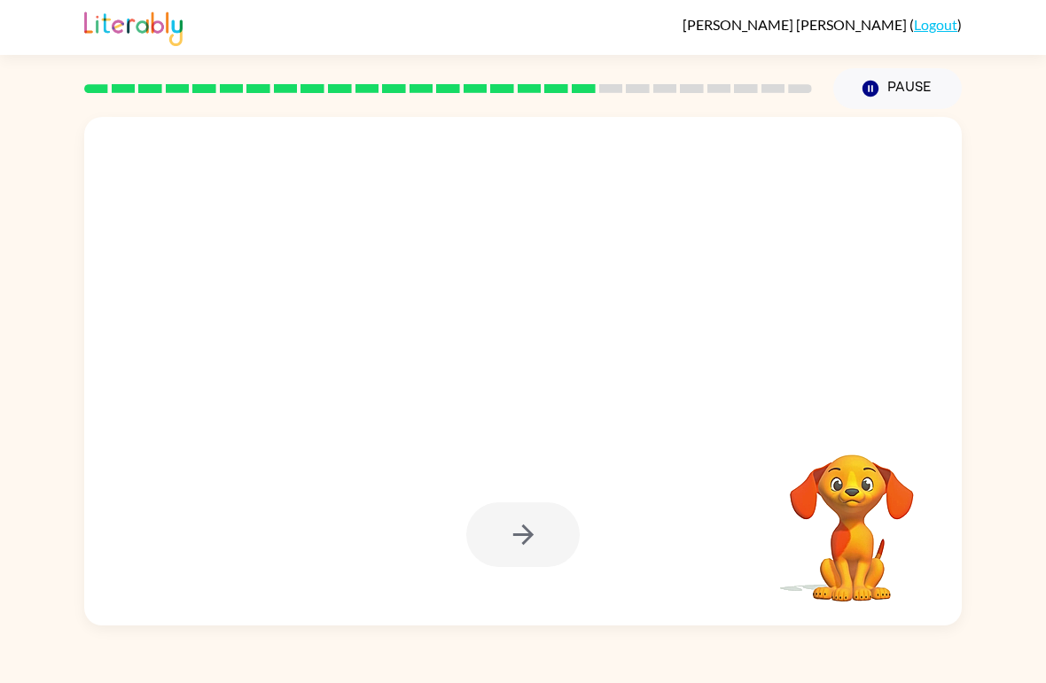
click at [870, 72] on button "Pause Pause" at bounding box center [897, 88] width 129 height 41
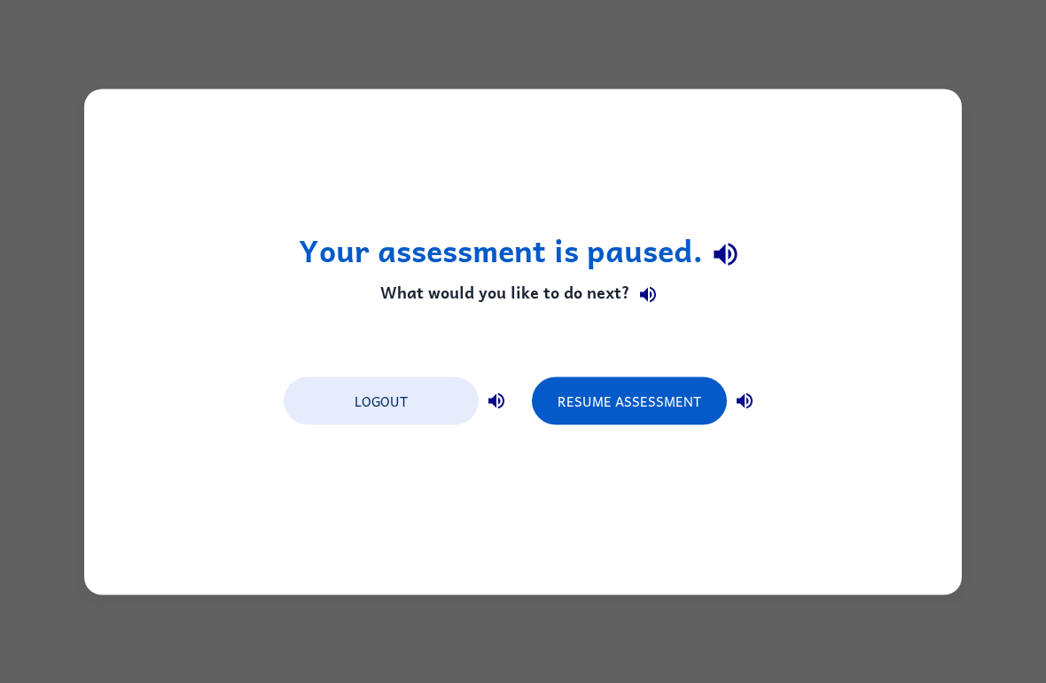
click at [628, 405] on button "Resume Assessment" at bounding box center [629, 401] width 195 height 48
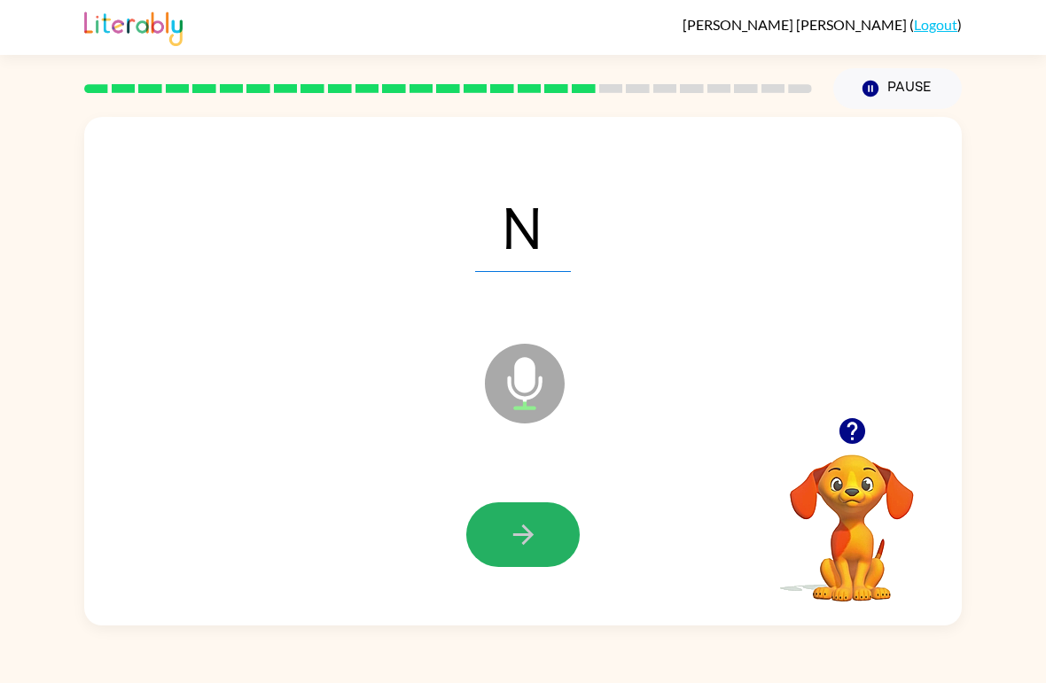
click at [521, 536] on icon "button" at bounding box center [522, 535] width 20 height 20
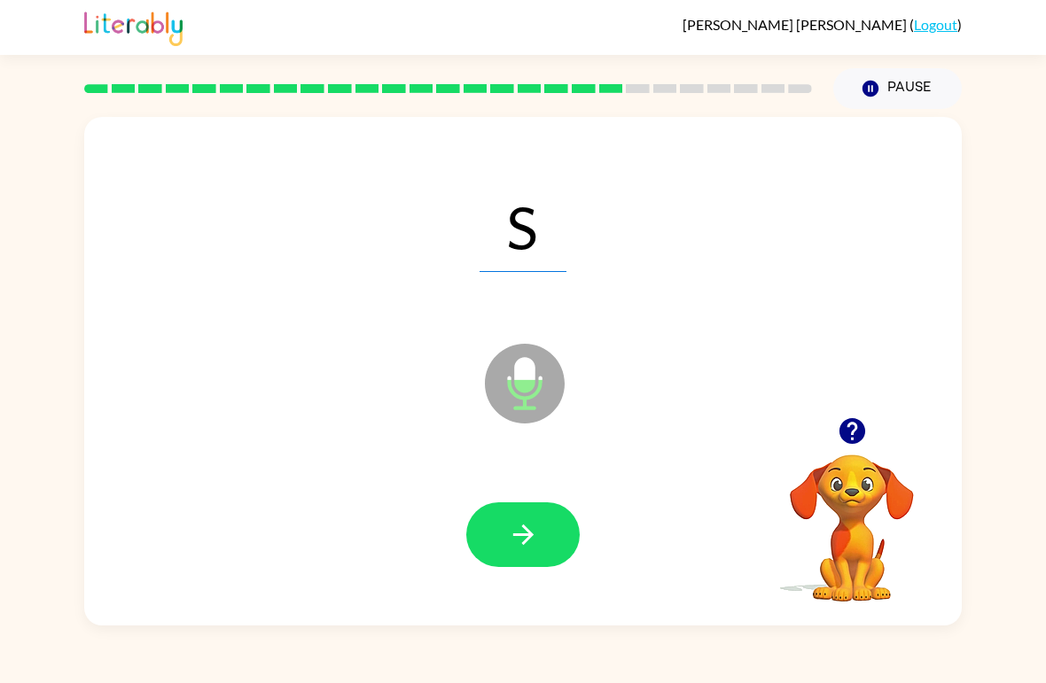
click at [520, 536] on icon "button" at bounding box center [522, 535] width 20 height 20
click at [520, 541] on icon "button" at bounding box center [523, 534] width 31 height 31
click at [531, 539] on icon "button" at bounding box center [523, 534] width 31 height 31
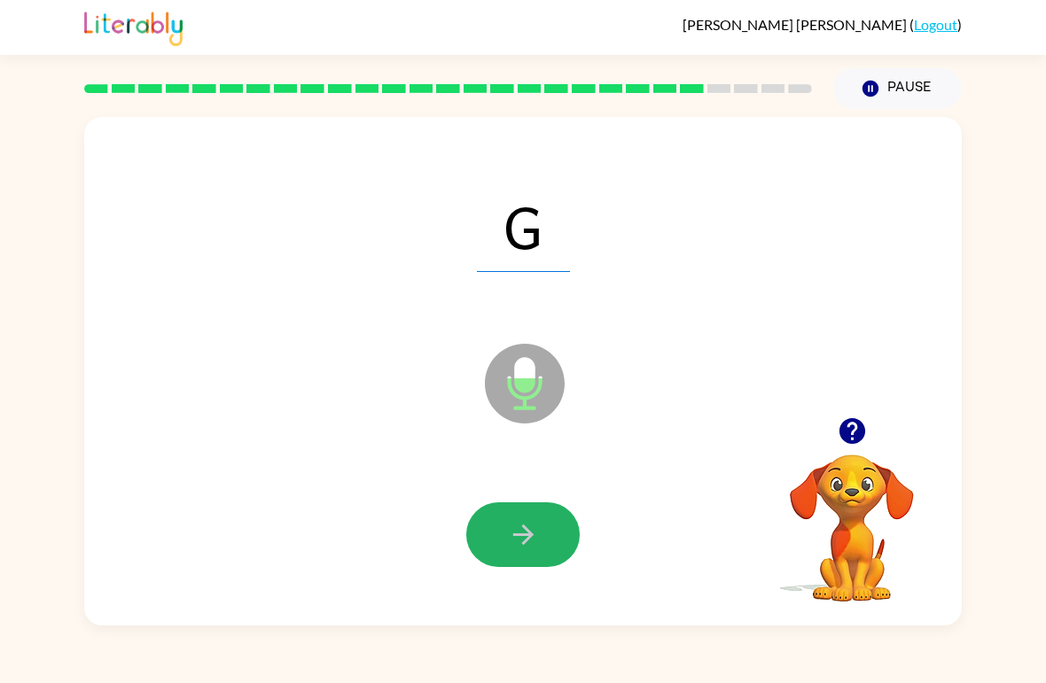
click at [538, 514] on button "button" at bounding box center [522, 535] width 113 height 65
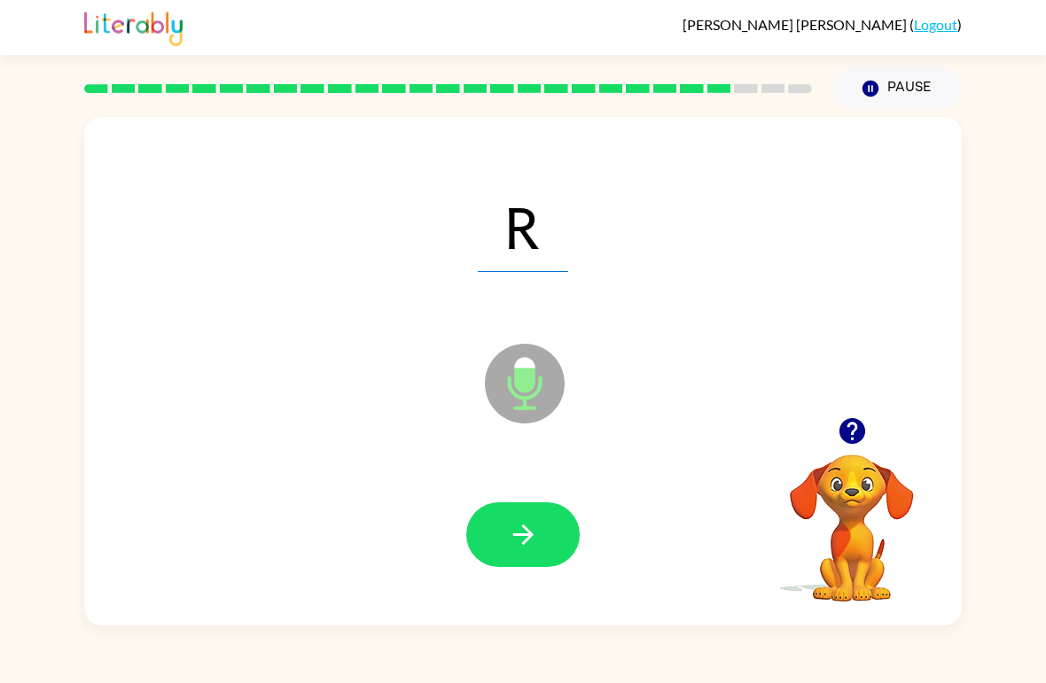
click at [514, 542] on icon "button" at bounding box center [523, 534] width 31 height 31
click at [542, 543] on button "button" at bounding box center [522, 535] width 113 height 65
click at [520, 537] on icon "button" at bounding box center [522, 535] width 20 height 20
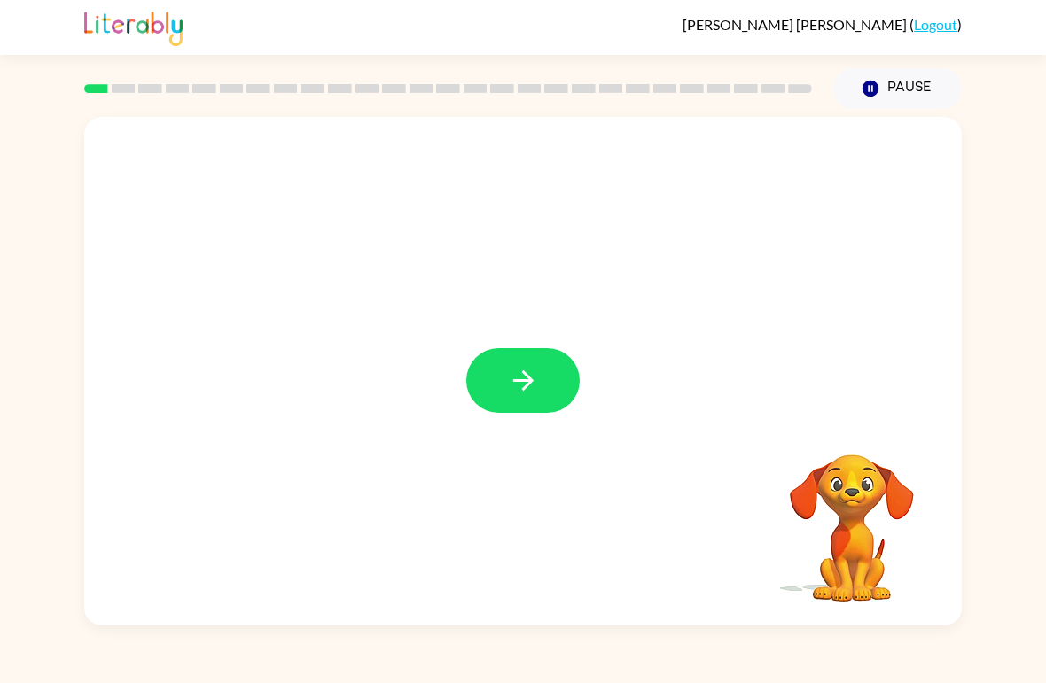
click at [501, 387] on button "button" at bounding box center [522, 380] width 113 height 65
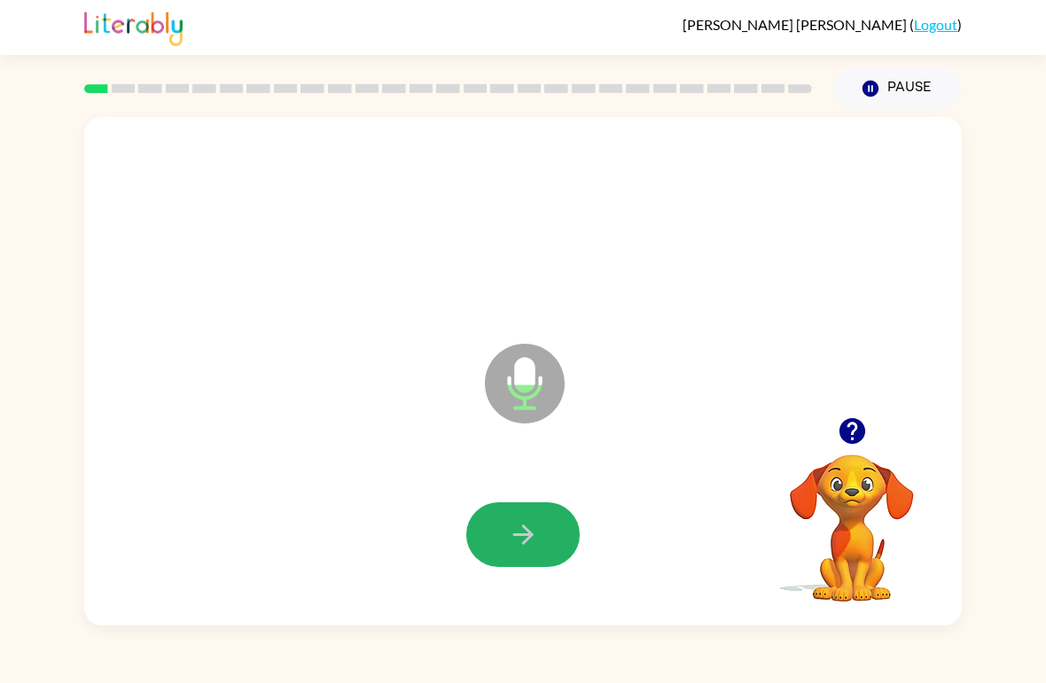
click at [519, 523] on icon "button" at bounding box center [523, 534] width 31 height 31
click at [511, 537] on icon "button" at bounding box center [523, 534] width 31 height 31
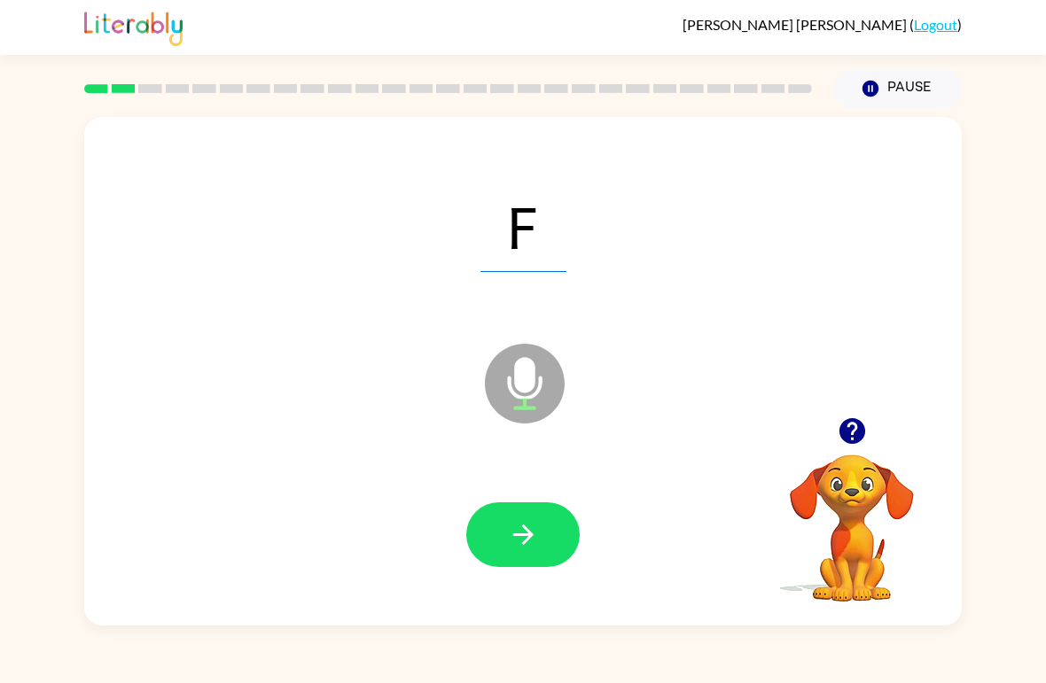
click at [510, 555] on button "button" at bounding box center [522, 535] width 113 height 65
click at [523, 546] on icon "button" at bounding box center [523, 534] width 31 height 31
click at [536, 559] on button "button" at bounding box center [522, 535] width 113 height 65
click at [523, 537] on icon "button" at bounding box center [522, 535] width 20 height 20
click at [512, 536] on icon "button" at bounding box center [523, 534] width 31 height 31
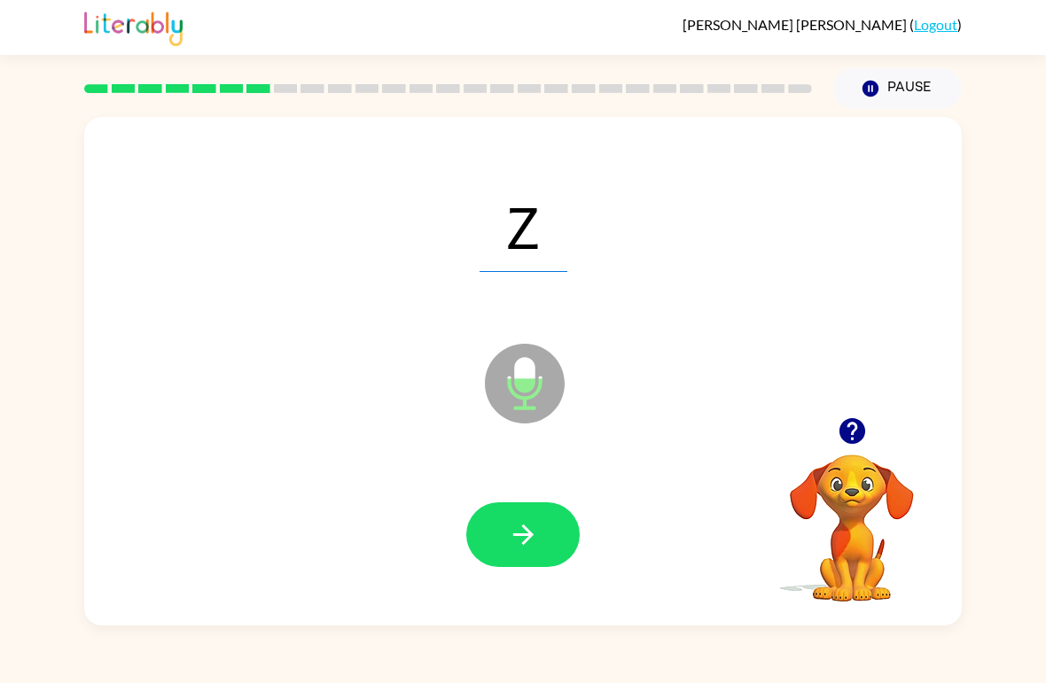
click at [522, 542] on icon "button" at bounding box center [523, 534] width 31 height 31
click at [519, 538] on icon "button" at bounding box center [523, 534] width 31 height 31
click at [534, 540] on icon "button" at bounding box center [523, 534] width 31 height 31
click at [521, 536] on icon "button" at bounding box center [522, 535] width 20 height 20
click at [532, 530] on icon "button" at bounding box center [523, 534] width 31 height 31
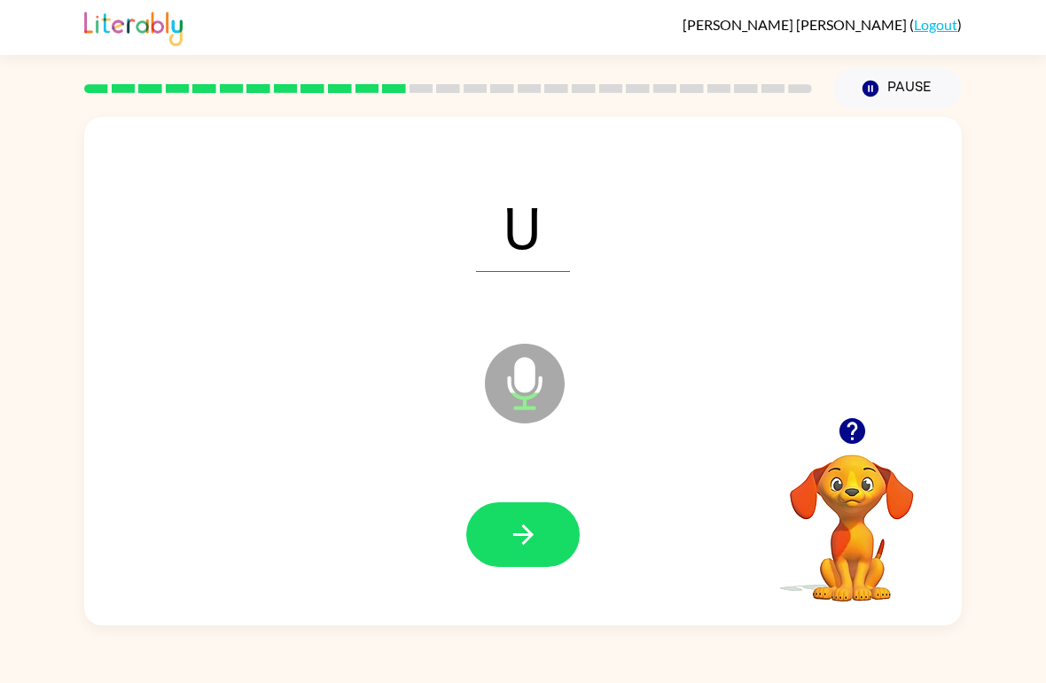
click at [503, 554] on button "button" at bounding box center [522, 535] width 113 height 65
click at [512, 525] on icon "button" at bounding box center [523, 534] width 31 height 31
click at [504, 550] on button "button" at bounding box center [522, 535] width 113 height 65
click at [525, 503] on button "button" at bounding box center [522, 535] width 113 height 65
click at [521, 533] on icon "button" at bounding box center [523, 534] width 31 height 31
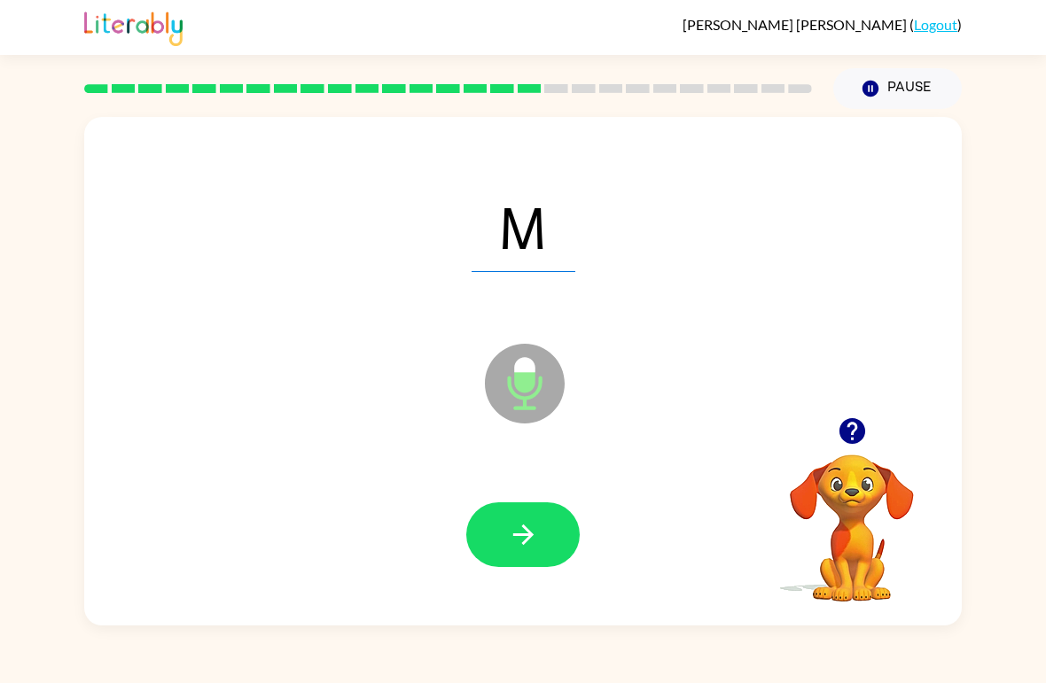
click at [508, 525] on icon "button" at bounding box center [523, 534] width 31 height 31
click at [529, 522] on icon "button" at bounding box center [523, 534] width 31 height 31
click at [527, 547] on icon "button" at bounding box center [523, 534] width 31 height 31
click at [535, 535] on icon "button" at bounding box center [523, 534] width 31 height 31
click at [526, 535] on icon "button" at bounding box center [523, 534] width 31 height 31
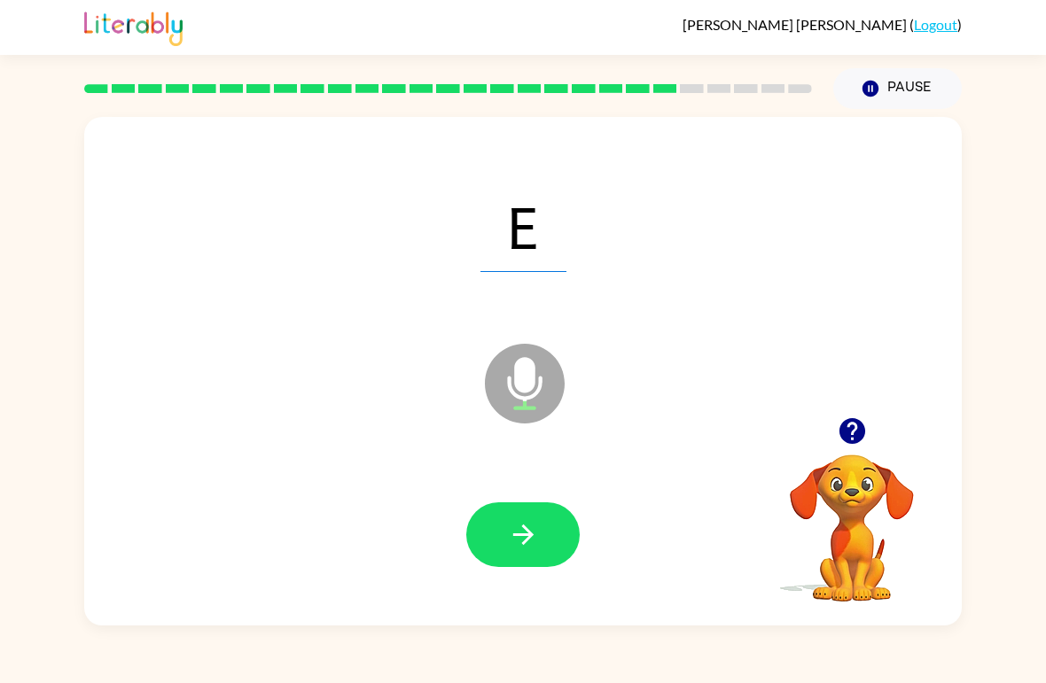
click at [526, 535] on icon "button" at bounding box center [523, 534] width 31 height 31
click at [524, 533] on icon "button" at bounding box center [523, 534] width 31 height 31
click at [534, 555] on button "button" at bounding box center [522, 535] width 113 height 65
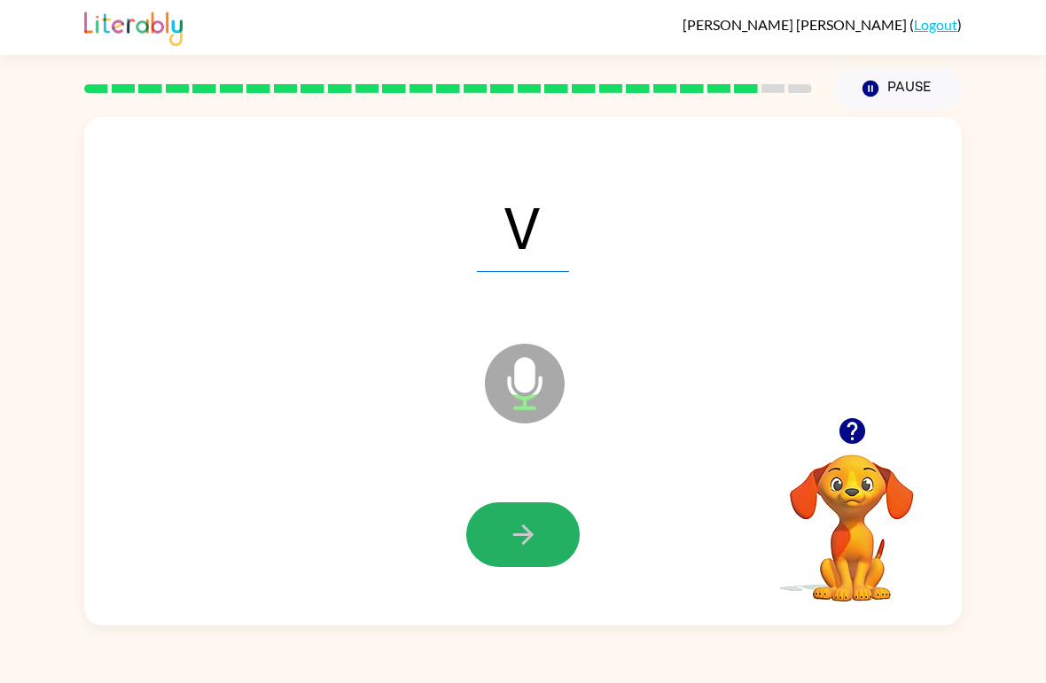
click at [544, 538] on button "button" at bounding box center [522, 535] width 113 height 65
click at [545, 540] on button "button" at bounding box center [522, 535] width 113 height 65
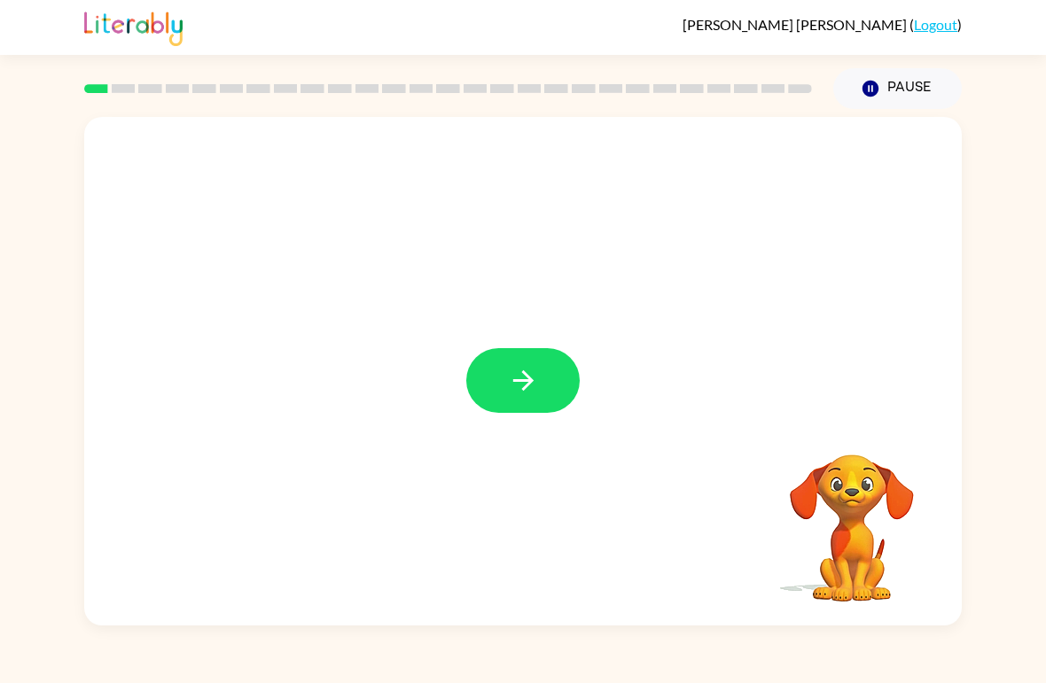
click at [544, 390] on button "button" at bounding box center [522, 380] width 113 height 65
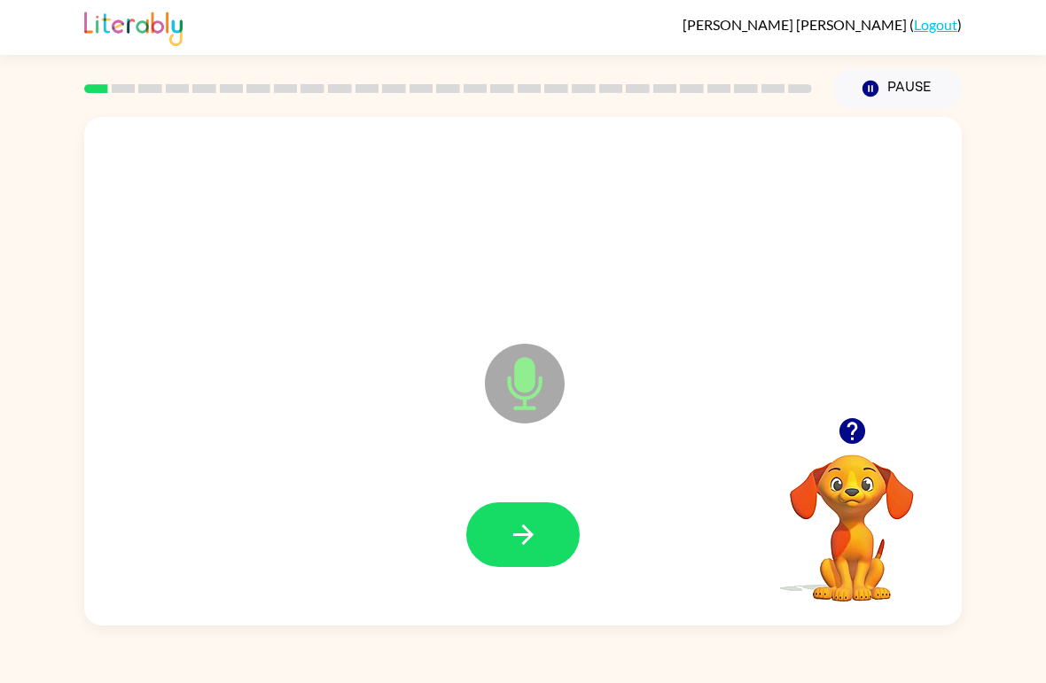
click at [523, 529] on icon "button" at bounding box center [523, 534] width 31 height 31
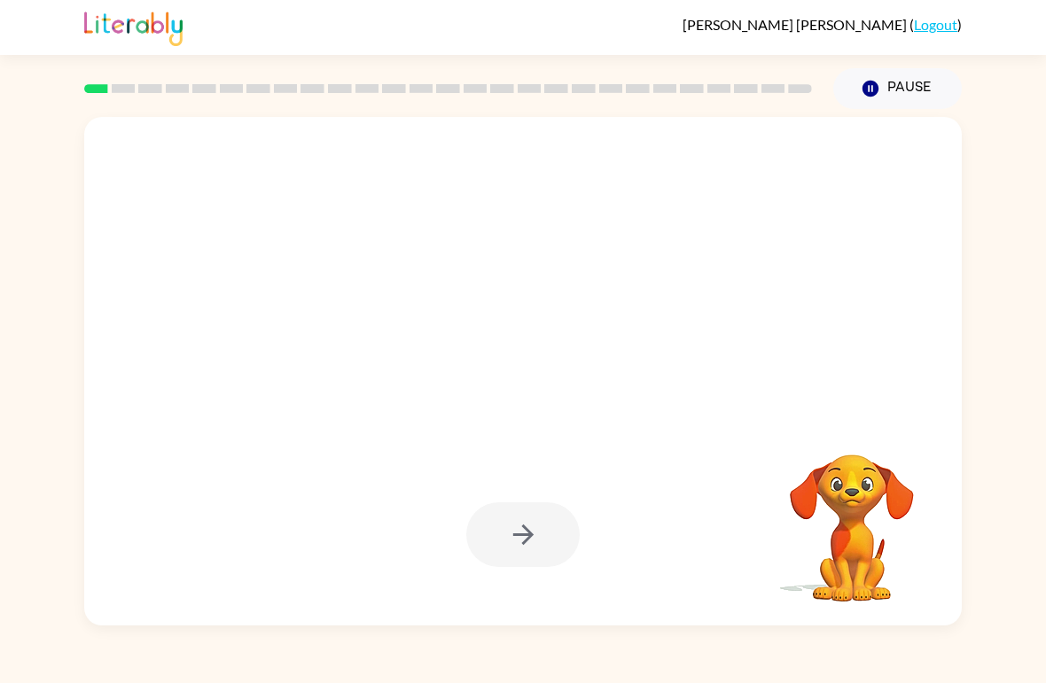
click at [527, 535] on div at bounding box center [522, 535] width 113 height 65
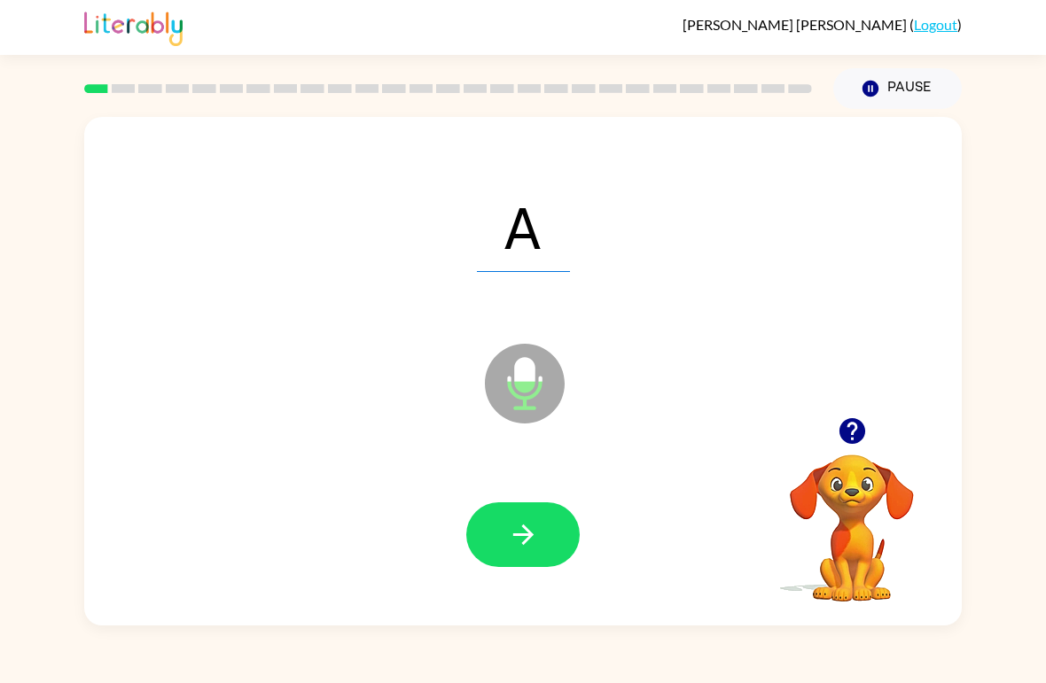
click at [513, 531] on icon "button" at bounding box center [523, 534] width 31 height 31
click at [505, 521] on button "button" at bounding box center [522, 535] width 113 height 65
click at [536, 518] on button "button" at bounding box center [522, 535] width 113 height 65
click at [544, 525] on button "button" at bounding box center [522, 535] width 113 height 65
click at [500, 533] on button "button" at bounding box center [522, 535] width 113 height 65
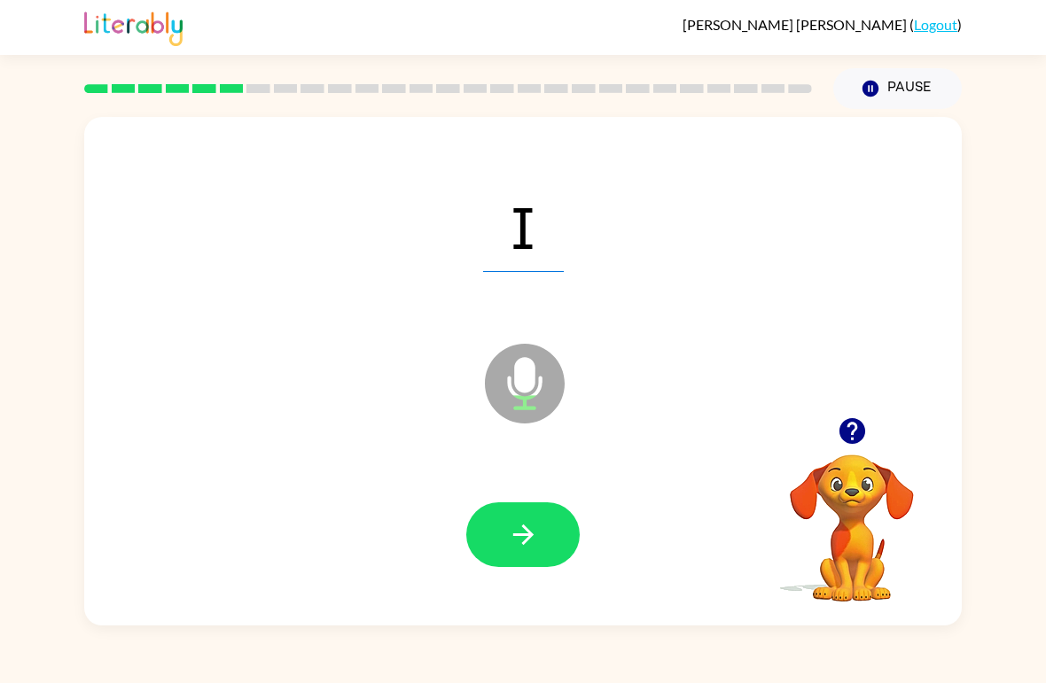
click at [542, 523] on button "button" at bounding box center [522, 535] width 113 height 65
click at [526, 528] on icon "button" at bounding box center [522, 535] width 20 height 20
click at [536, 532] on icon "button" at bounding box center [523, 534] width 31 height 31
click at [517, 538] on icon "button" at bounding box center [523, 534] width 31 height 31
click at [515, 519] on button "button" at bounding box center [522, 535] width 113 height 65
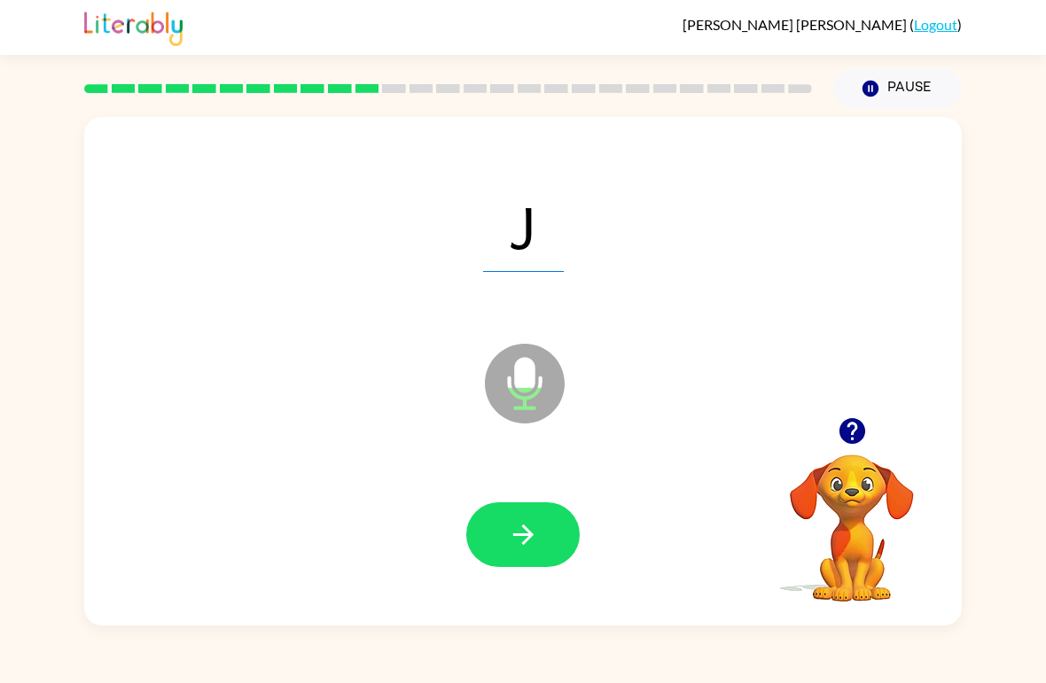
click at [527, 531] on icon "button" at bounding box center [522, 535] width 20 height 20
click at [522, 533] on icon "button" at bounding box center [523, 534] width 31 height 31
click at [529, 517] on button "button" at bounding box center [522, 535] width 113 height 65
click at [536, 553] on button "button" at bounding box center [522, 535] width 113 height 65
click at [520, 516] on button "button" at bounding box center [522, 535] width 113 height 65
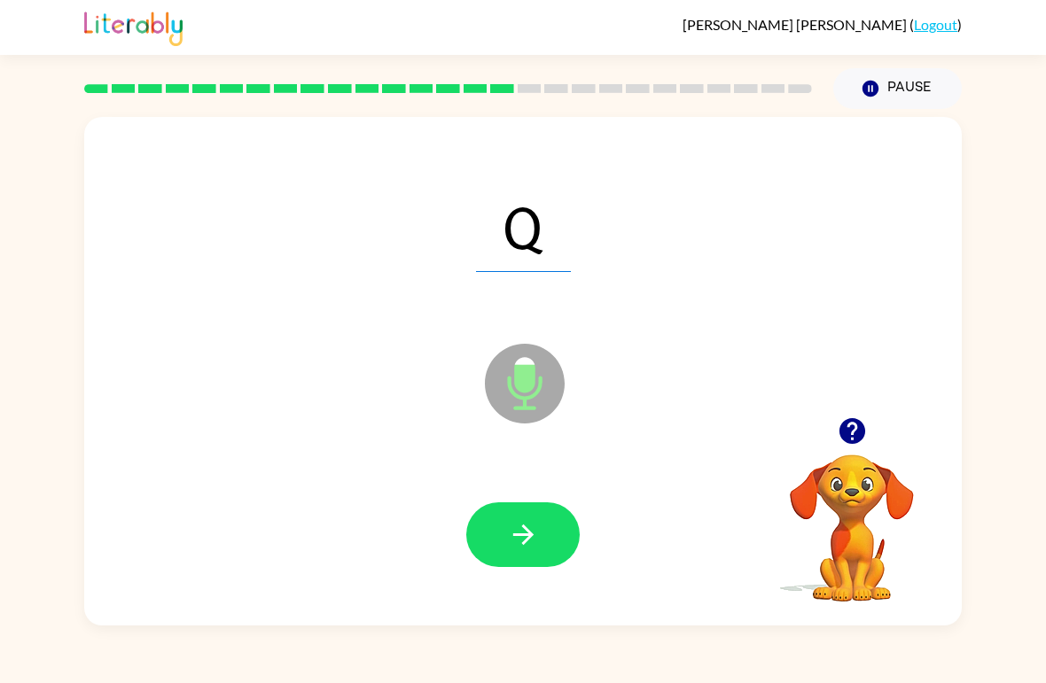
click at [550, 525] on button "button" at bounding box center [522, 535] width 113 height 65
click at [521, 556] on button "button" at bounding box center [522, 535] width 113 height 65
click at [543, 526] on button "button" at bounding box center [522, 535] width 113 height 65
click at [525, 531] on icon "button" at bounding box center [523, 534] width 31 height 31
click at [518, 533] on icon "button" at bounding box center [523, 534] width 31 height 31
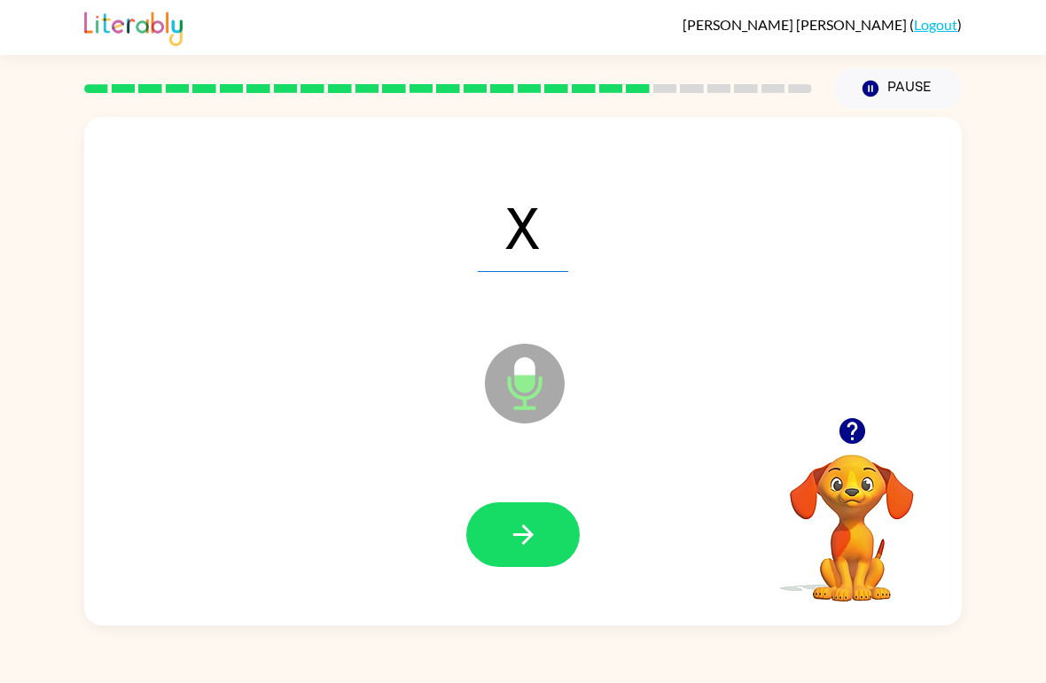
click at [536, 531] on icon "button" at bounding box center [523, 534] width 31 height 31
click at [502, 551] on button "button" at bounding box center [522, 535] width 113 height 65
click at [542, 527] on button "button" at bounding box center [522, 535] width 113 height 65
click at [524, 522] on icon "button" at bounding box center [523, 534] width 31 height 31
click at [526, 550] on icon "button" at bounding box center [523, 534] width 31 height 31
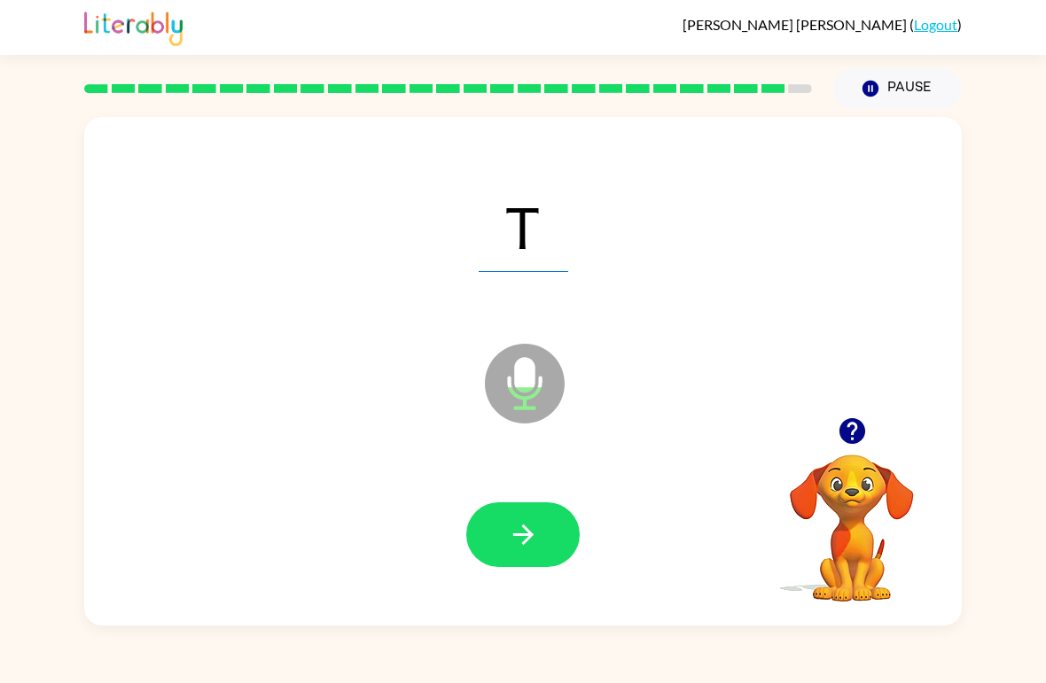
click at [542, 527] on button "button" at bounding box center [522, 535] width 113 height 65
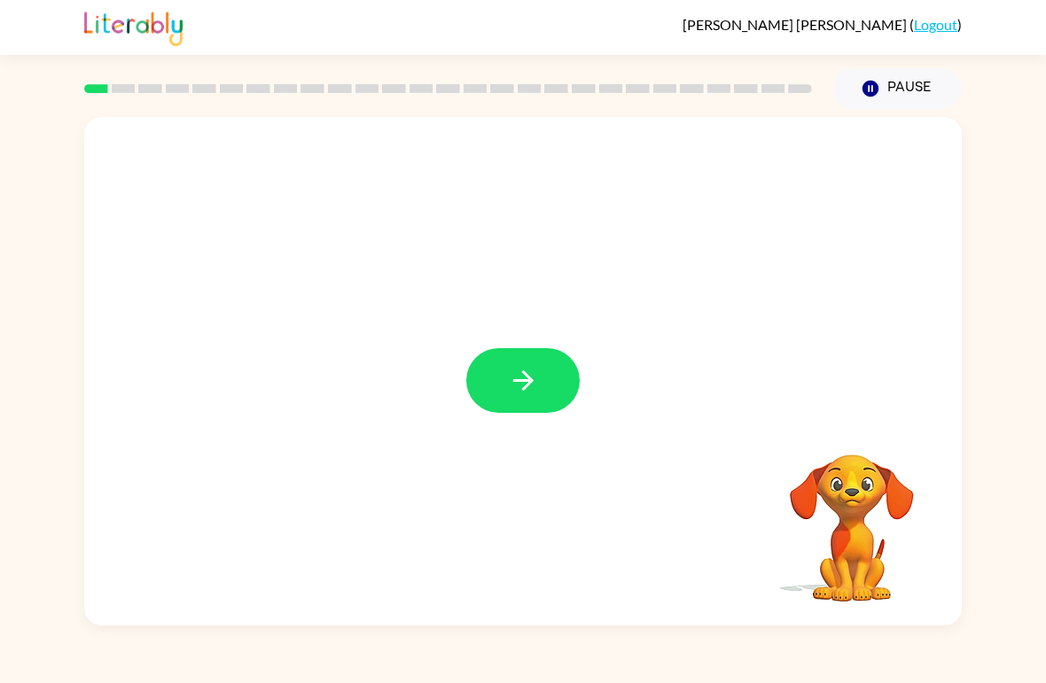
click at [514, 392] on icon "button" at bounding box center [523, 380] width 31 height 31
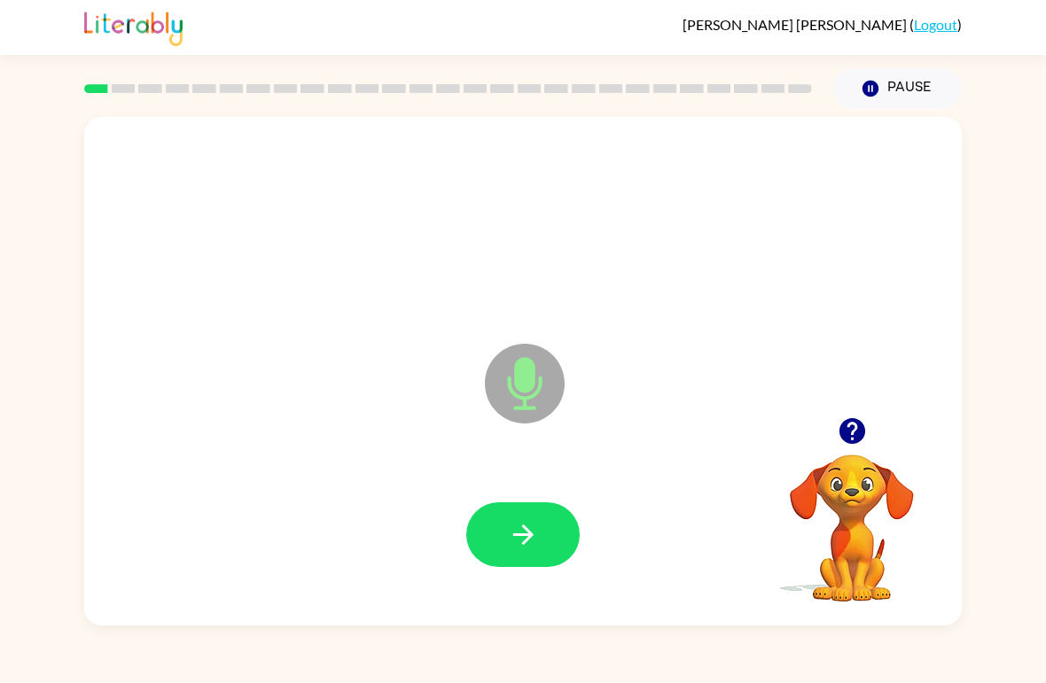
click at [550, 520] on button "button" at bounding box center [522, 535] width 113 height 65
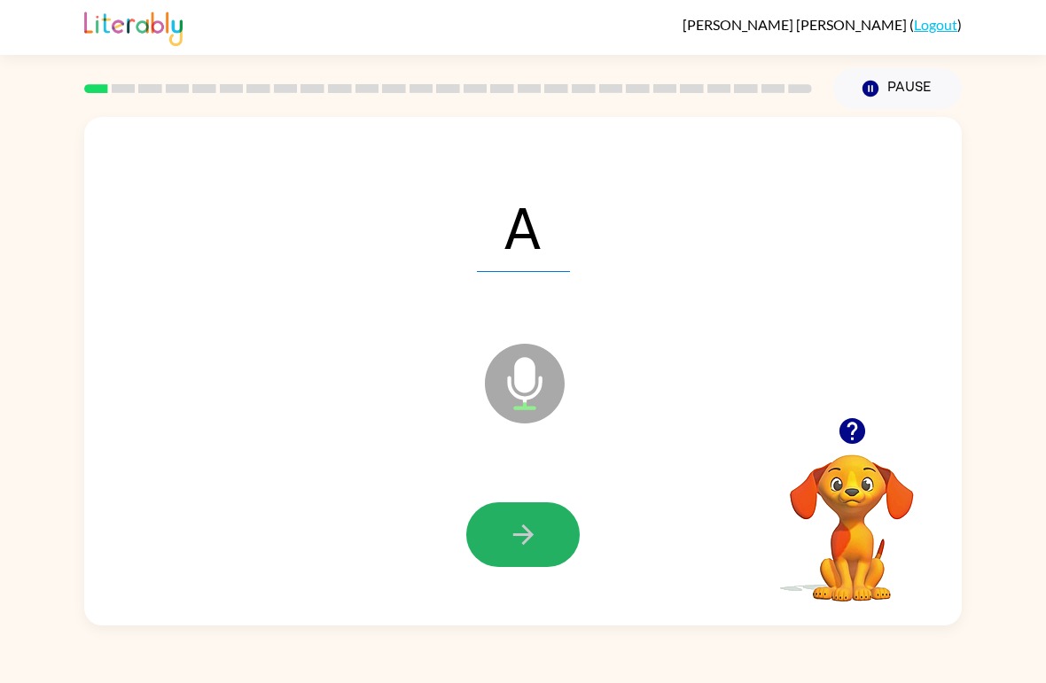
click at [517, 534] on icon "button" at bounding box center [523, 534] width 31 height 31
click at [519, 526] on icon "button" at bounding box center [523, 534] width 31 height 31
click at [532, 533] on icon "button" at bounding box center [523, 534] width 31 height 31
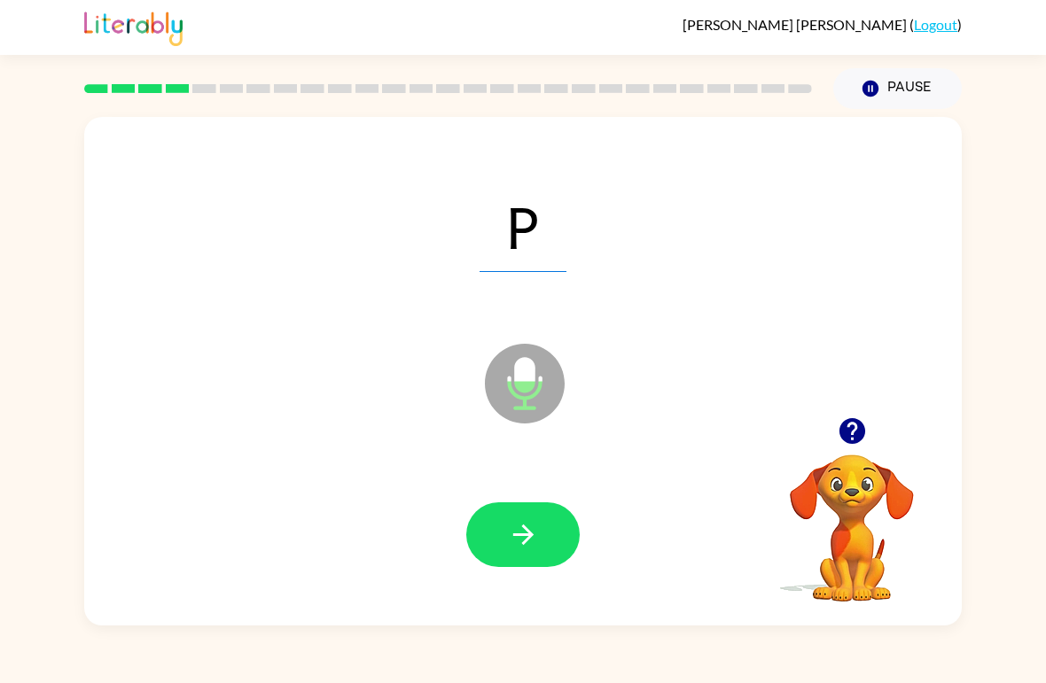
click at [492, 532] on button "button" at bounding box center [522, 535] width 113 height 65
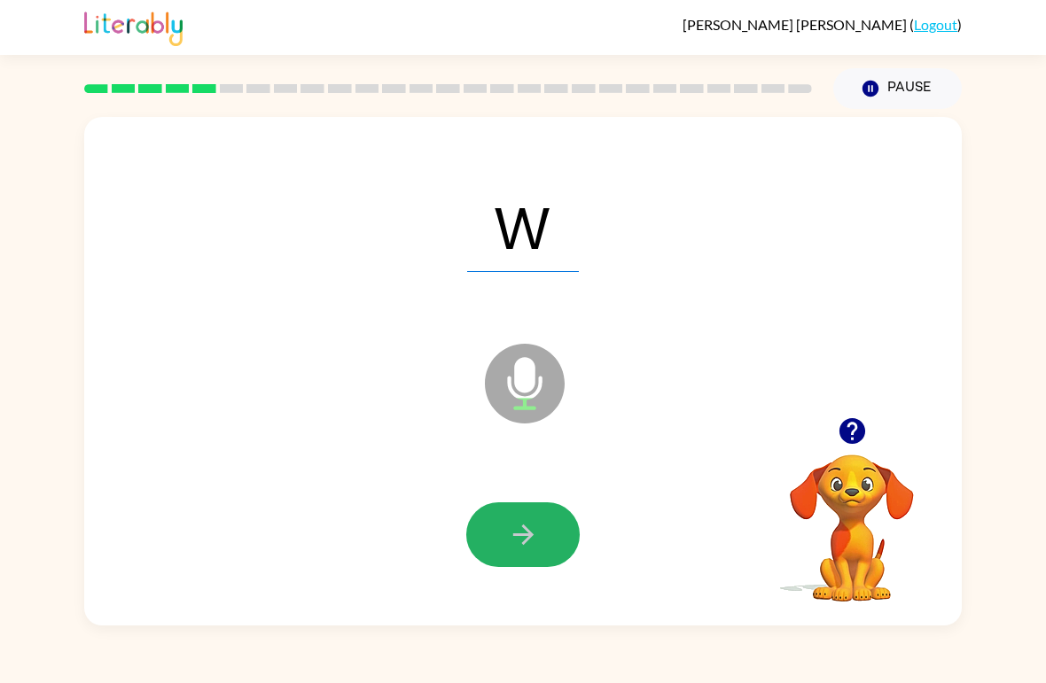
click at [523, 536] on icon "button" at bounding box center [522, 535] width 20 height 20
click at [497, 543] on button "button" at bounding box center [522, 535] width 113 height 65
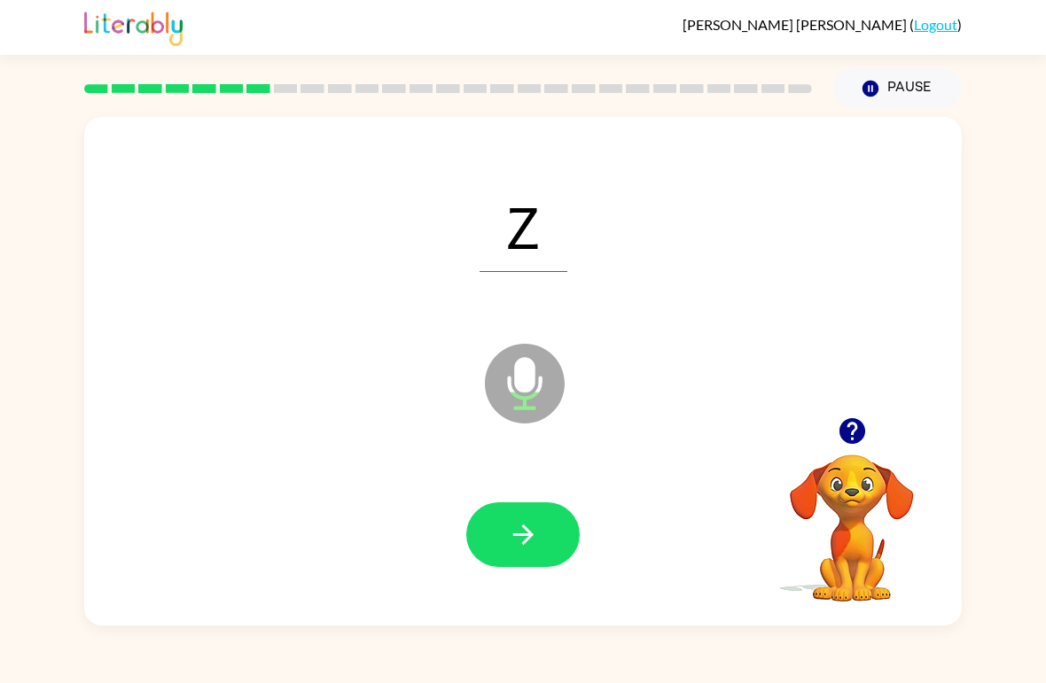
click at [519, 534] on icon "button" at bounding box center [523, 534] width 31 height 31
click at [519, 534] on div at bounding box center [522, 535] width 113 height 65
click at [532, 542] on icon "button" at bounding box center [523, 534] width 31 height 31
click at [541, 509] on button "button" at bounding box center [522, 535] width 113 height 65
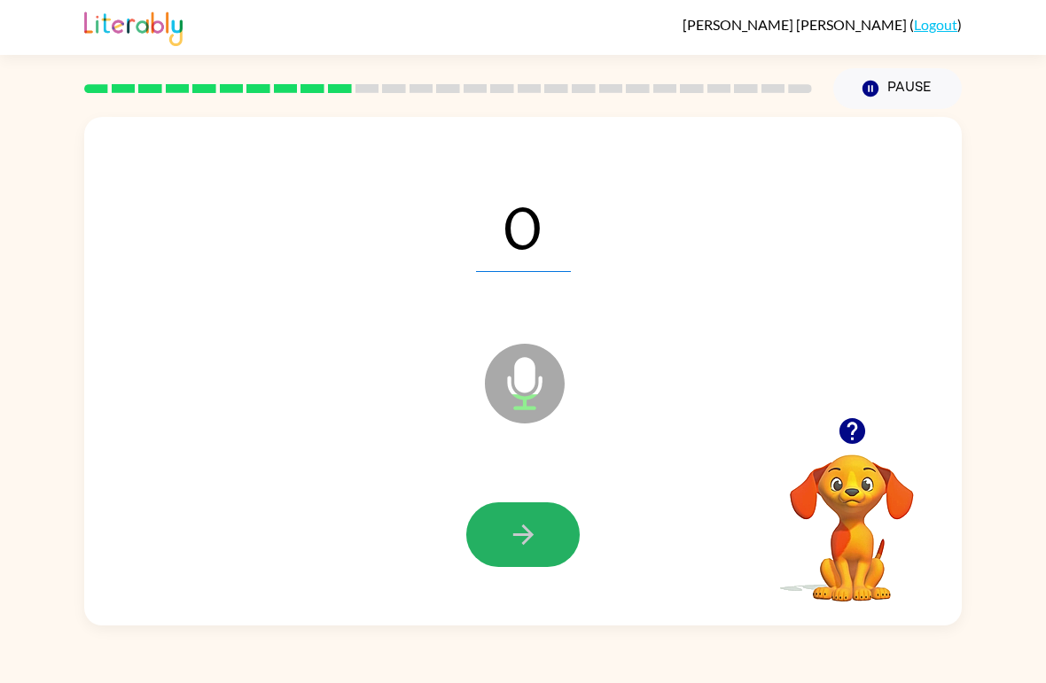
click at [552, 530] on button "button" at bounding box center [522, 535] width 113 height 65
click at [530, 535] on icon "button" at bounding box center [522, 535] width 20 height 20
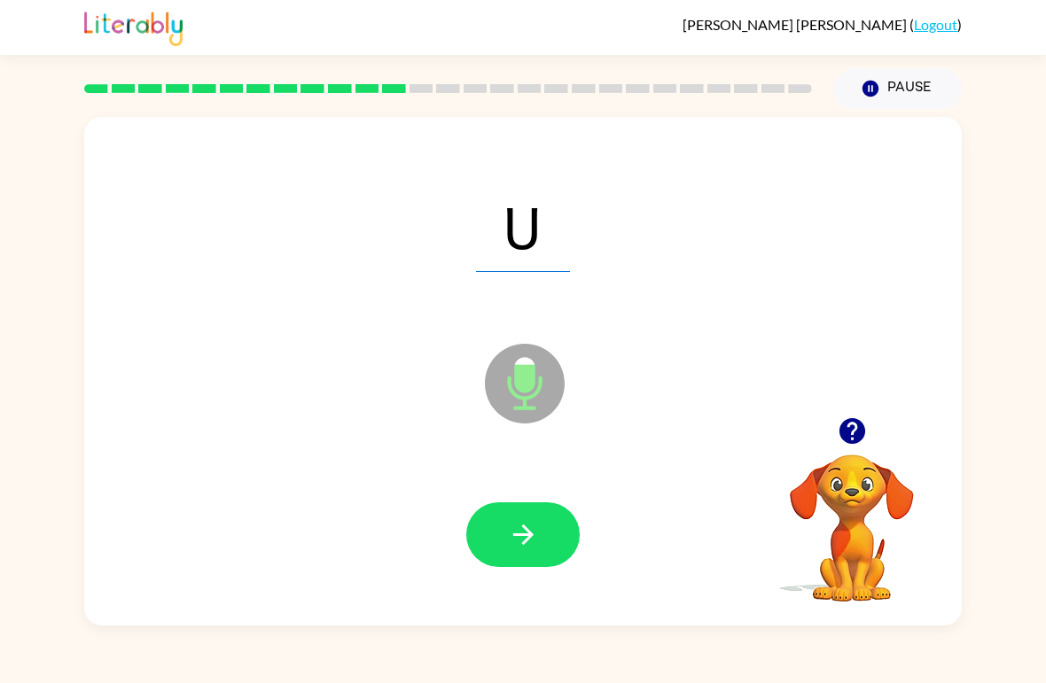
click at [514, 547] on icon "button" at bounding box center [523, 534] width 31 height 31
click at [500, 527] on button "button" at bounding box center [522, 535] width 113 height 65
click at [533, 528] on icon "button" at bounding box center [523, 534] width 31 height 31
click at [525, 559] on button "button" at bounding box center [522, 535] width 113 height 65
click at [530, 534] on icon "button" at bounding box center [522, 535] width 20 height 20
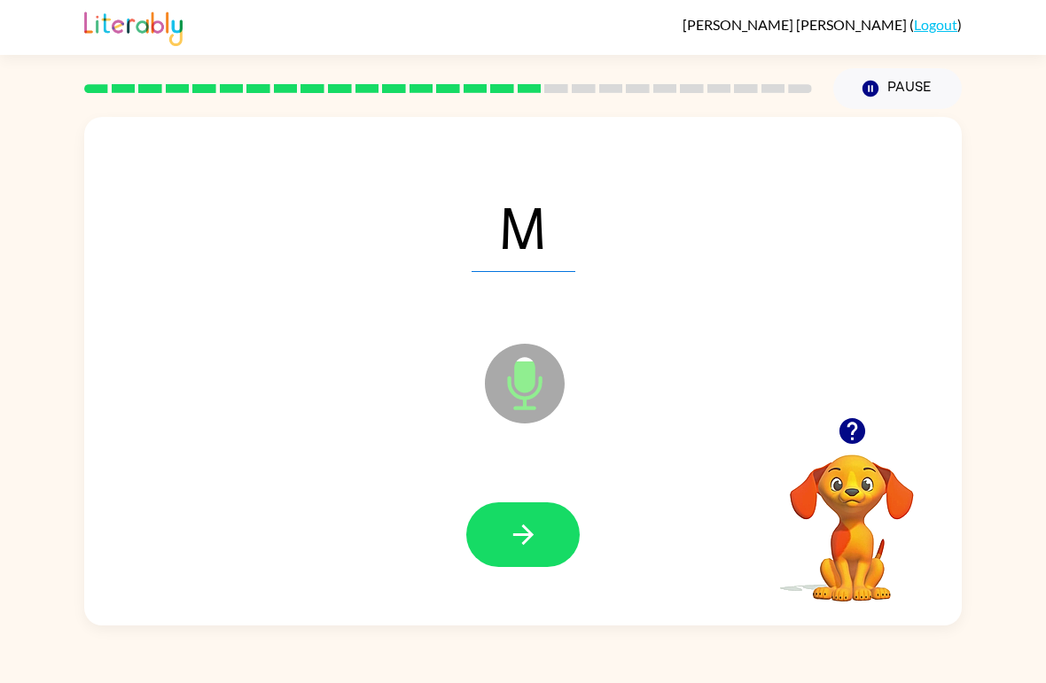
click at [535, 529] on icon "button" at bounding box center [523, 534] width 31 height 31
click at [514, 533] on icon "button" at bounding box center [523, 534] width 31 height 31
click at [528, 541] on icon "button" at bounding box center [522, 535] width 20 height 20
click at [521, 526] on icon "button" at bounding box center [523, 534] width 31 height 31
click at [531, 535] on icon "button" at bounding box center [522, 535] width 20 height 20
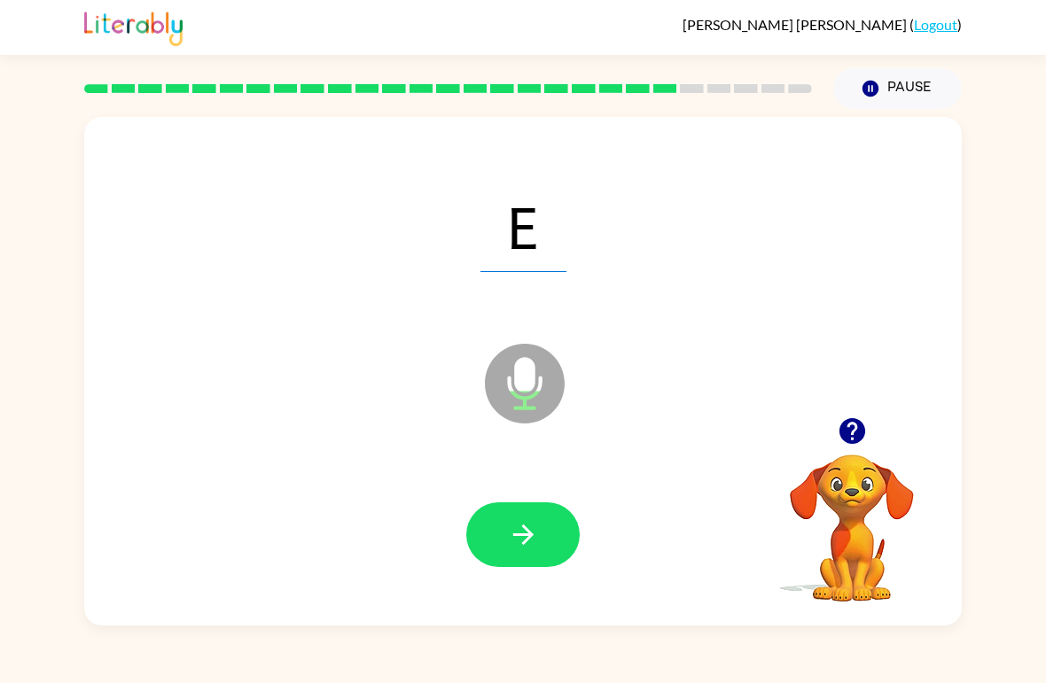
click at [537, 535] on icon "button" at bounding box center [523, 534] width 31 height 31
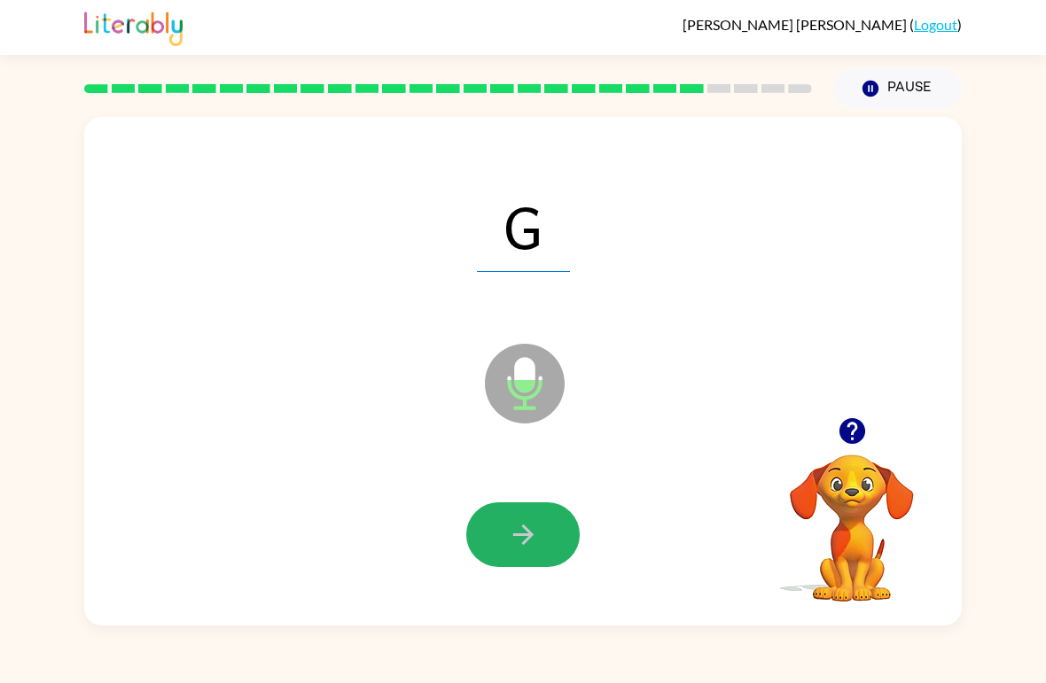
click at [532, 527] on icon "button" at bounding box center [523, 534] width 31 height 31
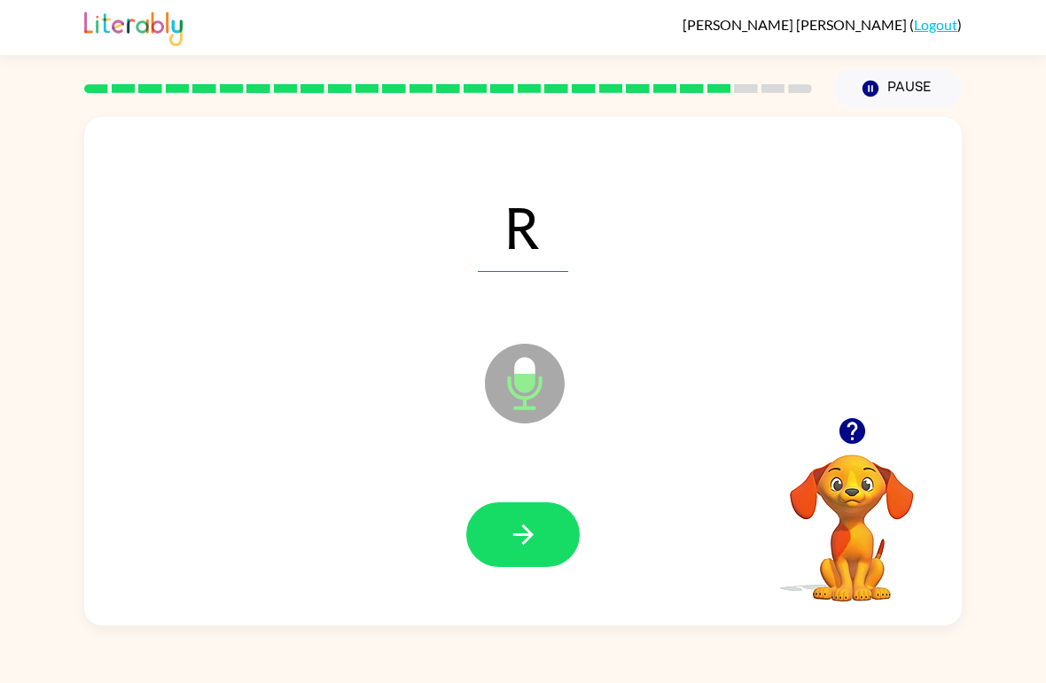
click at [576, 549] on button "button" at bounding box center [522, 535] width 113 height 65
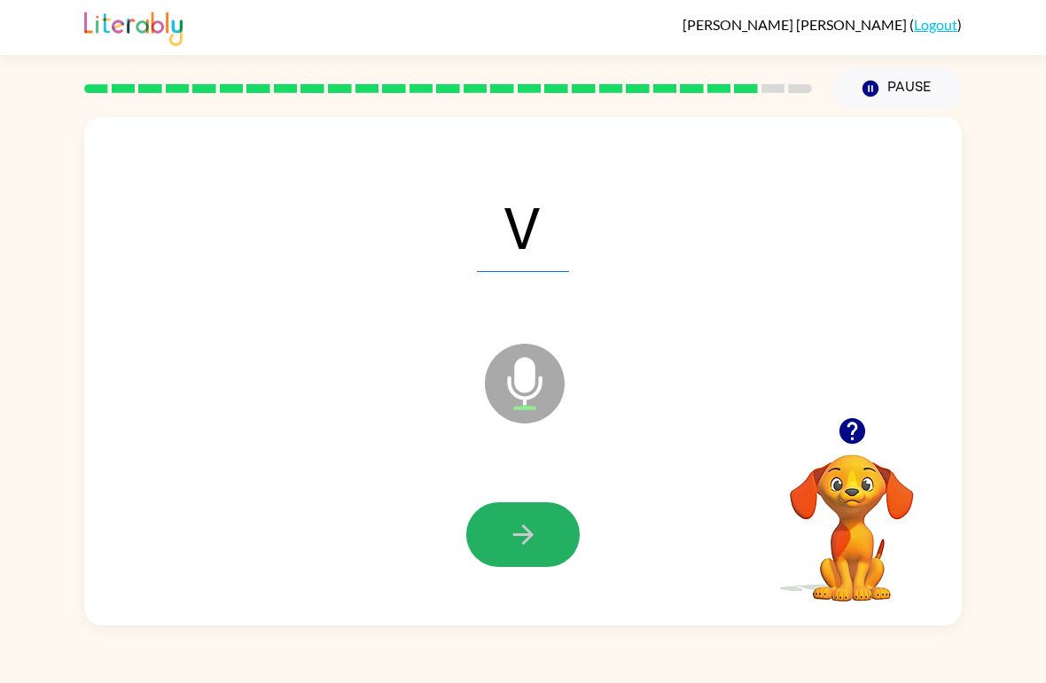
click at [520, 553] on button "button" at bounding box center [522, 535] width 113 height 65
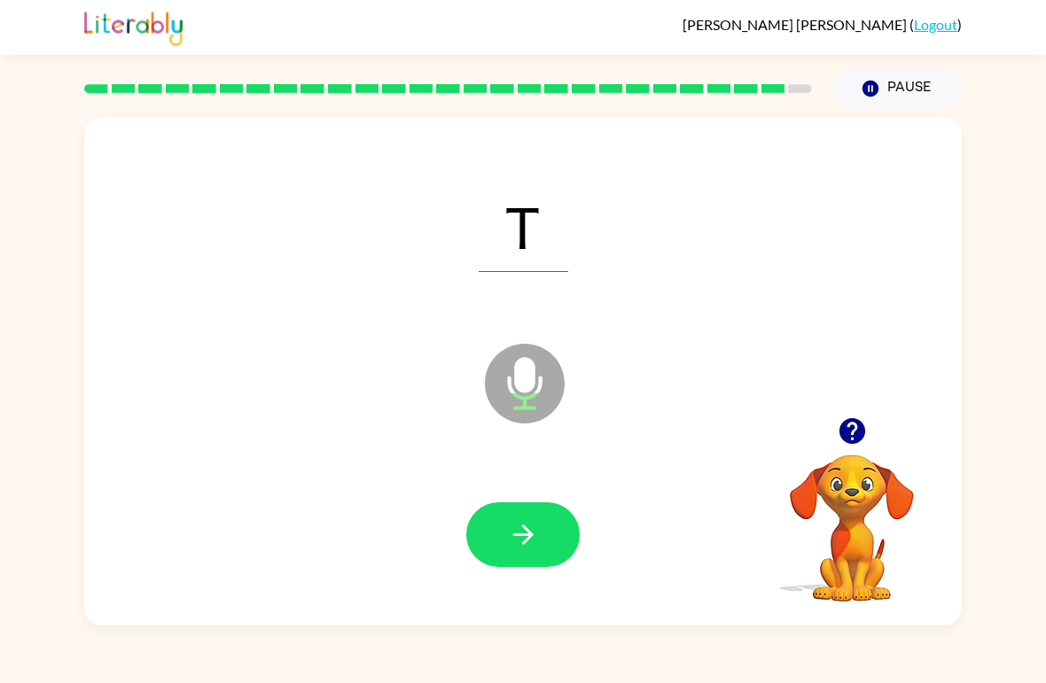
click at [538, 539] on icon "button" at bounding box center [523, 534] width 31 height 31
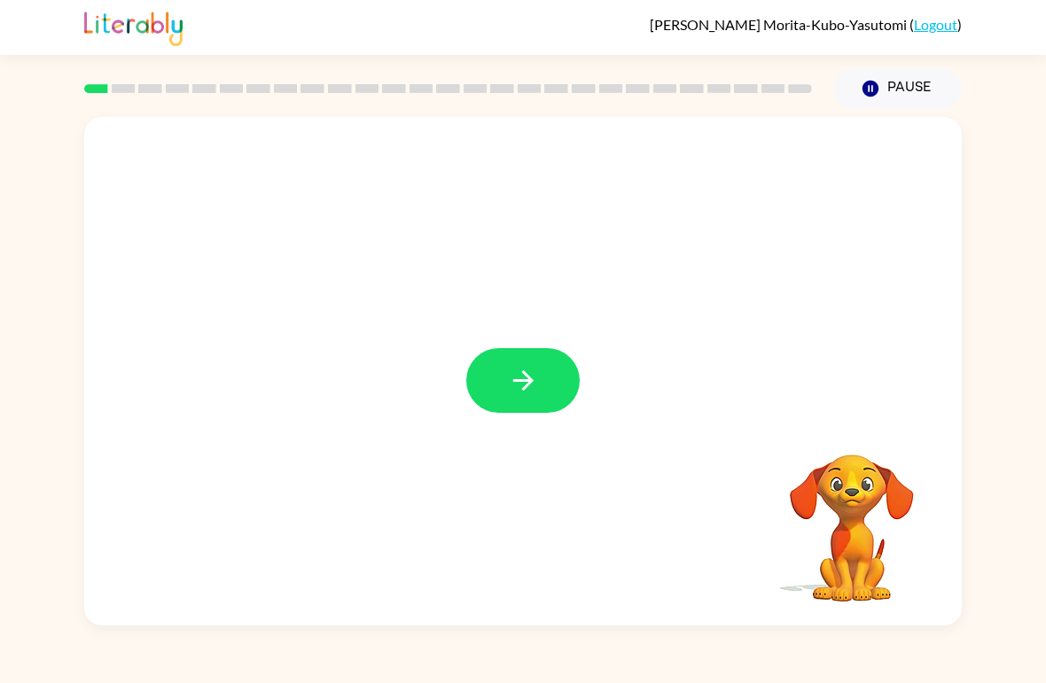
click at [541, 374] on button "button" at bounding box center [522, 380] width 113 height 65
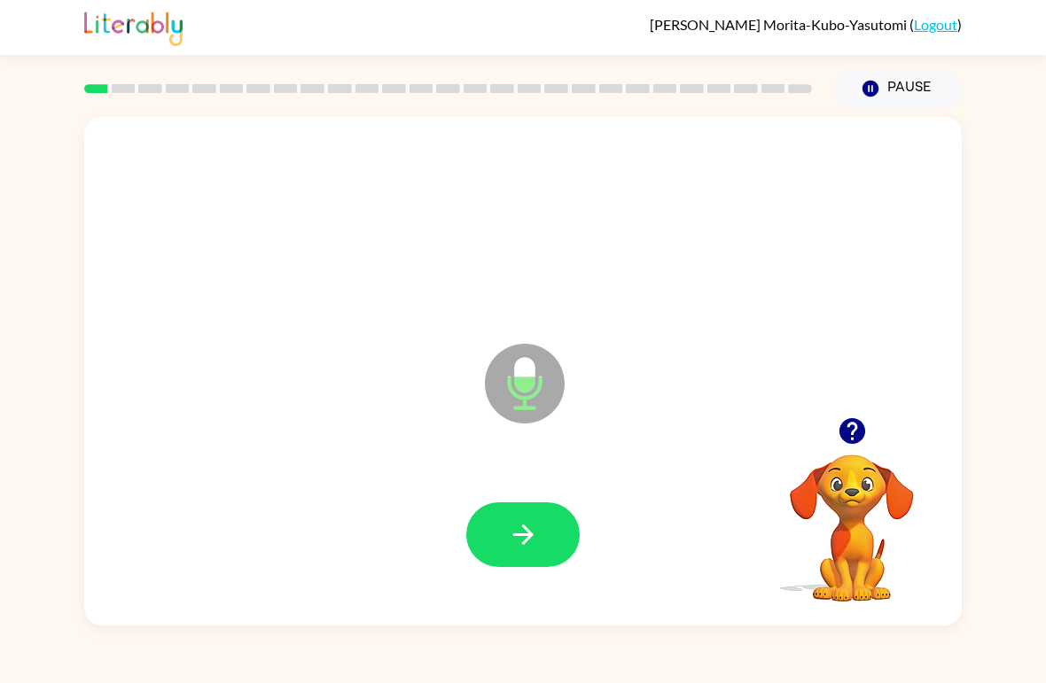
click at [508, 528] on icon "button" at bounding box center [523, 534] width 31 height 31
click at [531, 529] on icon "button" at bounding box center [523, 534] width 31 height 31
click at [535, 510] on button "button" at bounding box center [522, 535] width 113 height 65
click at [534, 543] on icon "button" at bounding box center [523, 534] width 31 height 31
click at [524, 539] on icon "button" at bounding box center [523, 534] width 31 height 31
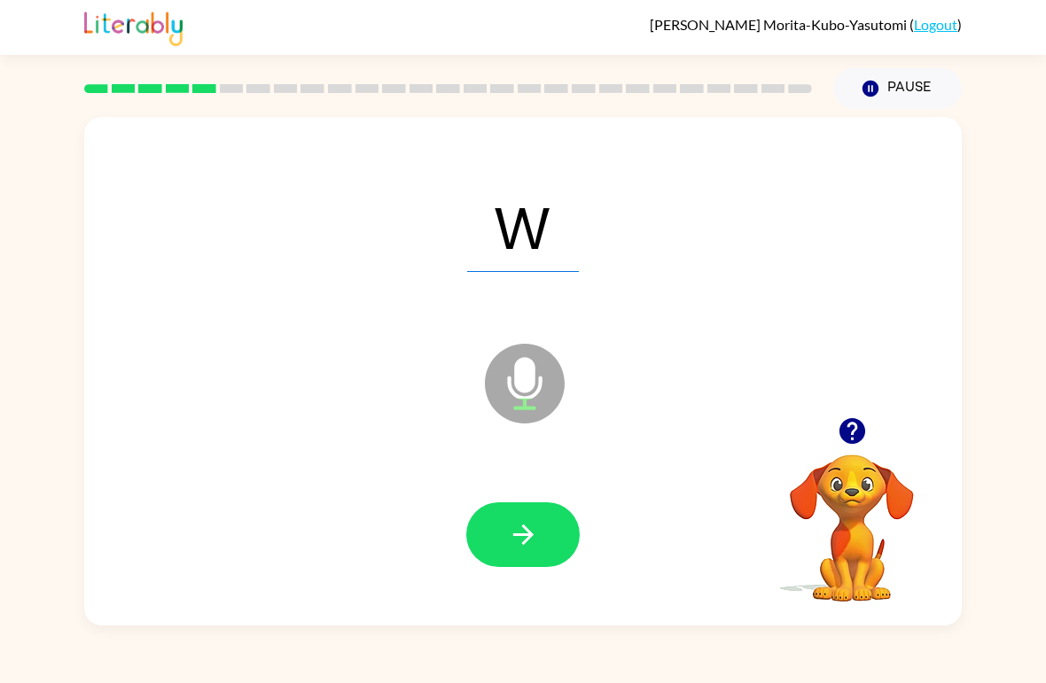
click at [528, 528] on icon "button" at bounding box center [523, 534] width 31 height 31
click at [498, 527] on button "button" at bounding box center [522, 535] width 113 height 65
click at [511, 525] on icon "button" at bounding box center [523, 534] width 31 height 31
click at [497, 534] on button "button" at bounding box center [522, 535] width 113 height 65
click at [544, 539] on button "button" at bounding box center [522, 535] width 113 height 65
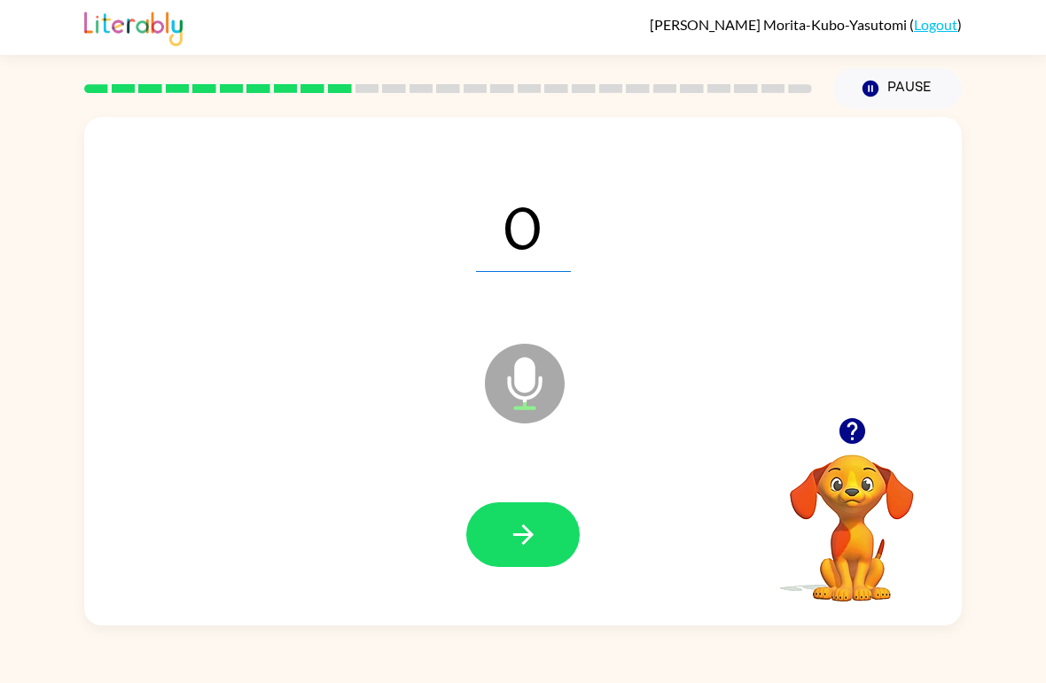
click at [536, 542] on icon "button" at bounding box center [523, 534] width 31 height 31
click at [529, 533] on icon "button" at bounding box center [522, 535] width 20 height 20
click at [519, 532] on icon "button" at bounding box center [523, 534] width 31 height 31
click at [536, 529] on icon "button" at bounding box center [523, 534] width 31 height 31
click at [519, 529] on icon "button" at bounding box center [523, 534] width 31 height 31
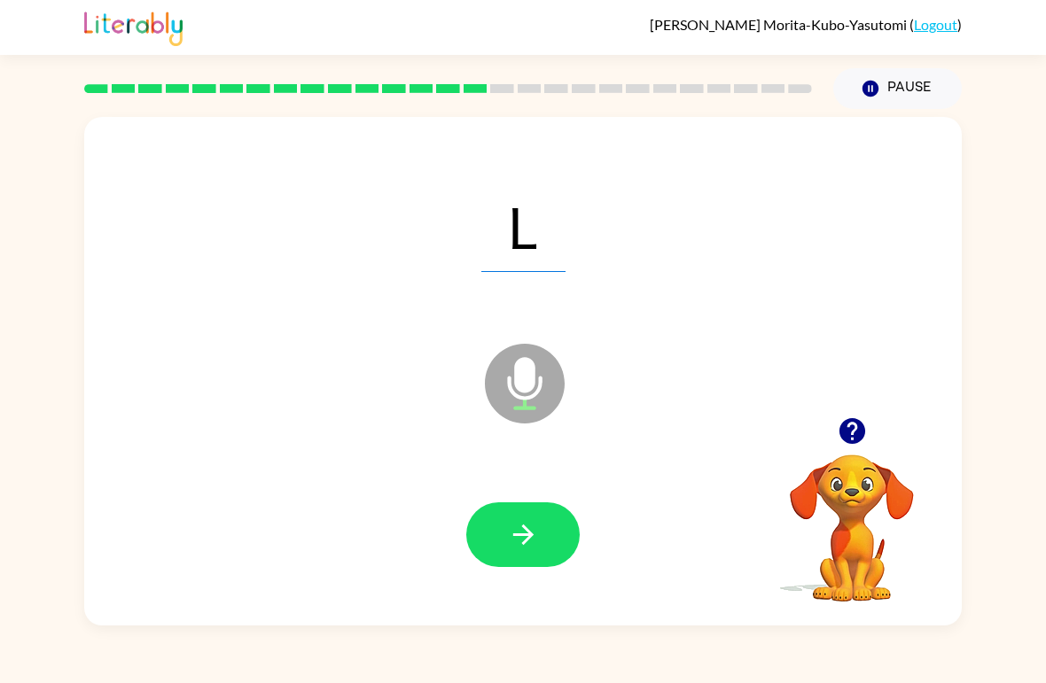
click at [567, 512] on button "button" at bounding box center [522, 535] width 113 height 65
click at [537, 533] on icon "button" at bounding box center [523, 534] width 31 height 31
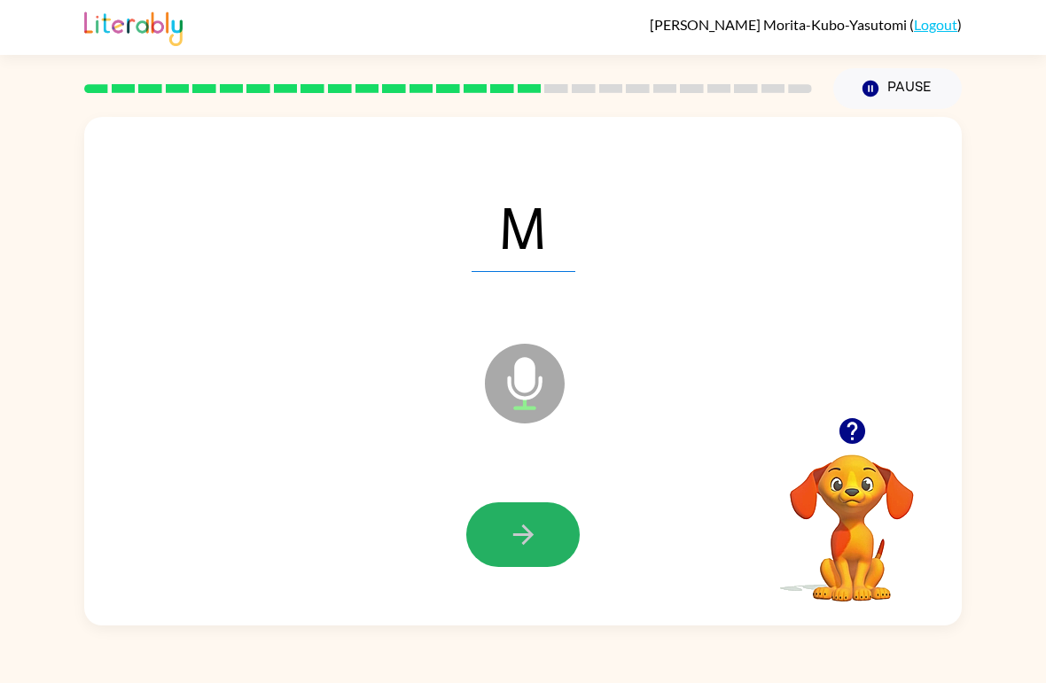
click at [540, 542] on button "button" at bounding box center [522, 535] width 113 height 65
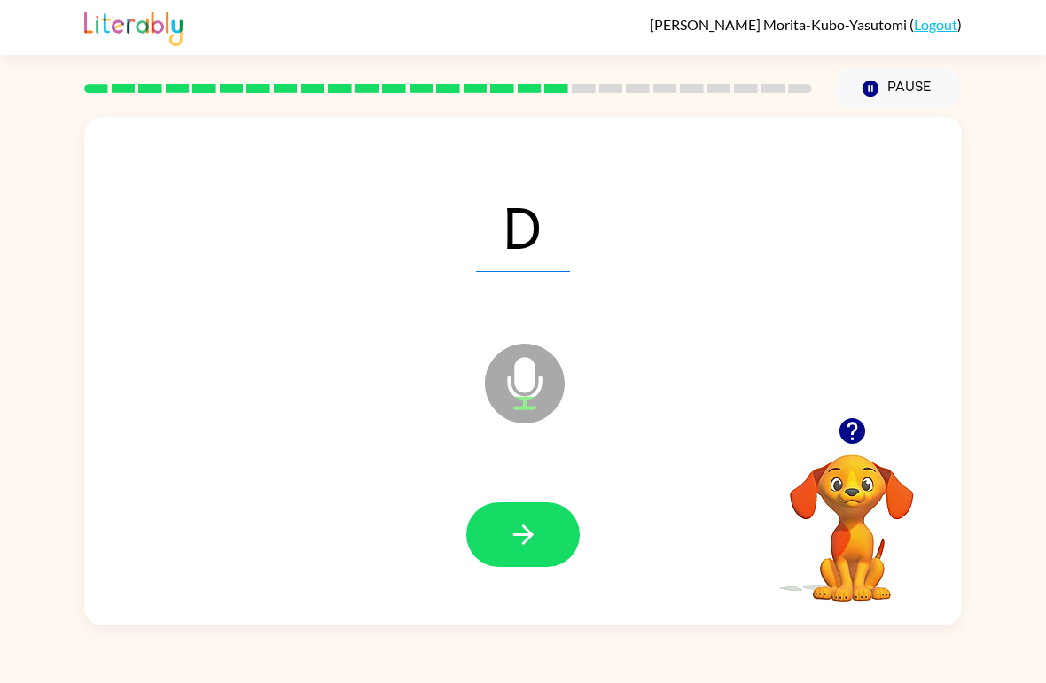
click at [522, 524] on icon "button" at bounding box center [523, 534] width 31 height 31
click at [535, 530] on icon "button" at bounding box center [523, 534] width 31 height 31
click at [508, 550] on icon "button" at bounding box center [523, 534] width 31 height 31
click at [519, 526] on icon "button" at bounding box center [523, 534] width 31 height 31
click at [539, 517] on button "button" at bounding box center [522, 535] width 113 height 65
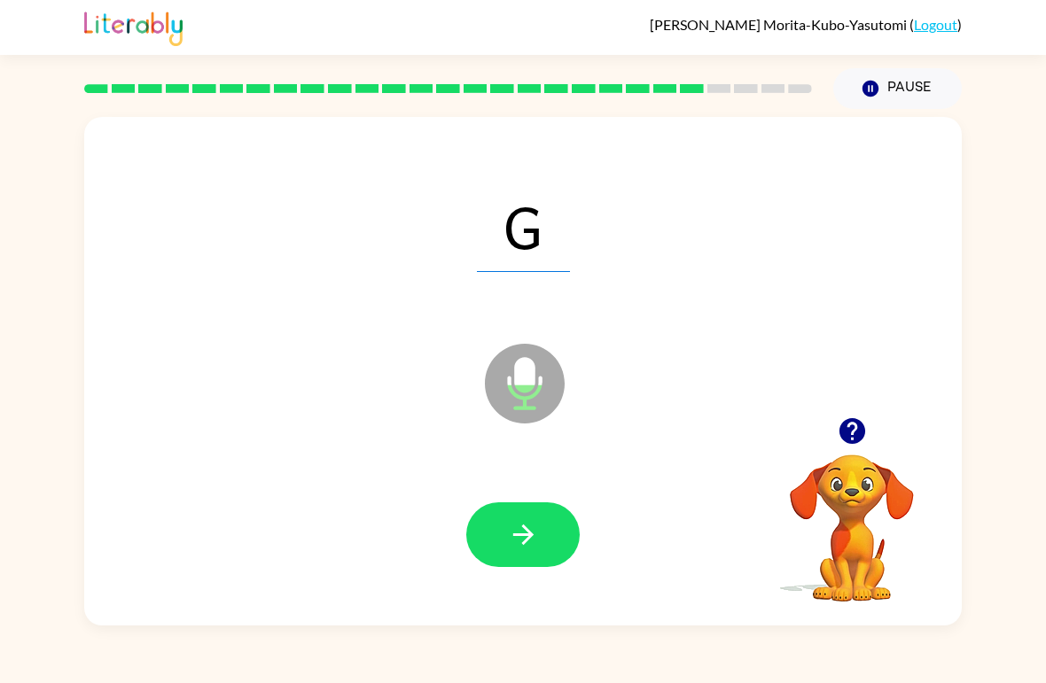
click at [520, 510] on button "button" at bounding box center [522, 535] width 113 height 65
click at [514, 530] on icon "button" at bounding box center [523, 534] width 31 height 31
click at [522, 531] on icon "button" at bounding box center [523, 534] width 31 height 31
click at [525, 542] on icon "button" at bounding box center [522, 535] width 20 height 20
